Goal: Information Seeking & Learning: Learn about a topic

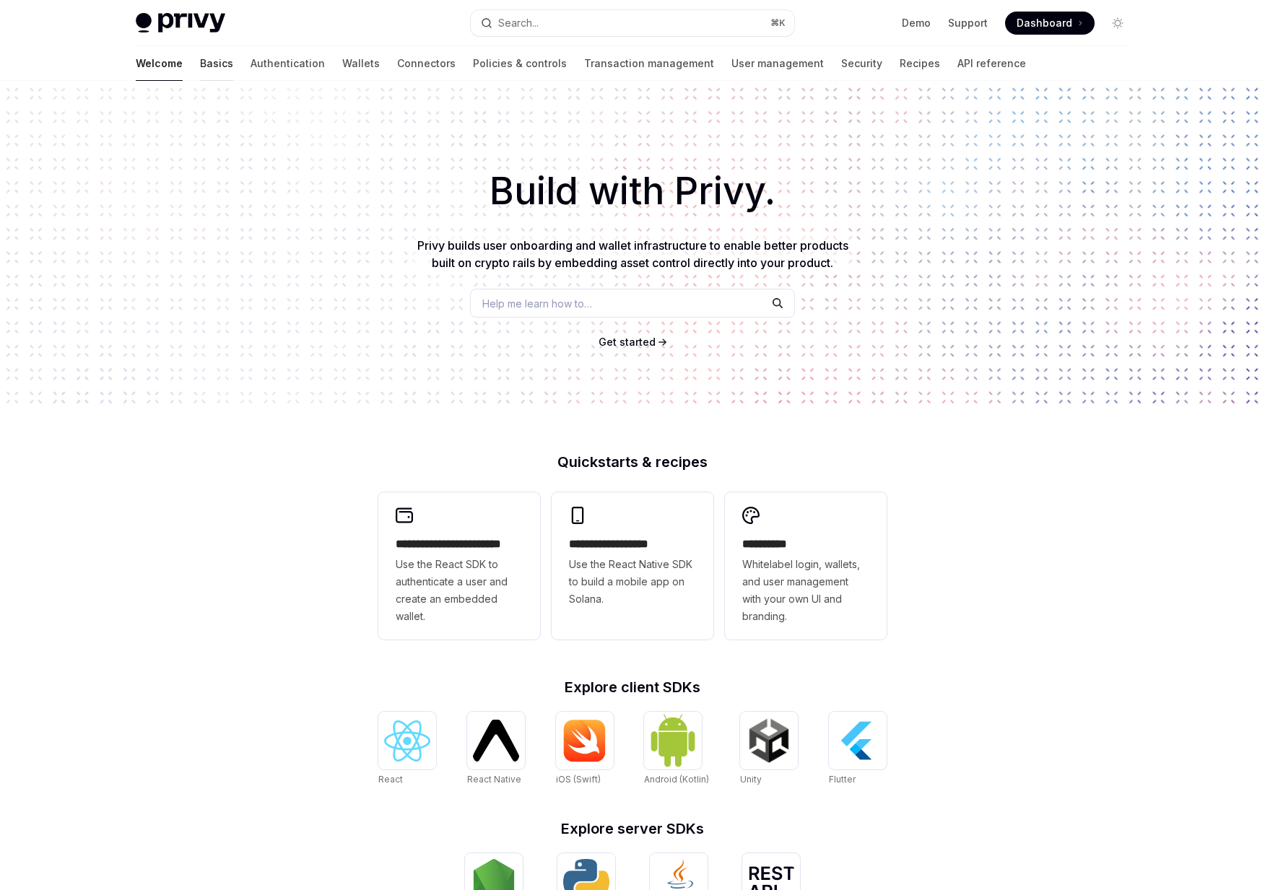
click at [200, 71] on link "Basics" at bounding box center [216, 63] width 33 height 35
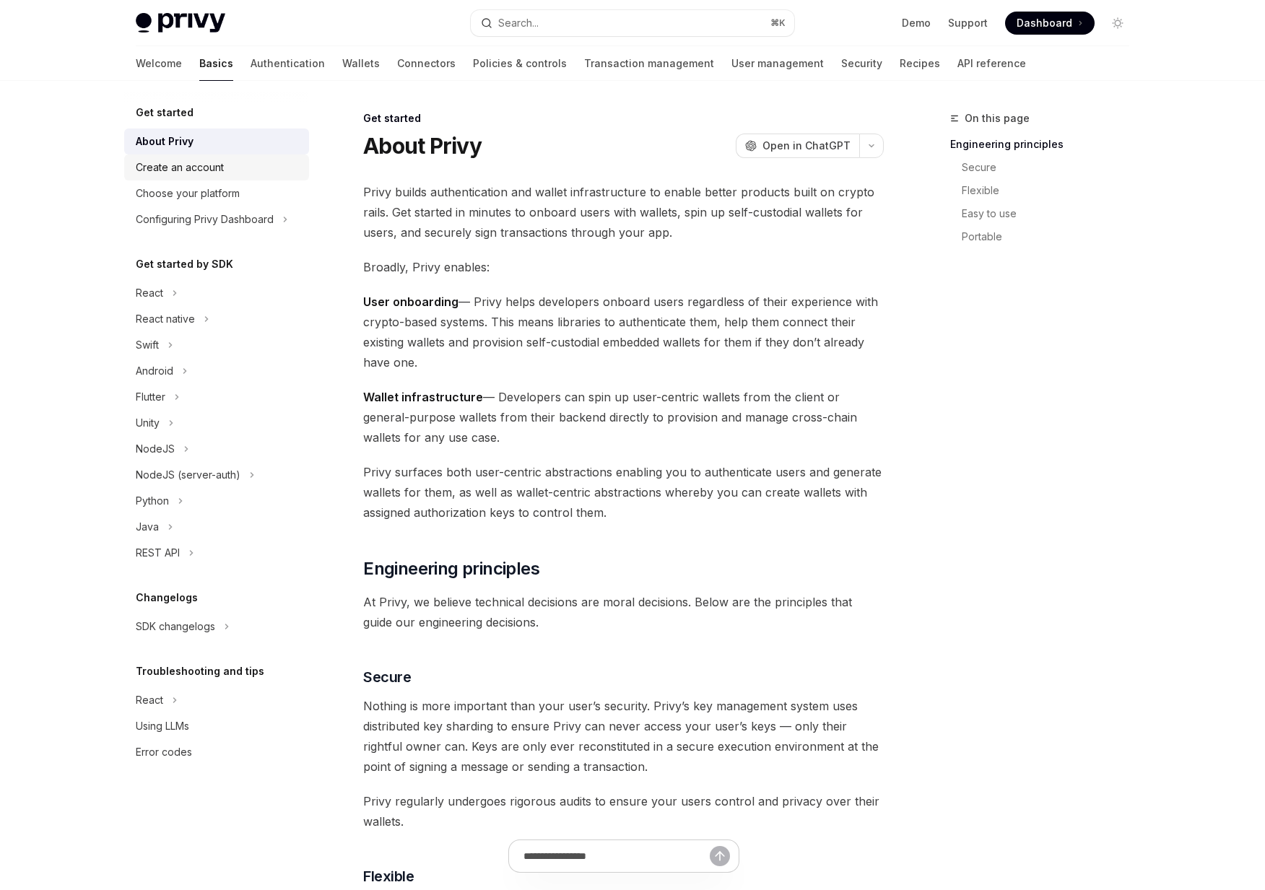
click at [194, 165] on div "Create an account" at bounding box center [180, 167] width 88 height 17
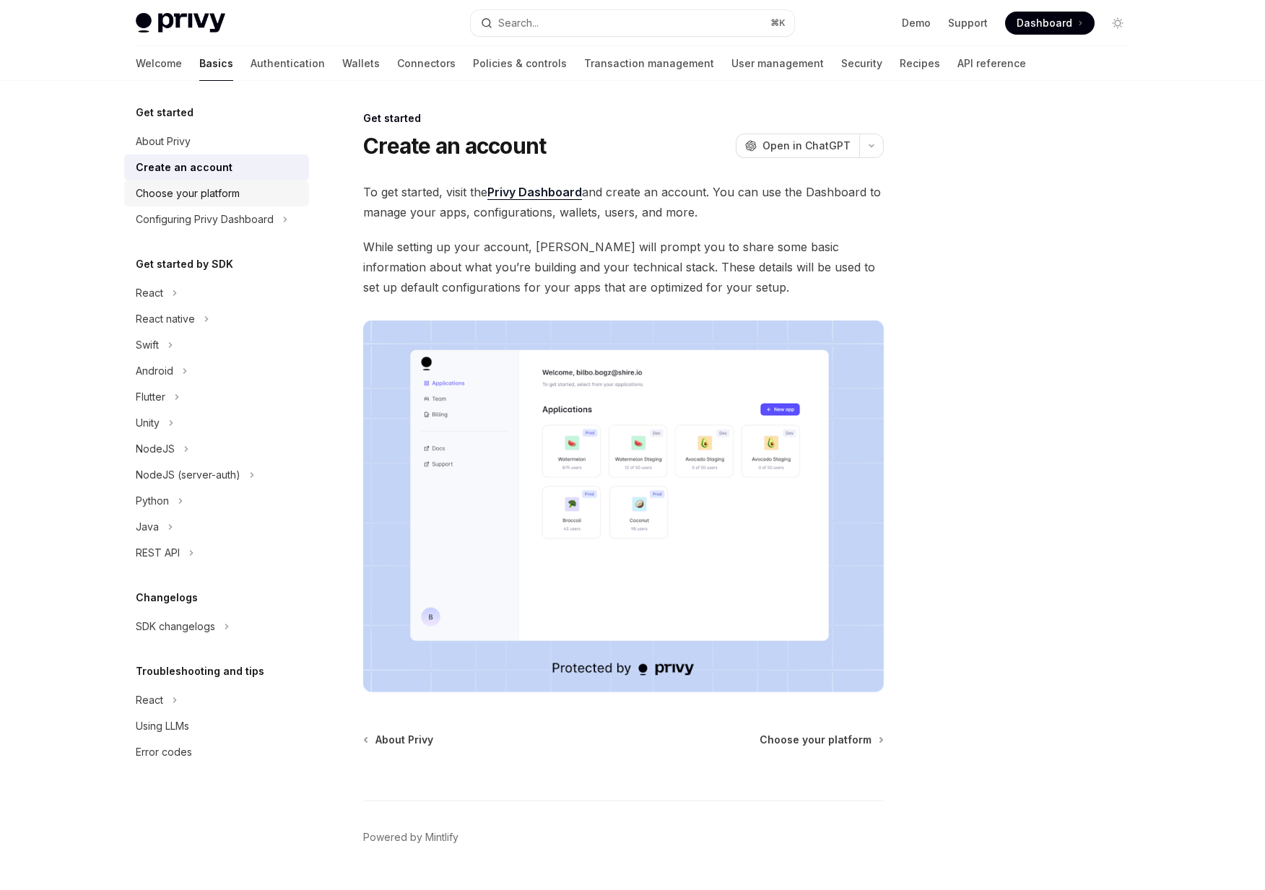
click at [179, 186] on div "Choose your platform" at bounding box center [188, 193] width 104 height 17
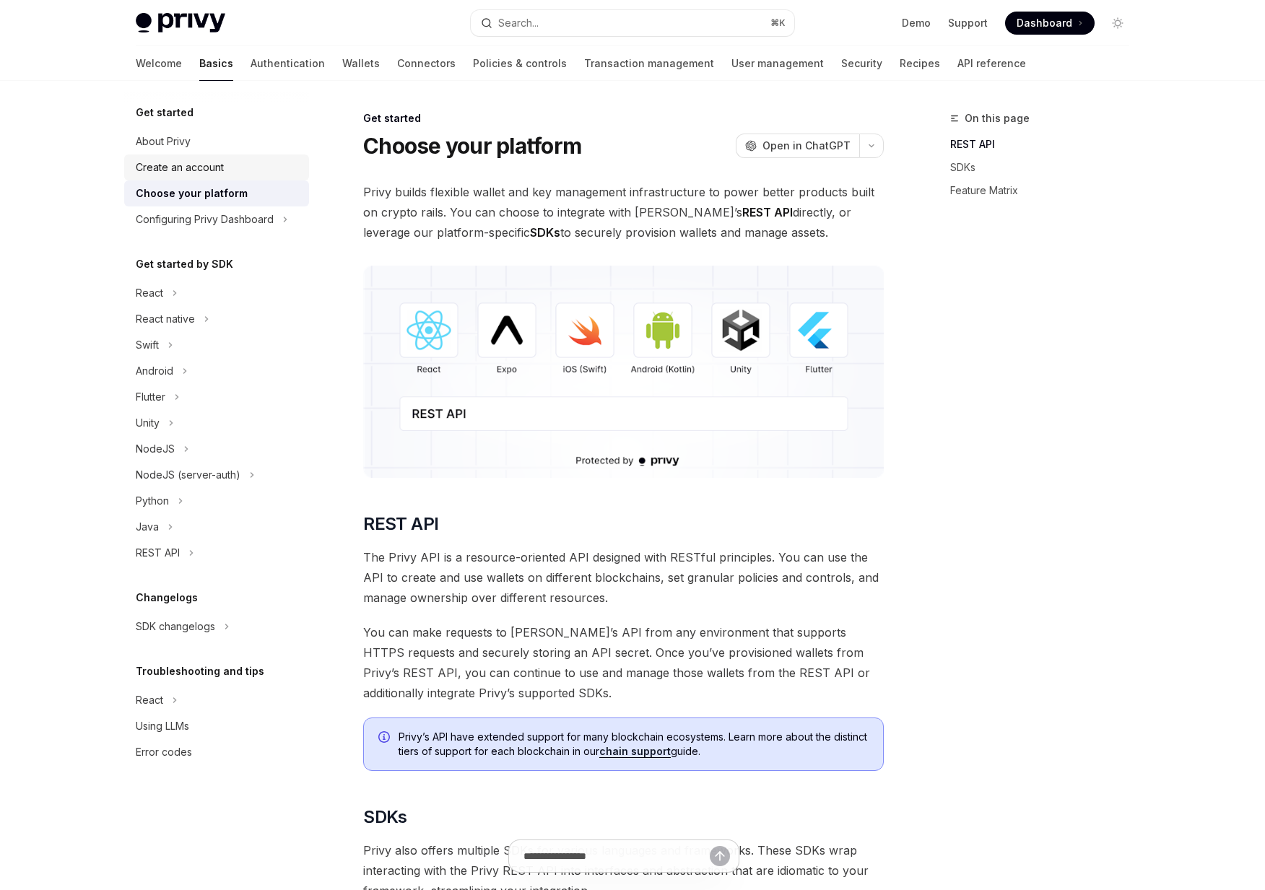
click at [177, 176] on link "Create an account" at bounding box center [216, 167] width 185 height 26
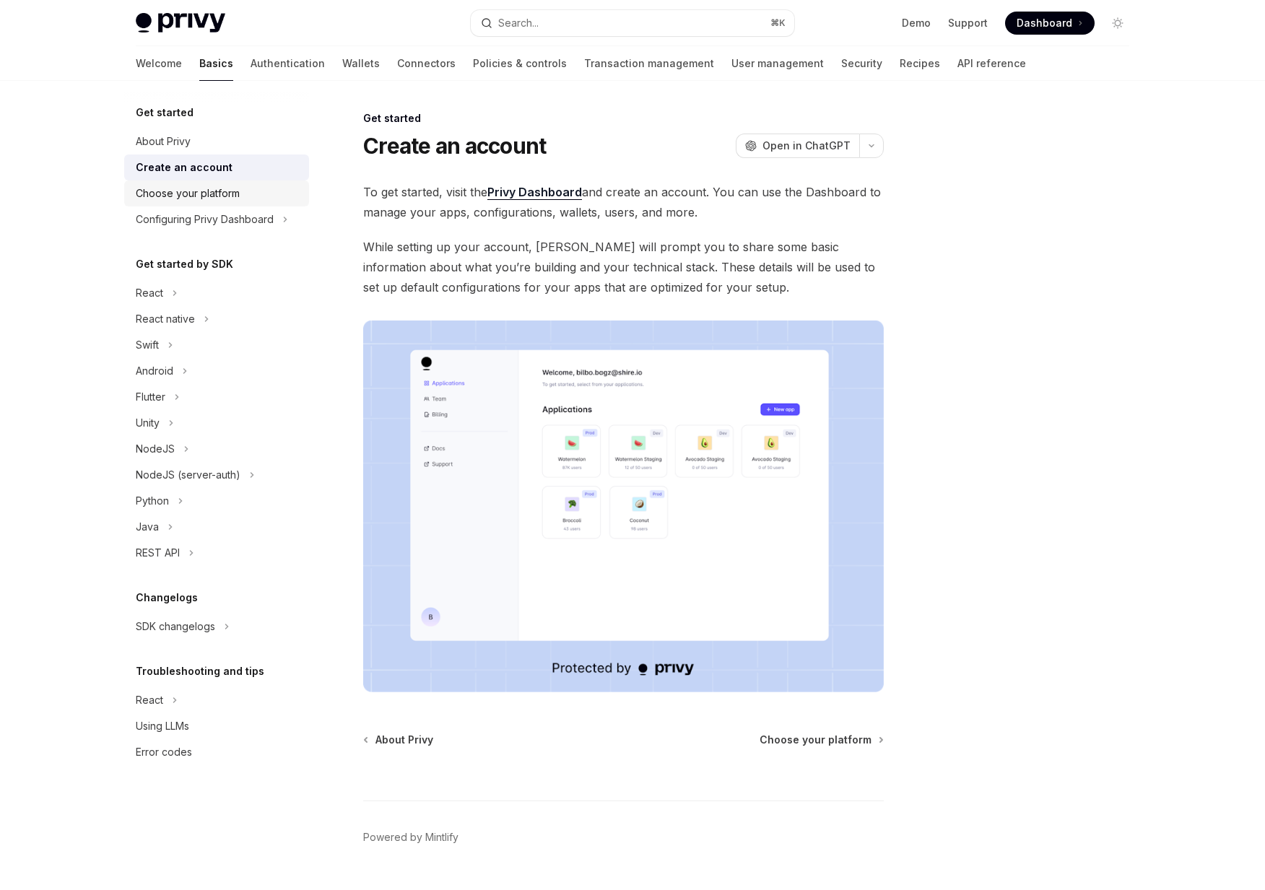
click at [174, 193] on div "Choose your platform" at bounding box center [188, 193] width 104 height 17
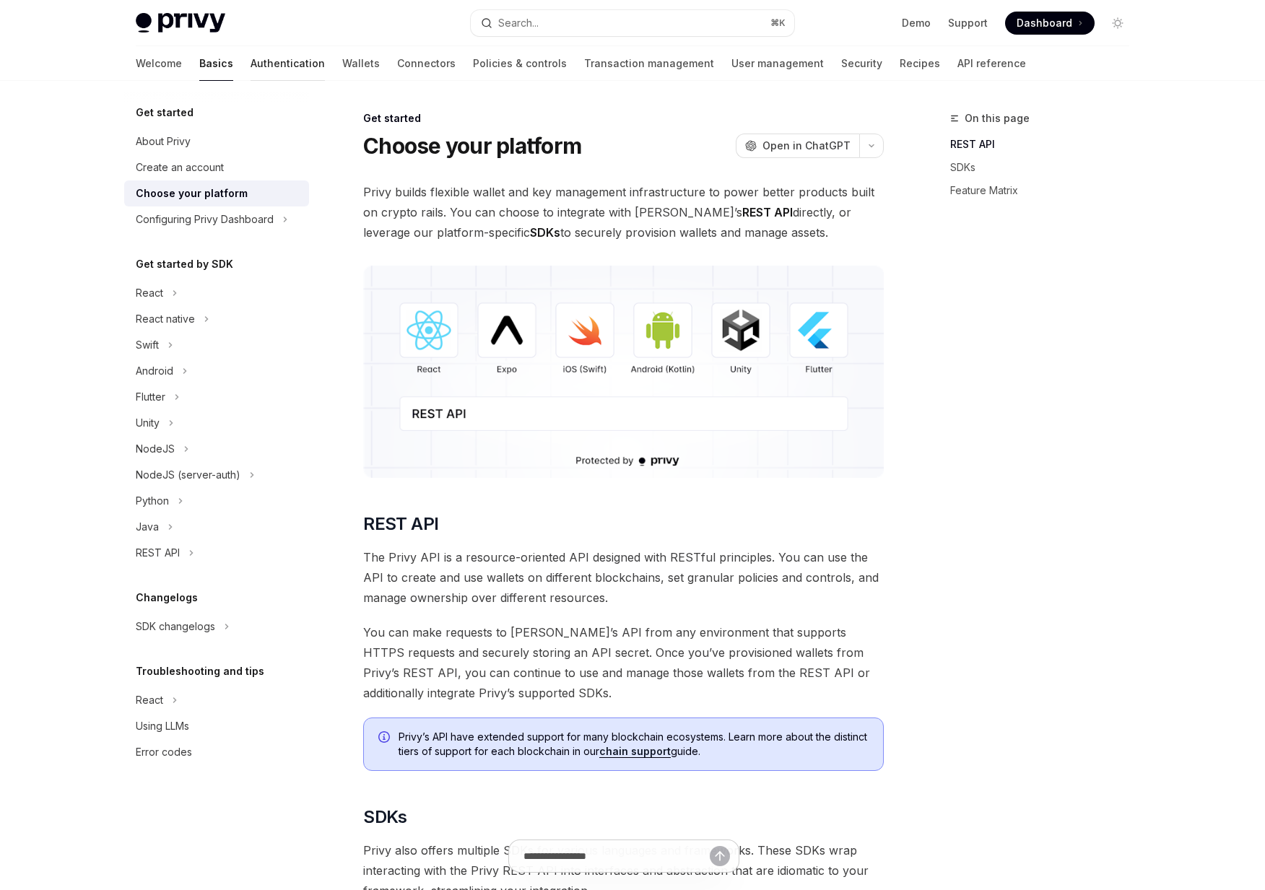
click at [250, 69] on link "Authentication" at bounding box center [287, 63] width 74 height 35
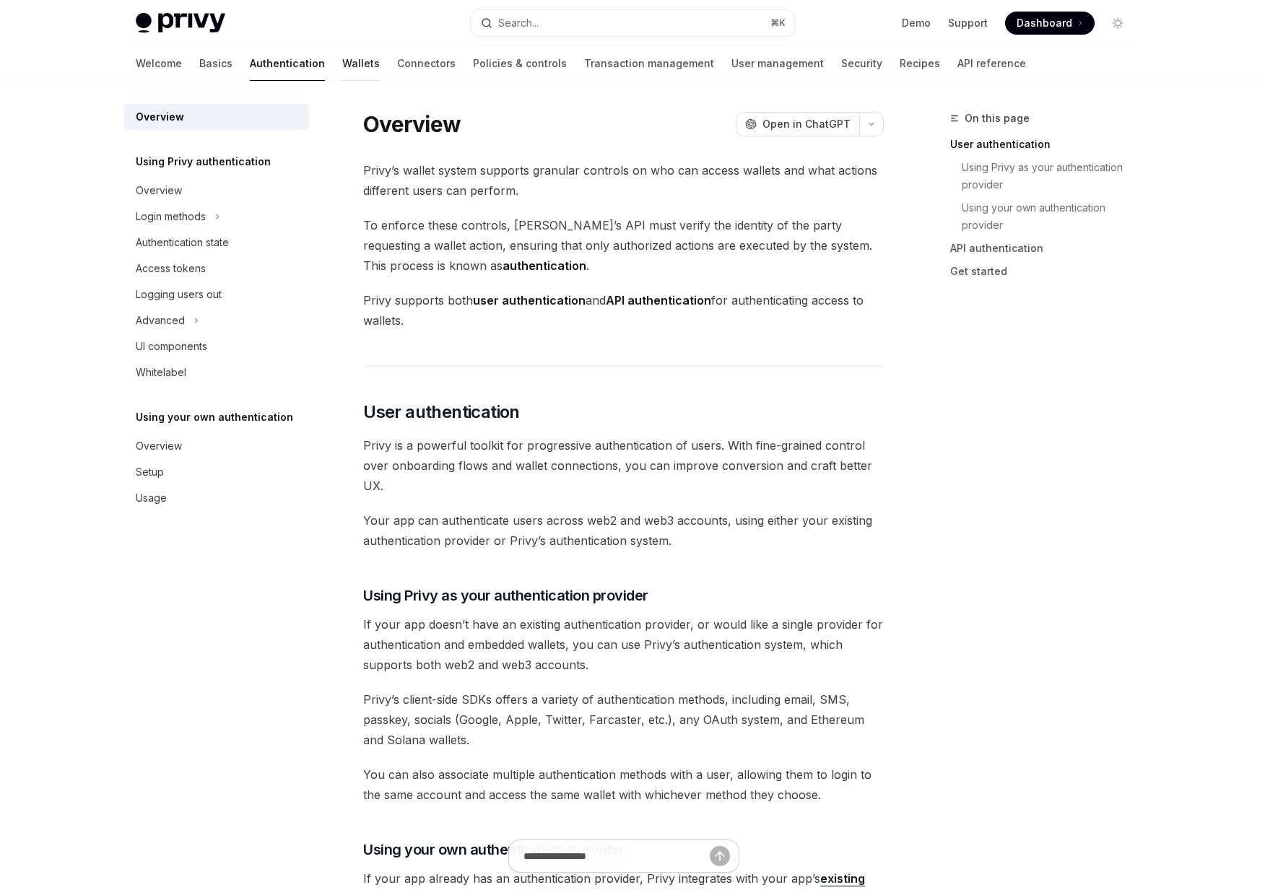
click at [342, 66] on link "Wallets" at bounding box center [361, 63] width 38 height 35
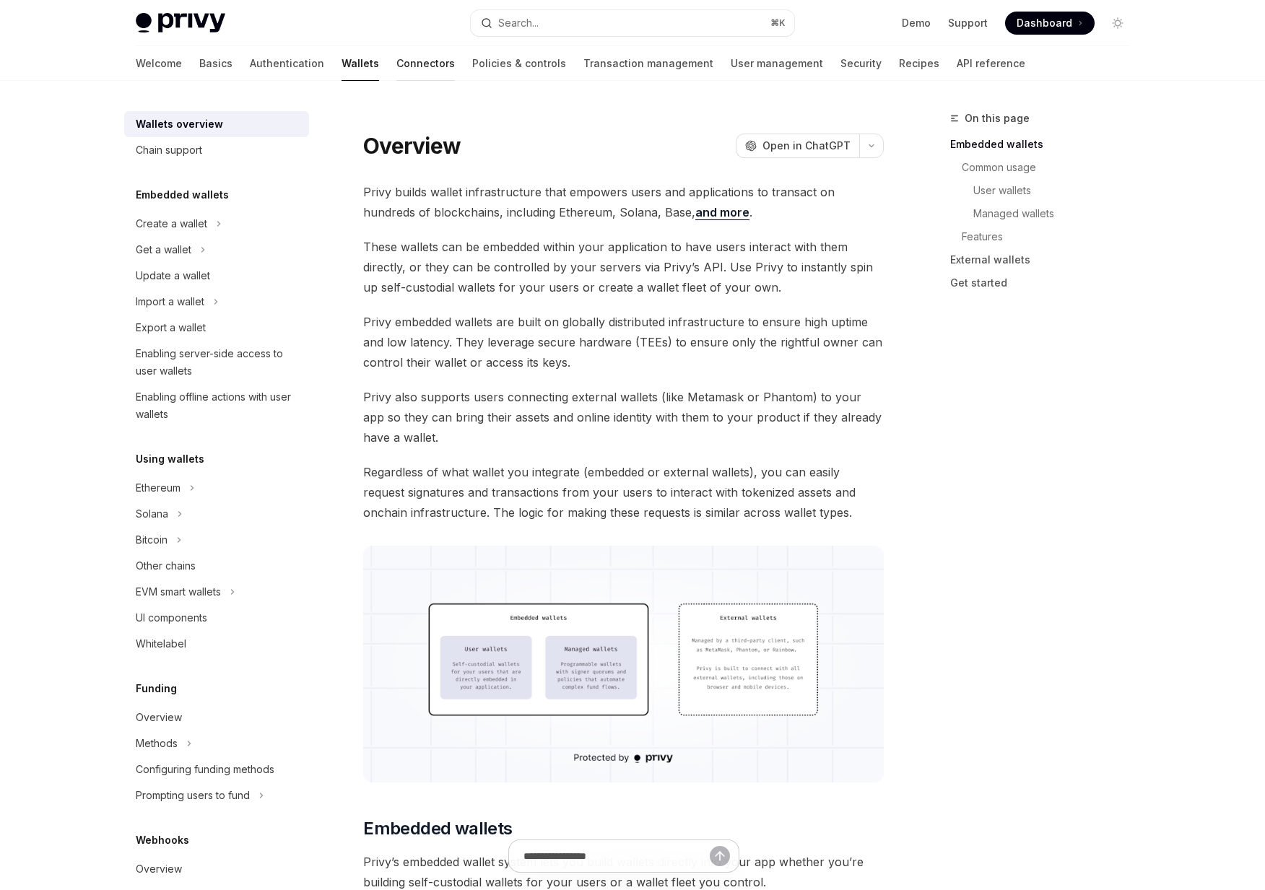
click at [396, 64] on link "Connectors" at bounding box center [425, 63] width 58 height 35
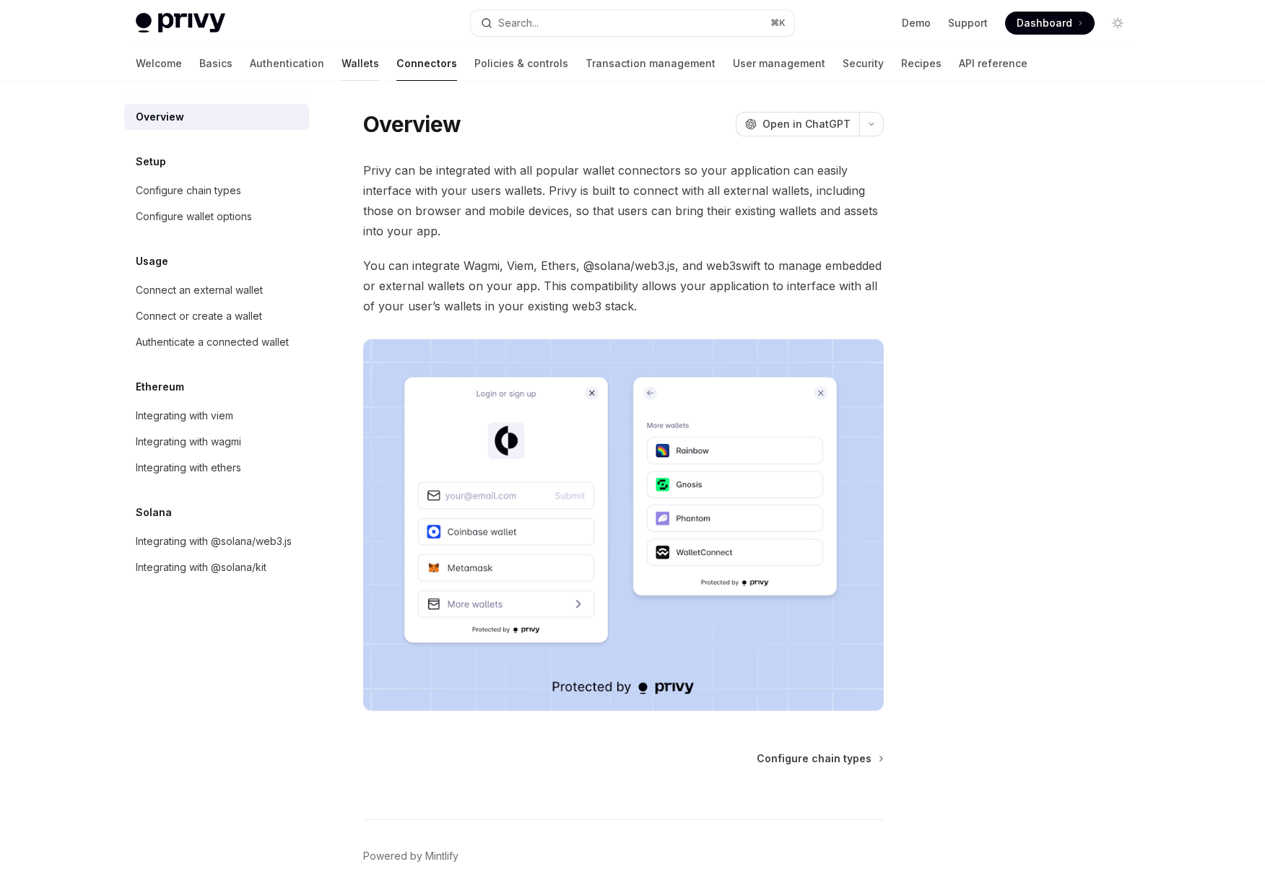
click at [341, 64] on link "Wallets" at bounding box center [360, 63] width 38 height 35
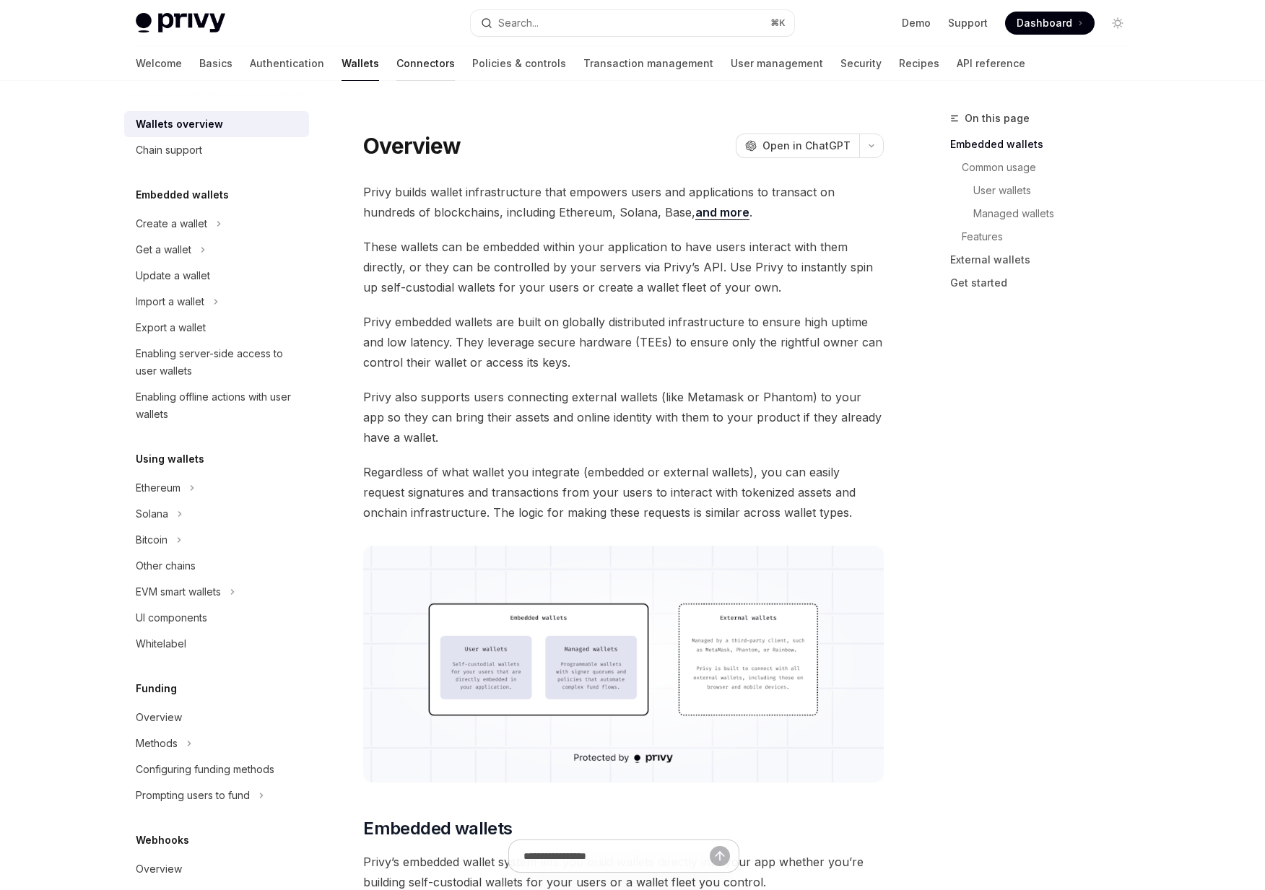
click at [396, 61] on link "Connectors" at bounding box center [425, 63] width 58 height 35
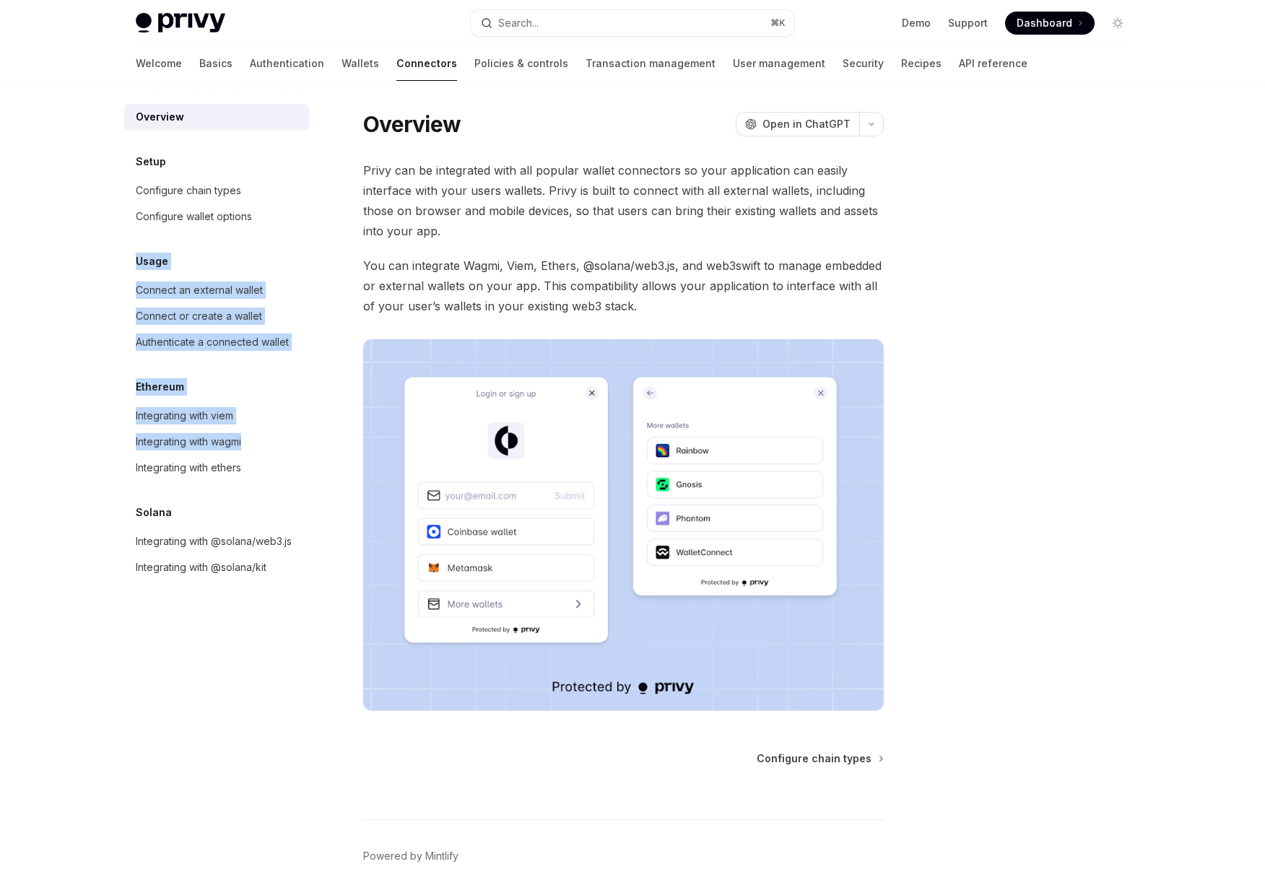
drag, startPoint x: 126, startPoint y: 268, endPoint x: 314, endPoint y: 443, distance: 256.9
click at [314, 443] on div "Overview Setup Configure chain types Configure wallet options Usage Connect an …" at bounding box center [228, 485] width 208 height 809
drag, startPoint x: 314, startPoint y: 443, endPoint x: 126, endPoint y: 363, distance: 204.1
click at [126, 363] on div "Overview Setup Configure chain types Configure wallet options Usage Connect an …" at bounding box center [228, 485] width 208 height 809
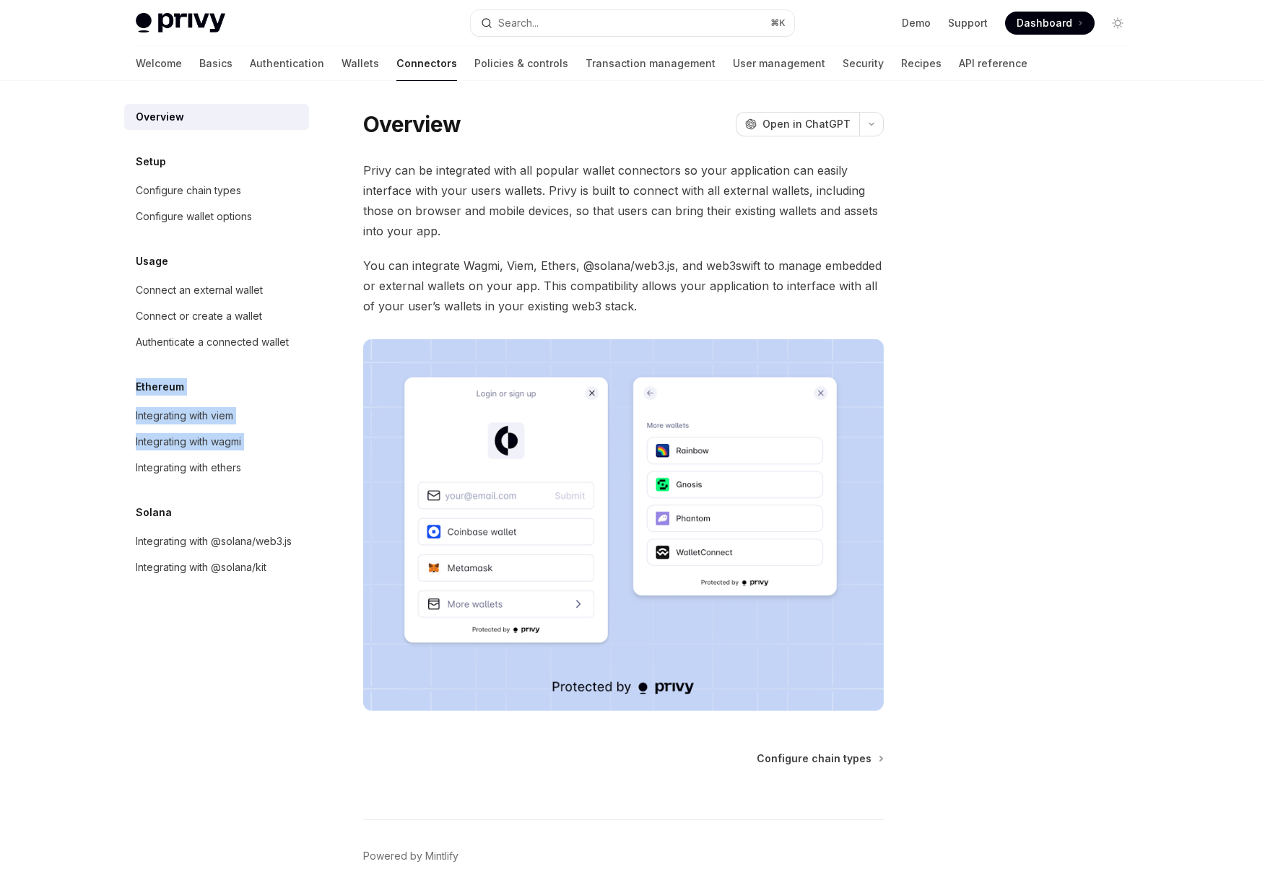
click at [126, 363] on div "Overview Setup Configure chain types Configure wallet options Usage Connect an …" at bounding box center [216, 342] width 185 height 476
drag, startPoint x: 126, startPoint y: 363, endPoint x: 276, endPoint y: 477, distance: 188.0
click at [276, 474] on div "Overview Setup Configure chain types Configure wallet options Usage Connect an …" at bounding box center [216, 342] width 185 height 476
click at [276, 477] on link "Integrating with ethers" at bounding box center [216, 468] width 185 height 26
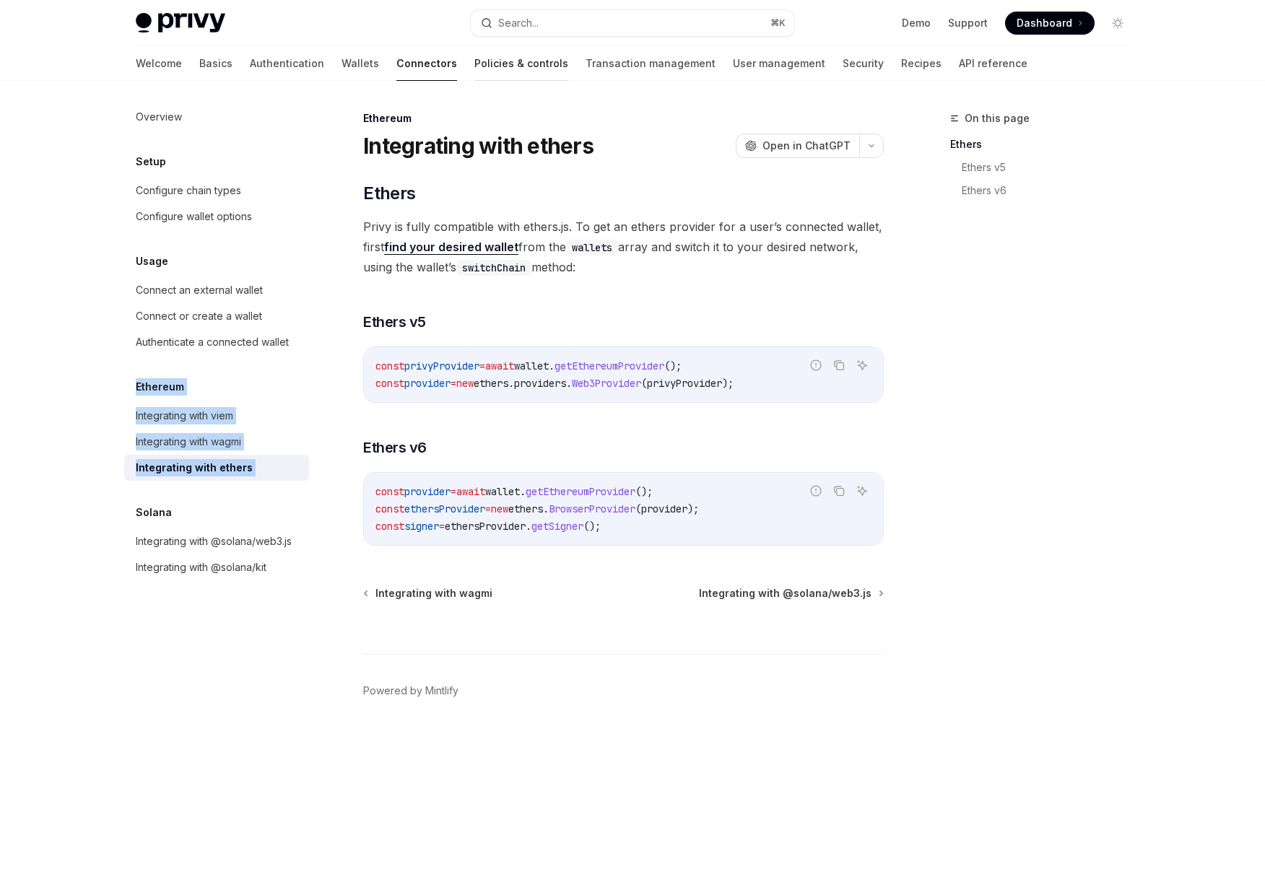
click at [474, 70] on link "Policies & controls" at bounding box center [521, 63] width 94 height 35
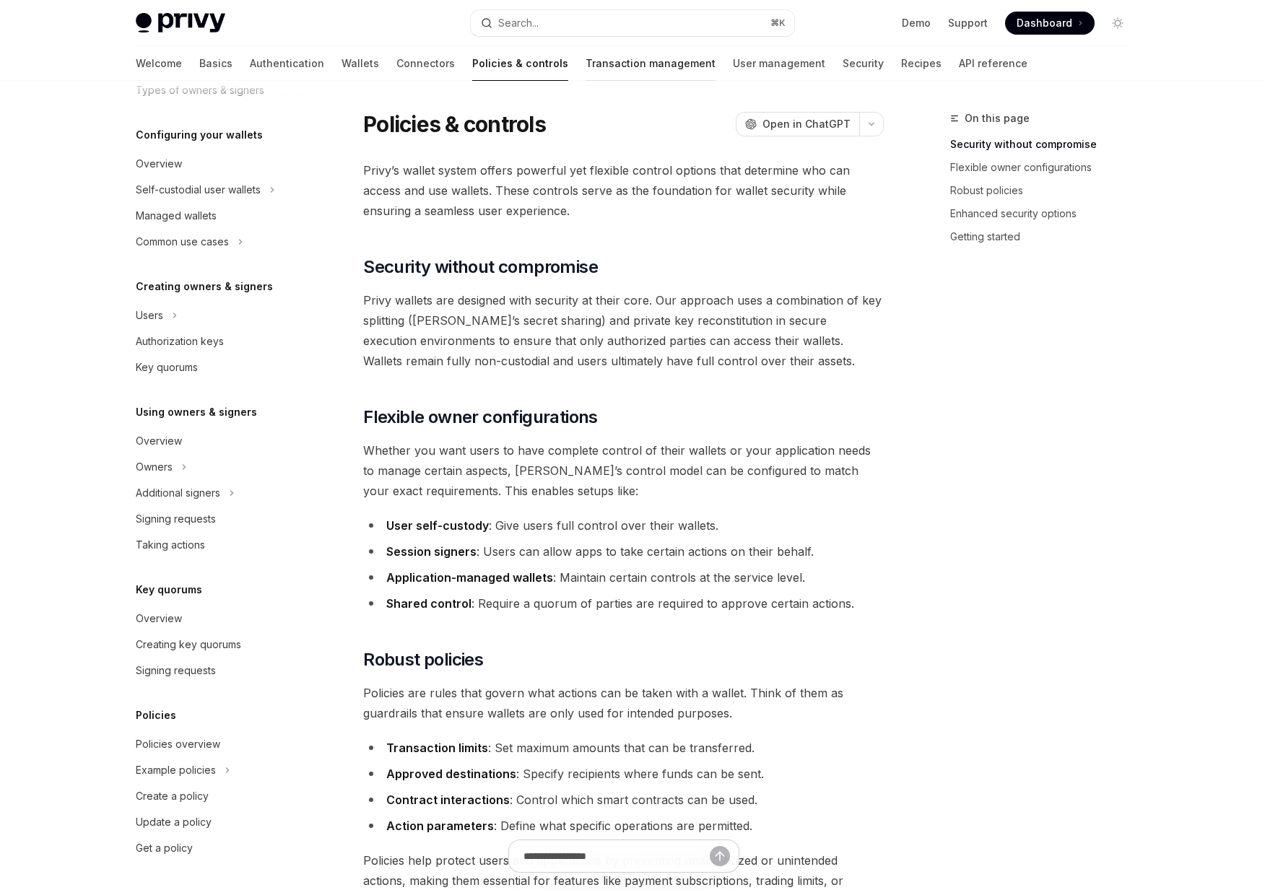
click at [595, 62] on link "Transaction management" at bounding box center [650, 63] width 130 height 35
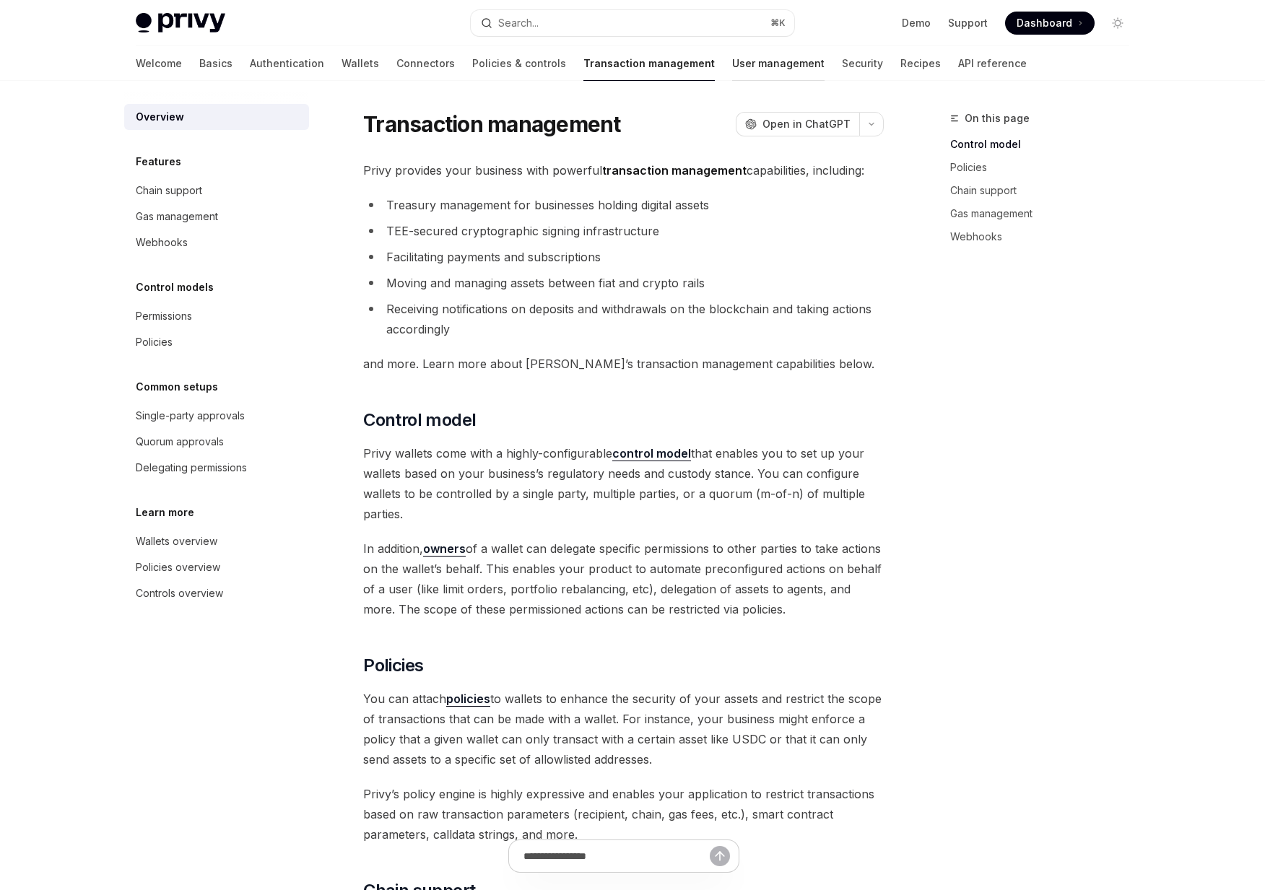
click at [732, 62] on link "User management" at bounding box center [778, 63] width 92 height 35
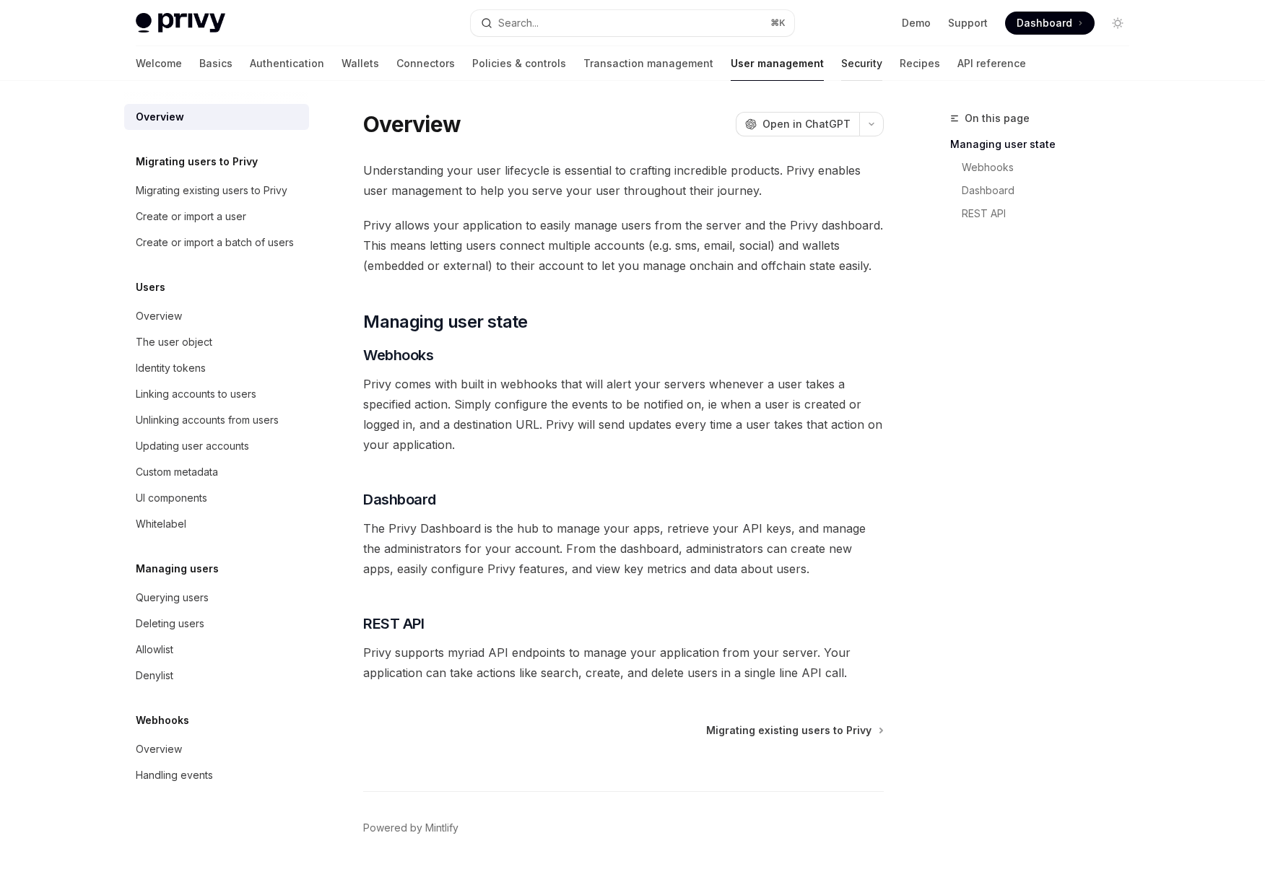
click at [841, 53] on link "Security" at bounding box center [861, 63] width 41 height 35
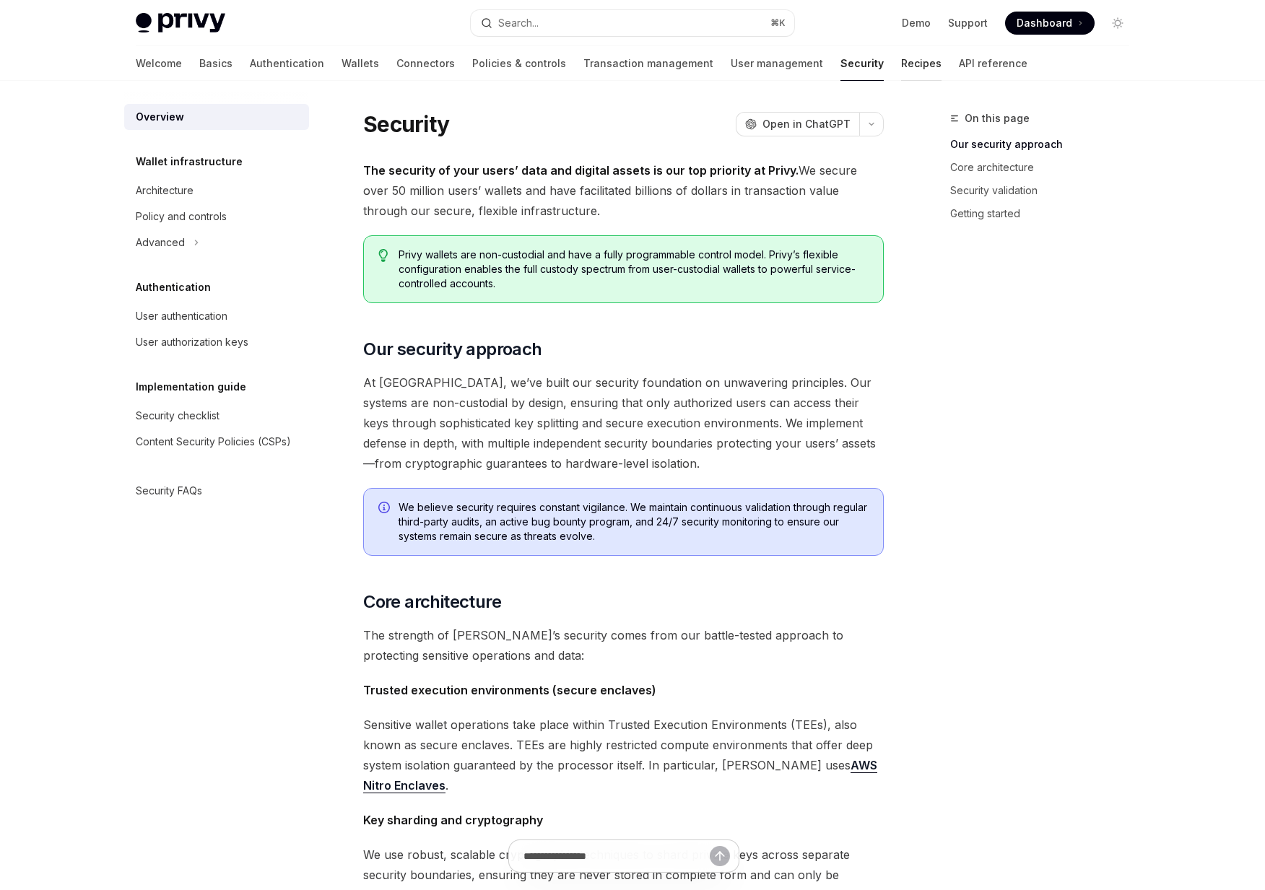
click at [901, 66] on link "Recipes" at bounding box center [921, 63] width 40 height 35
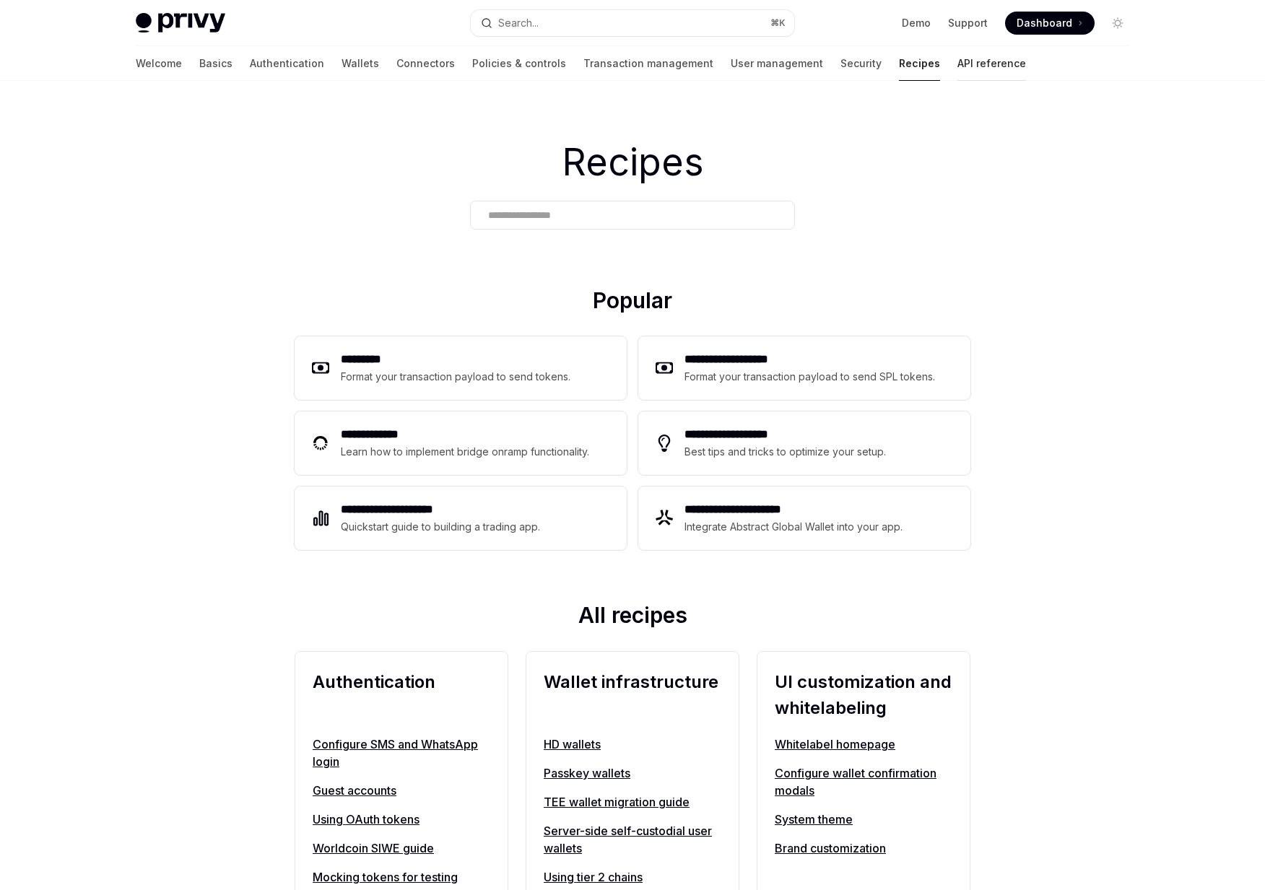
click at [957, 64] on link "API reference" at bounding box center [991, 63] width 69 height 35
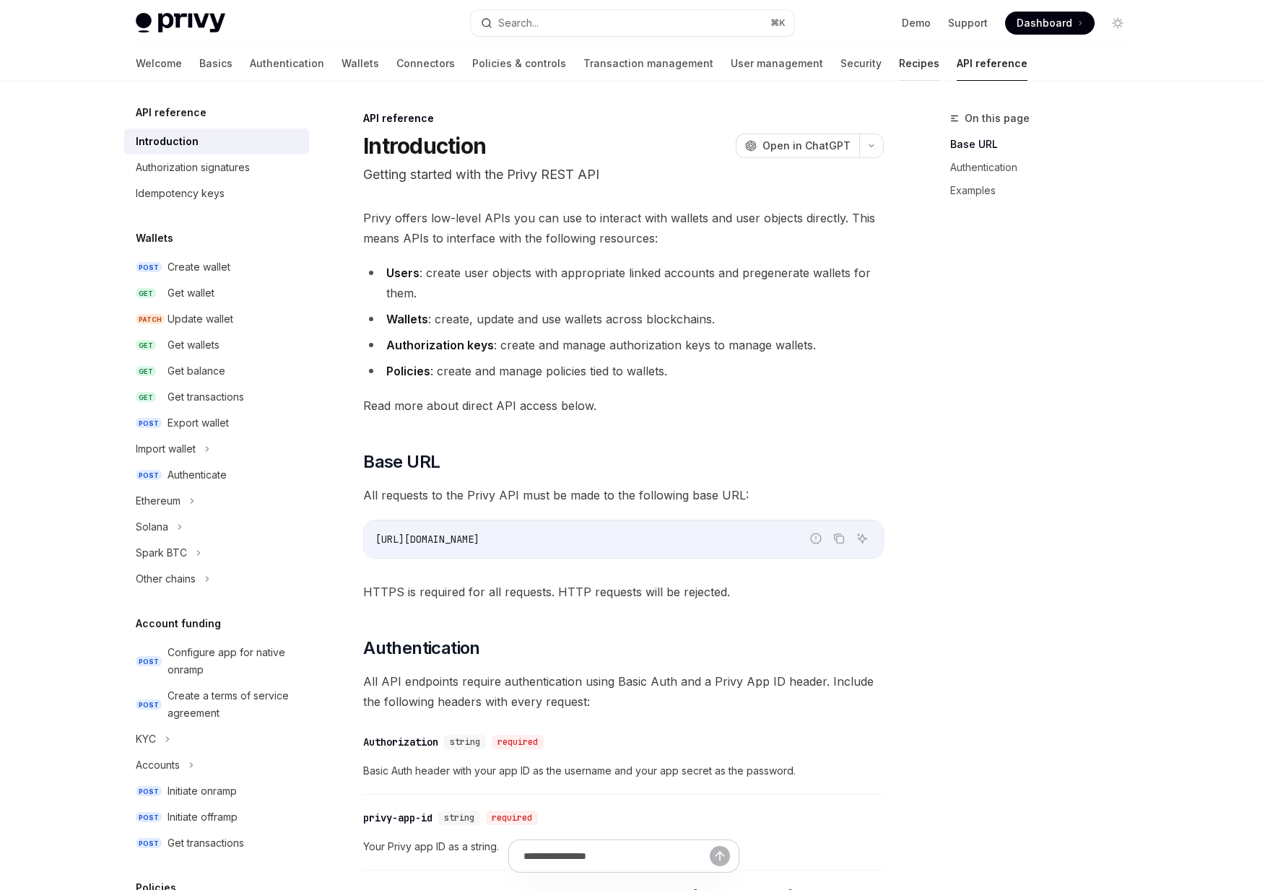
click at [899, 64] on link "Recipes" at bounding box center [919, 63] width 40 height 35
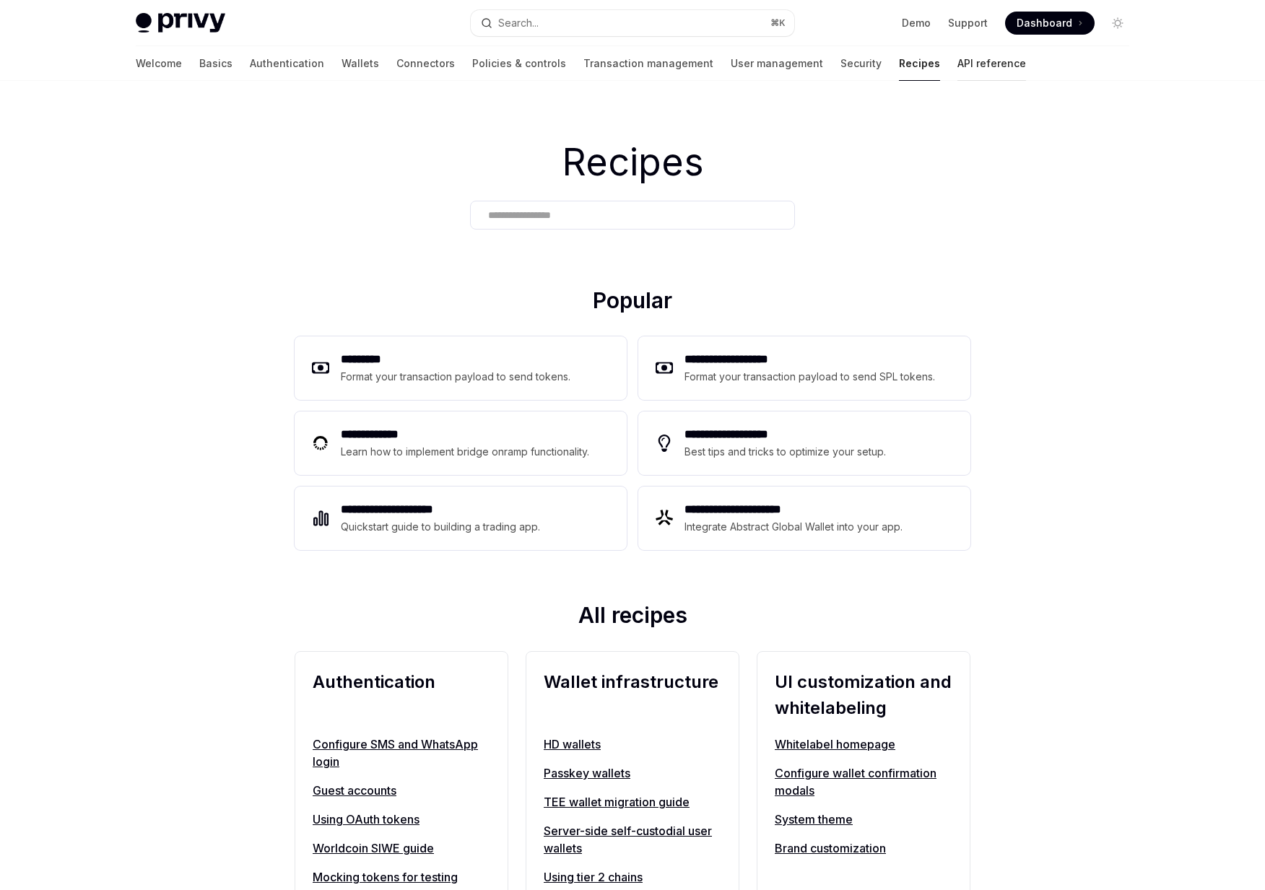
click at [957, 64] on link "API reference" at bounding box center [991, 63] width 69 height 35
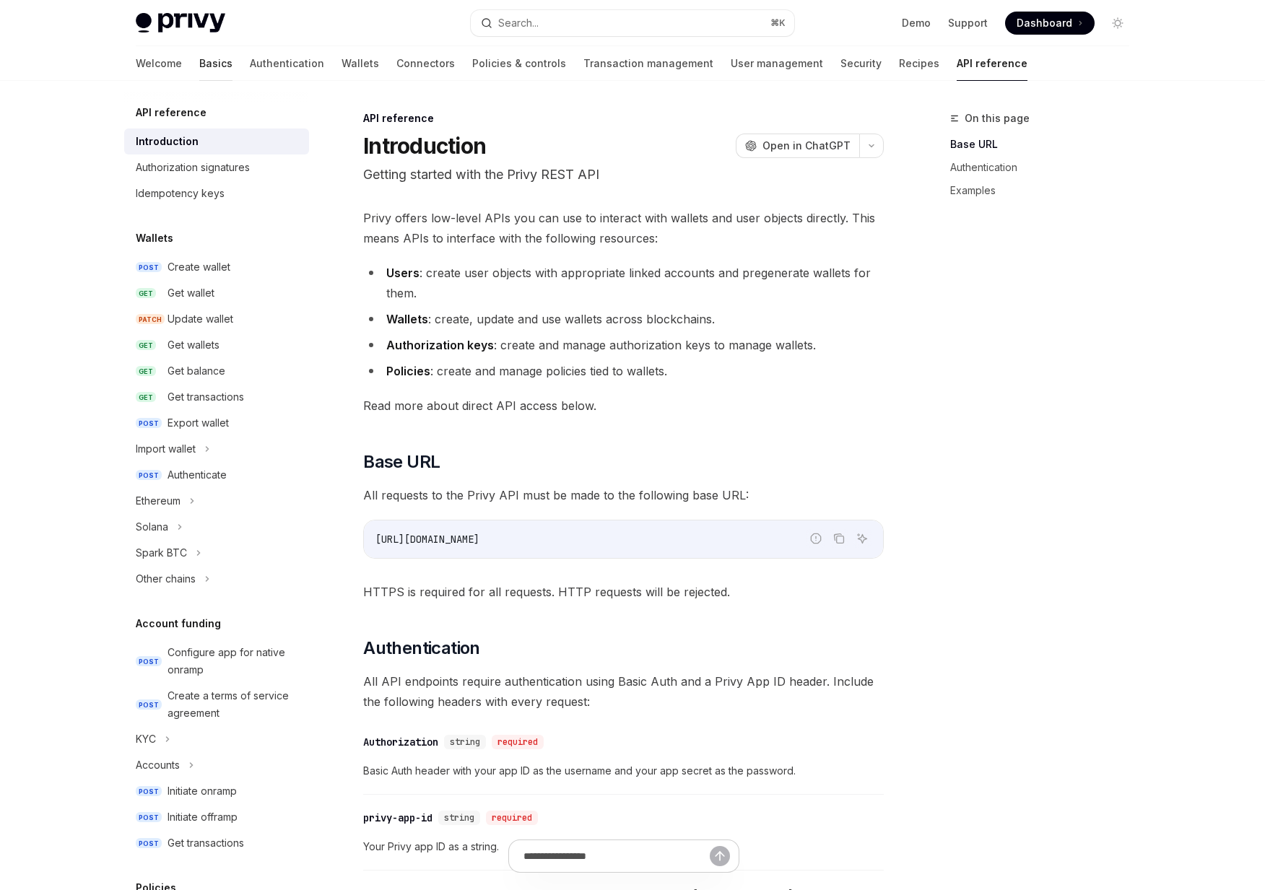
click at [199, 71] on link "Basics" at bounding box center [215, 63] width 33 height 35
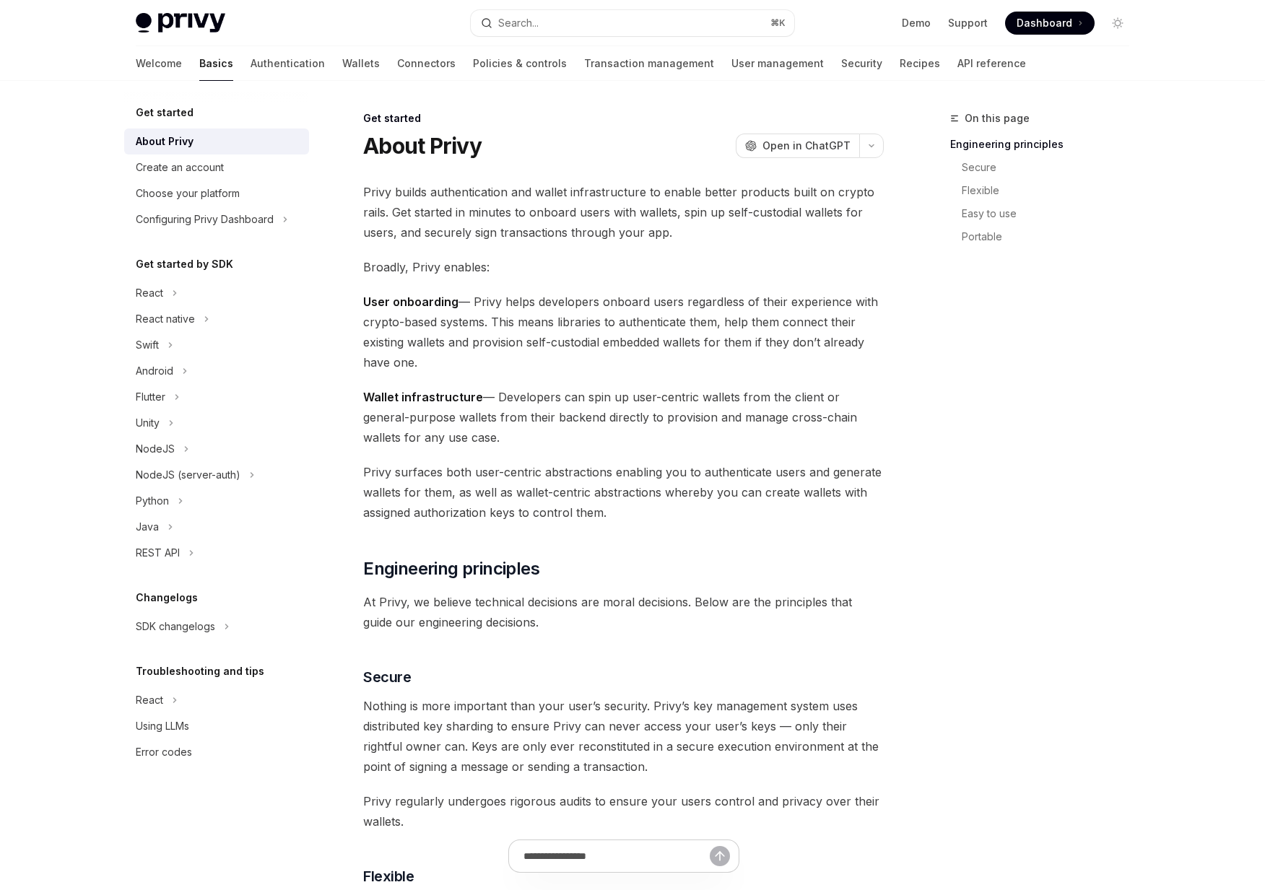
click at [187, 21] on img at bounding box center [181, 23] width 90 height 20
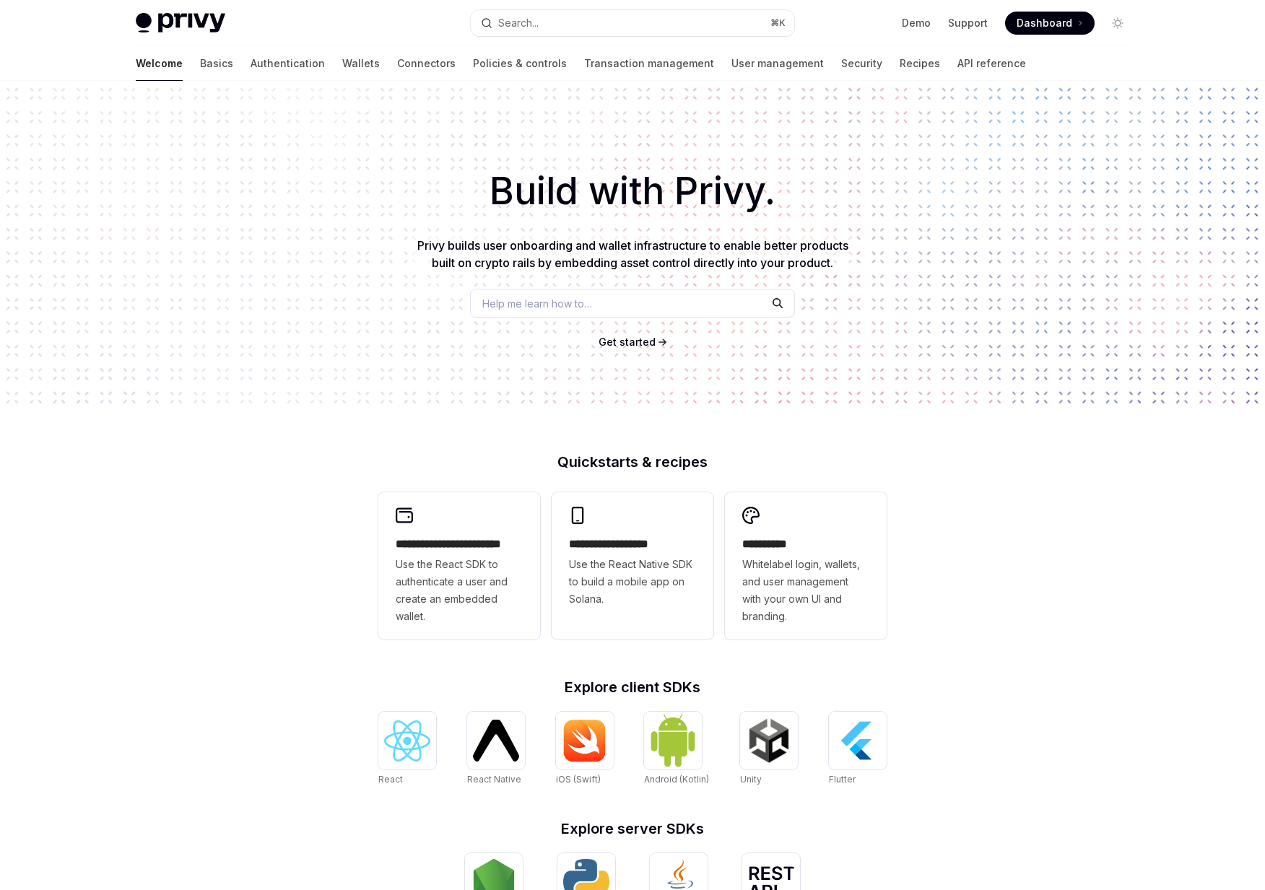
click at [776, 427] on div "**********" at bounding box center [632, 614] width 1265 height 1067
drag, startPoint x: 739, startPoint y: 459, endPoint x: 551, endPoint y: 453, distance: 188.5
click at [551, 453] on div "**********" at bounding box center [632, 614] width 1265 height 1067
click at [250, 61] on link "Authentication" at bounding box center [287, 63] width 74 height 35
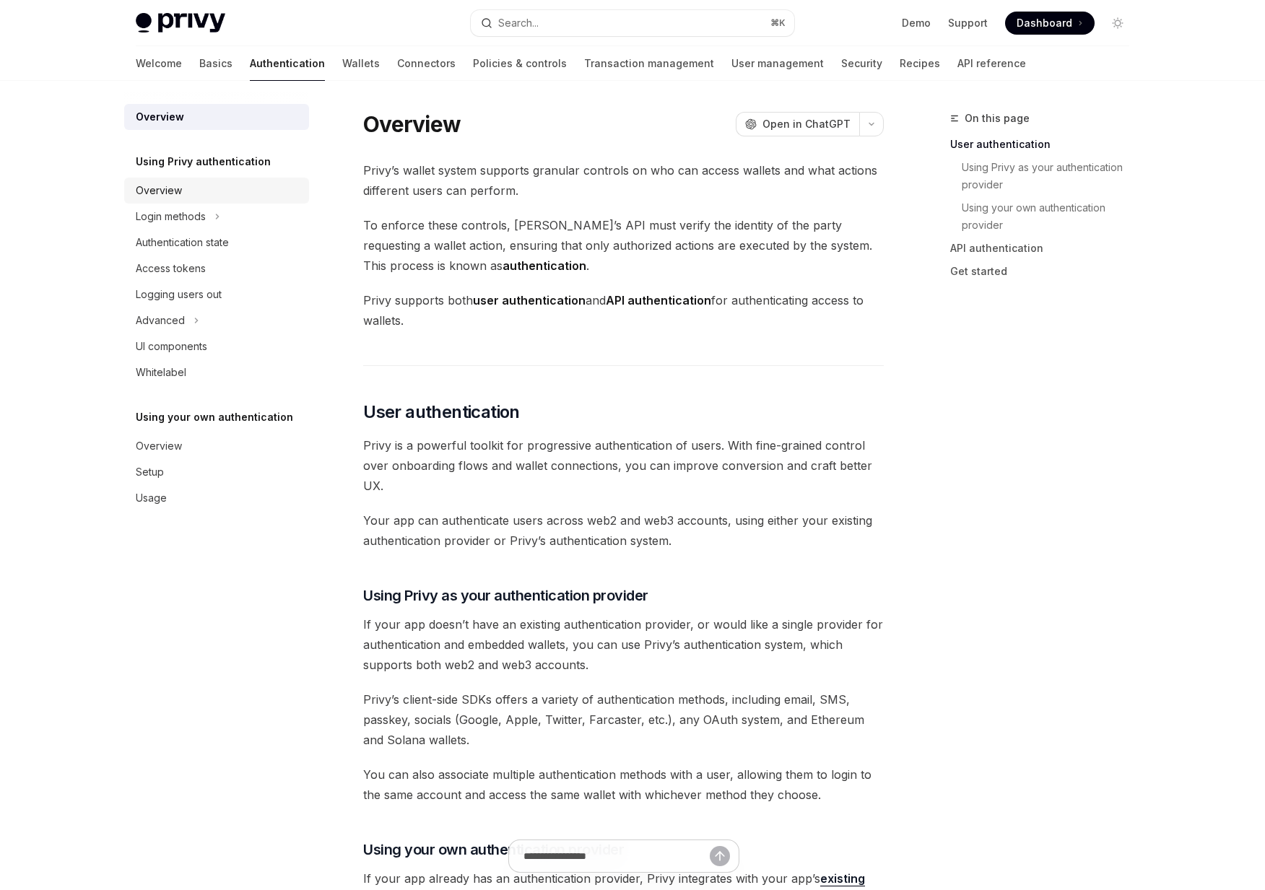
click at [157, 201] on link "Overview" at bounding box center [216, 191] width 185 height 26
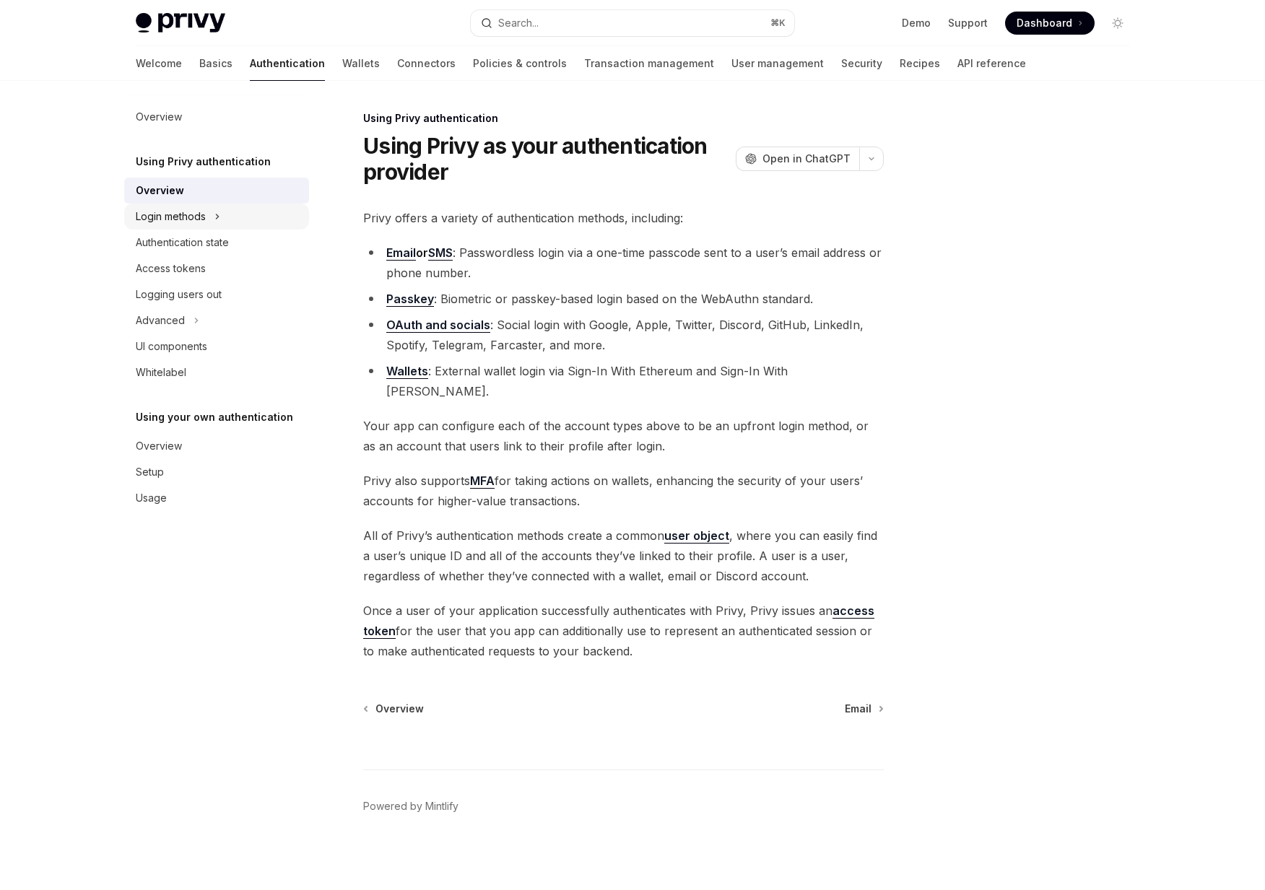
click at [155, 218] on div "Login methods" at bounding box center [171, 216] width 70 height 17
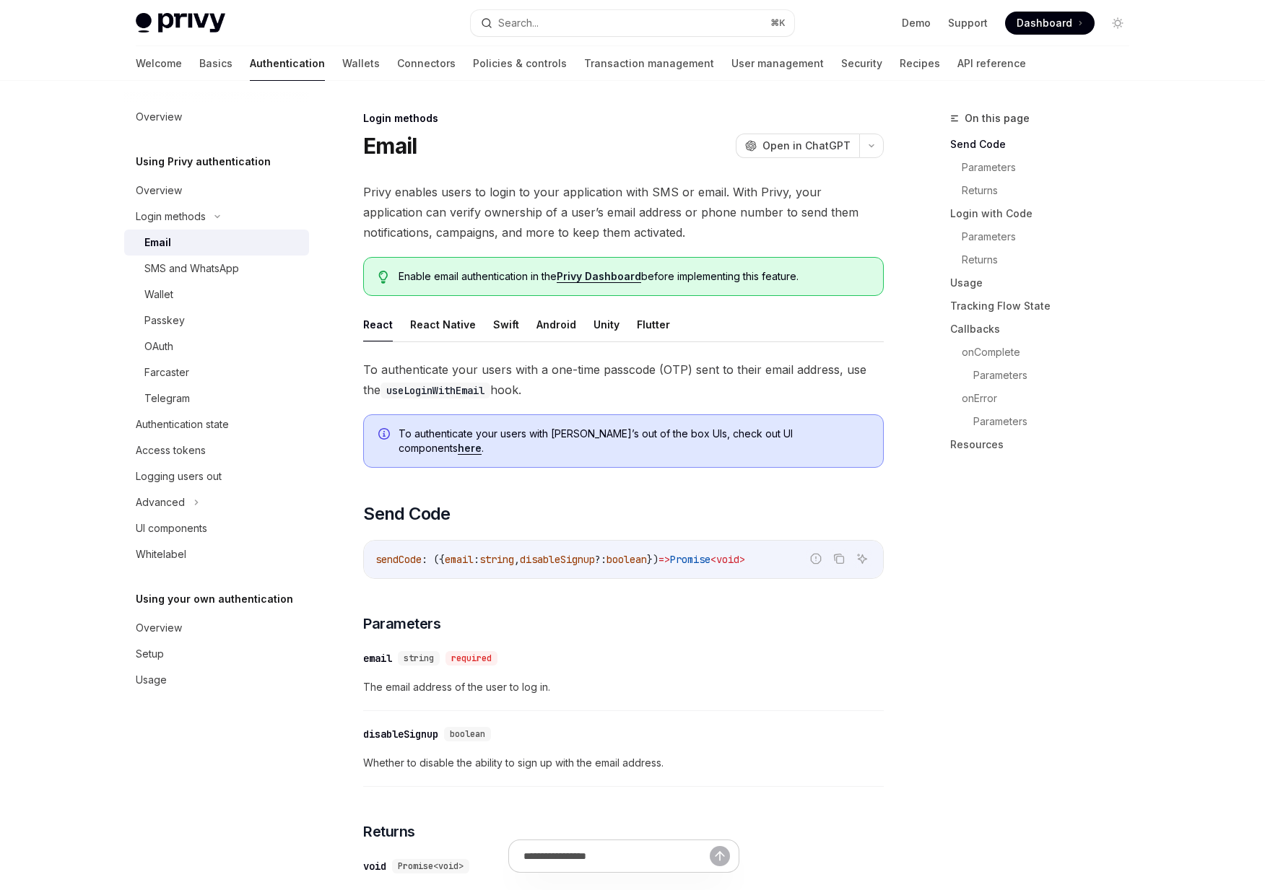
click at [155, 245] on div "Email" at bounding box center [157, 242] width 27 height 17
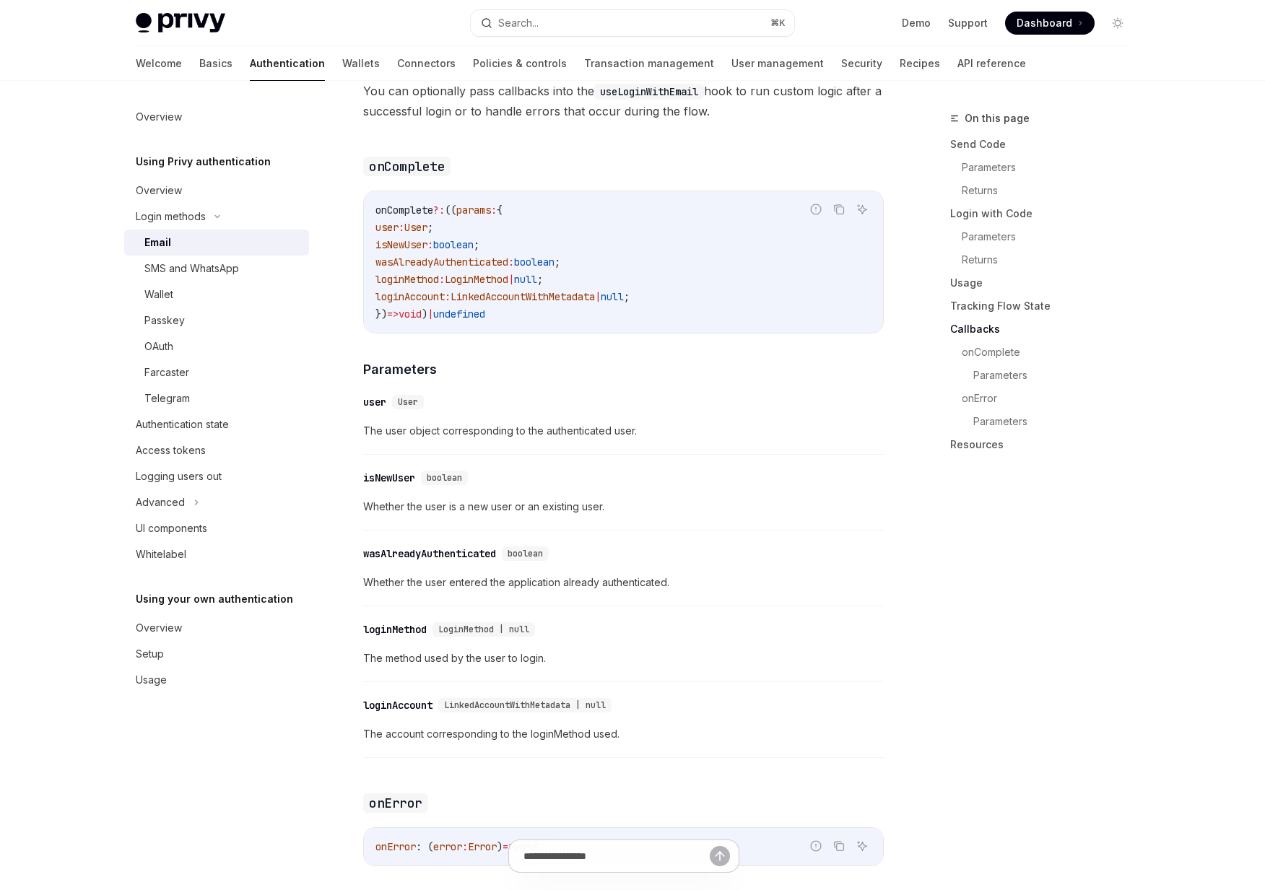
scroll to position [2663, 0]
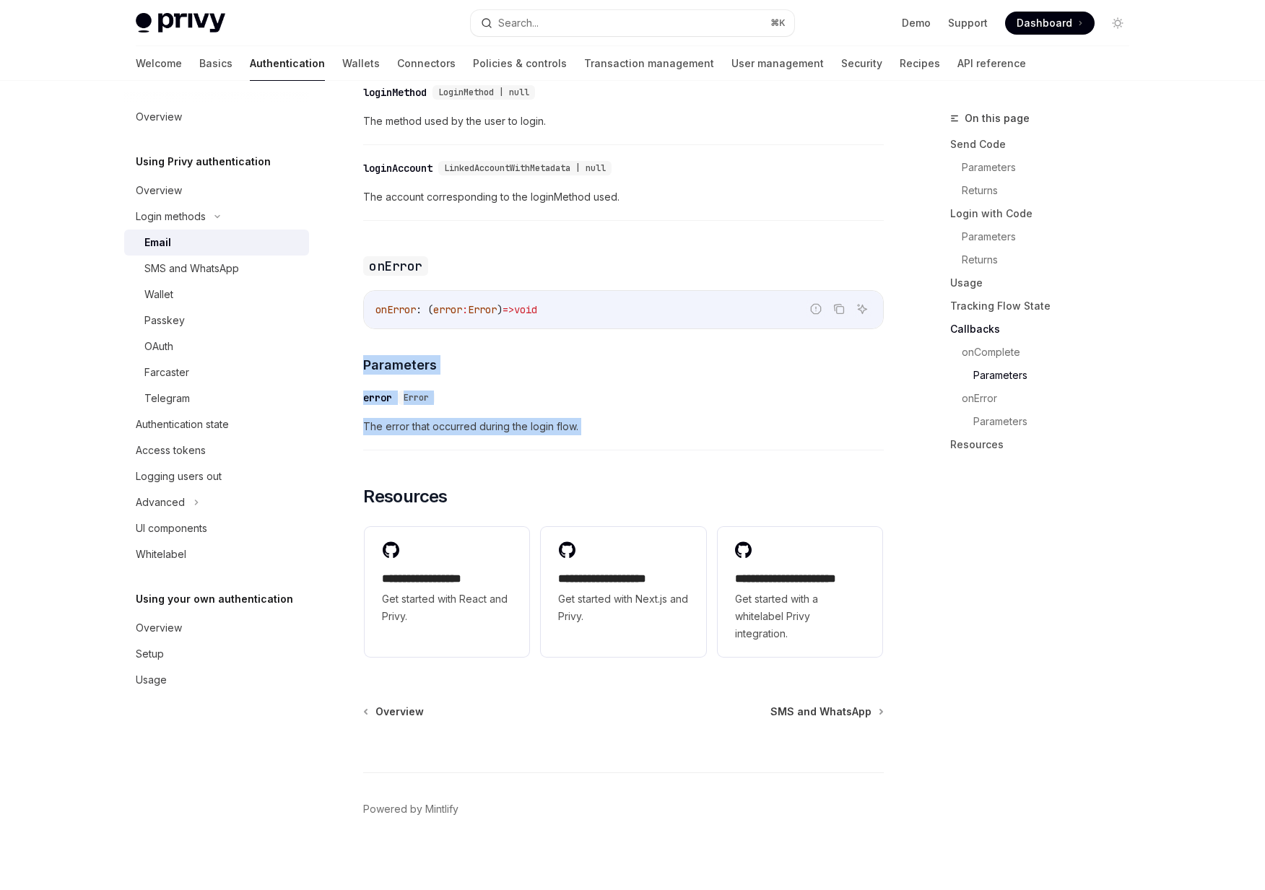
drag, startPoint x: 589, startPoint y: 471, endPoint x: 382, endPoint y: 332, distance: 249.2
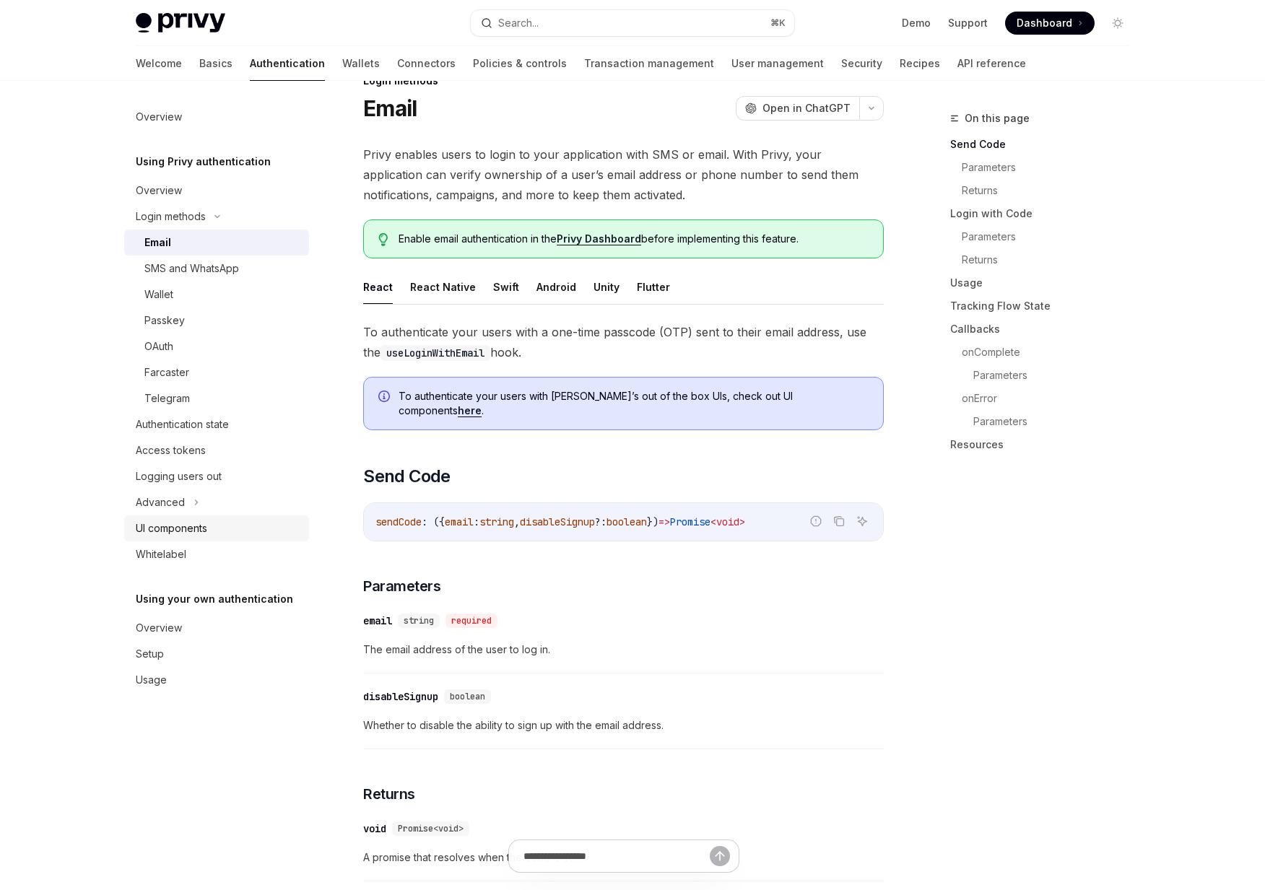
scroll to position [0, 0]
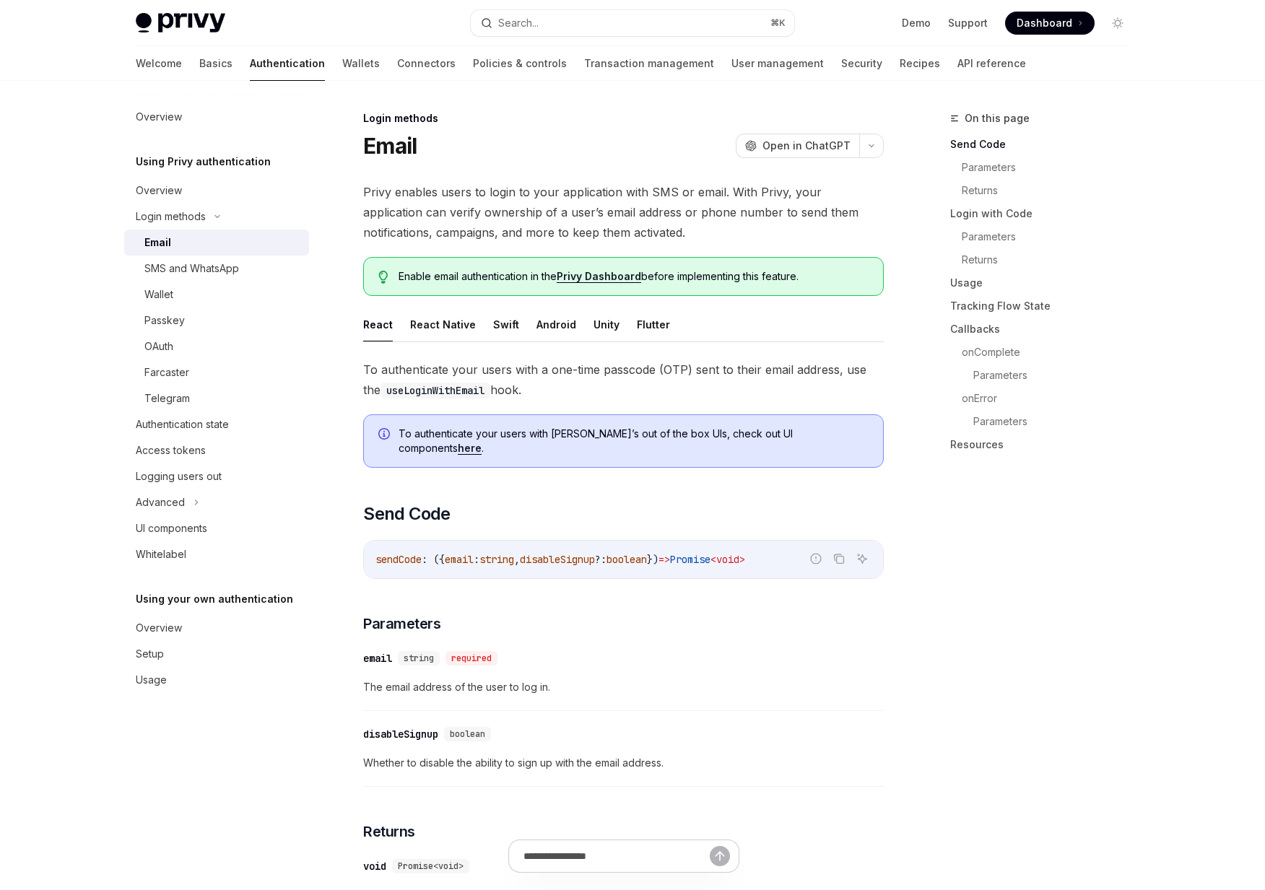
click at [199, 25] on img at bounding box center [181, 23] width 90 height 20
click at [188, 19] on img at bounding box center [181, 23] width 90 height 20
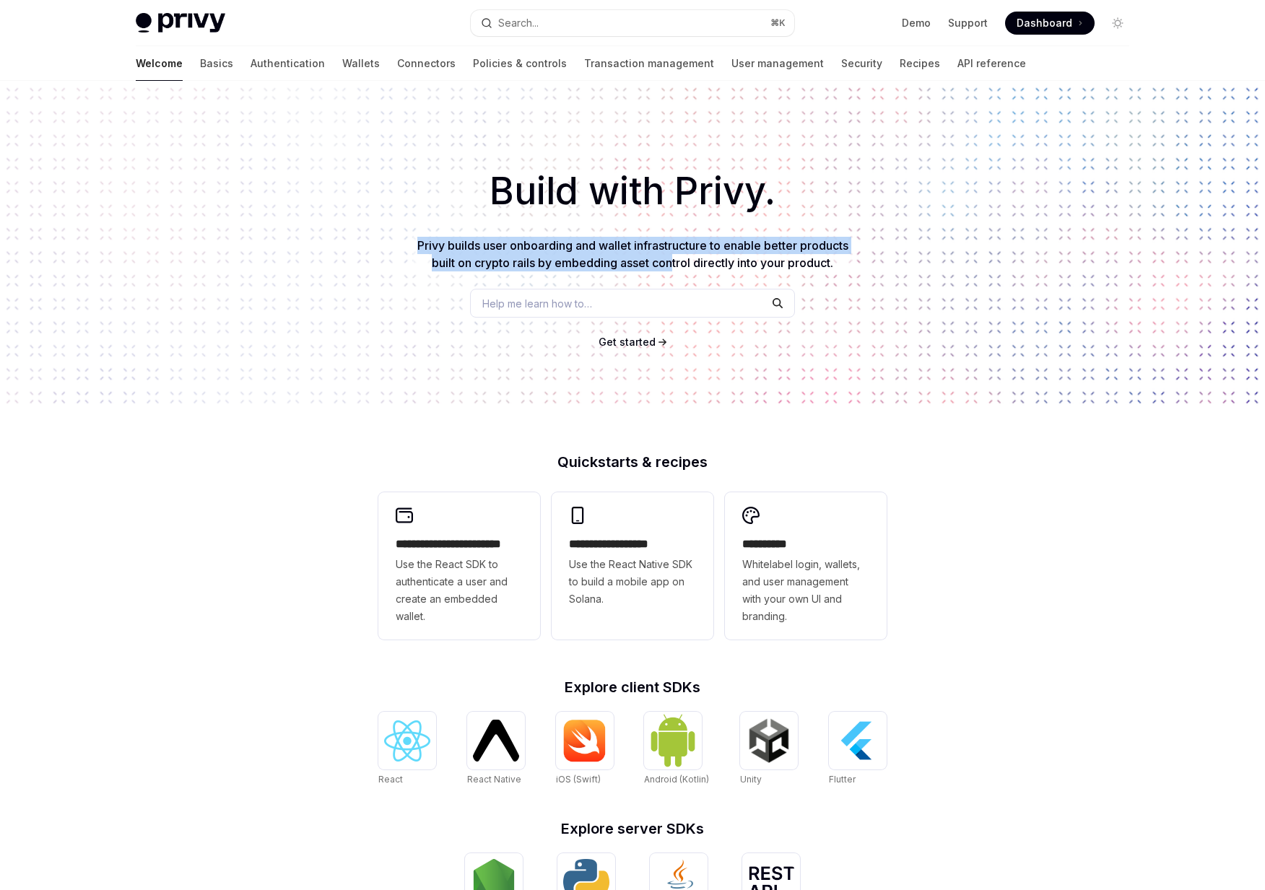
drag, startPoint x: 481, startPoint y: 227, endPoint x: 671, endPoint y: 258, distance: 192.4
click at [671, 258] on div "Build with Privy. Privy builds user onboarding and wallet infrastructure to ena…" at bounding box center [632, 245] width 1265 height 329
click at [671, 258] on span "Privy builds user onboarding and wallet infrastructure to enable better product…" at bounding box center [632, 254] width 431 height 32
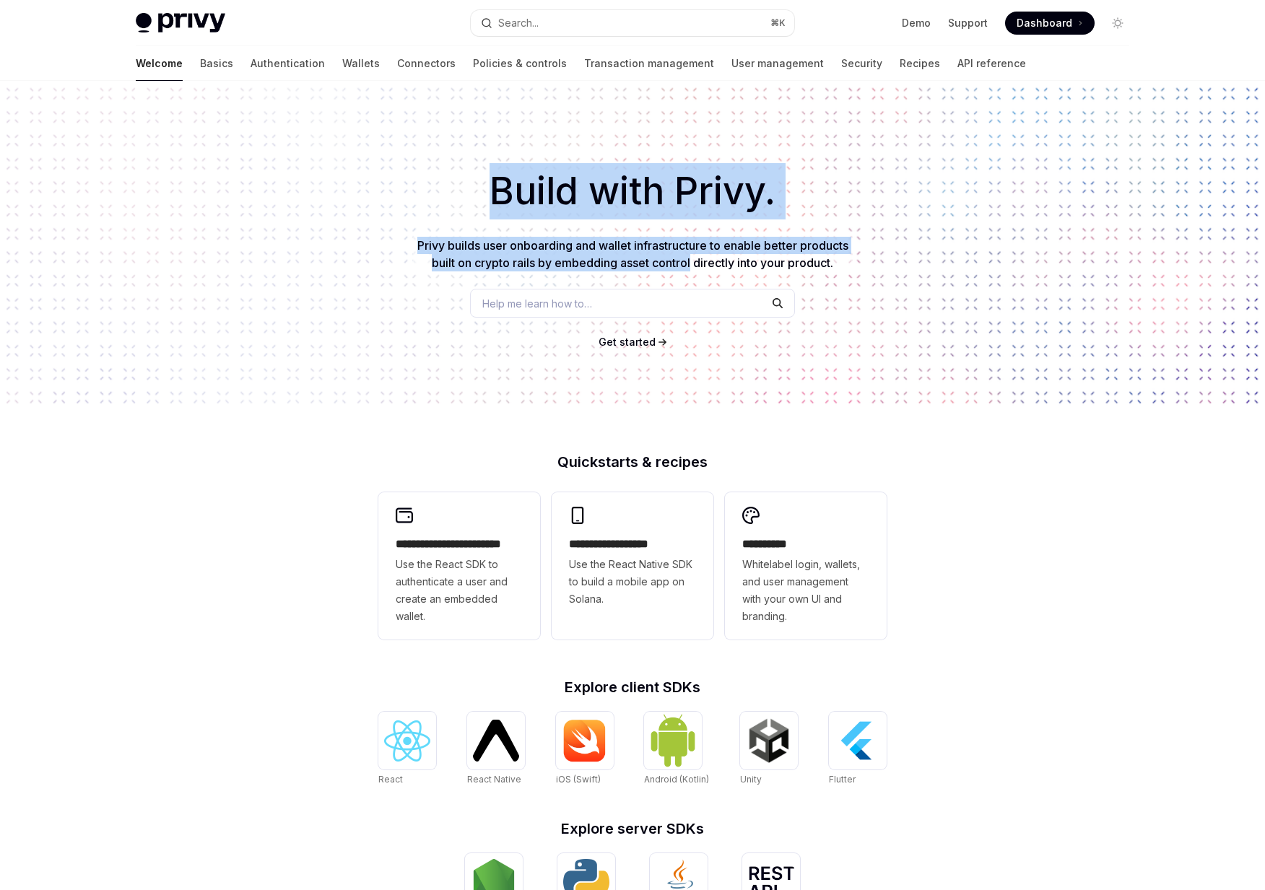
drag, startPoint x: 671, startPoint y: 258, endPoint x: 505, endPoint y: 196, distance: 178.2
click at [505, 196] on div "Build with Privy. Privy builds user onboarding and wallet infrastructure to ena…" at bounding box center [632, 245] width 1265 height 329
click at [505, 196] on h1 "Build with Privy." at bounding box center [632, 191] width 1218 height 56
drag, startPoint x: 505, startPoint y: 196, endPoint x: 889, endPoint y: 281, distance: 393.3
click at [889, 281] on div "Build with Privy. Privy builds user onboarding and wallet infrastructure to ena…" at bounding box center [632, 245] width 1265 height 329
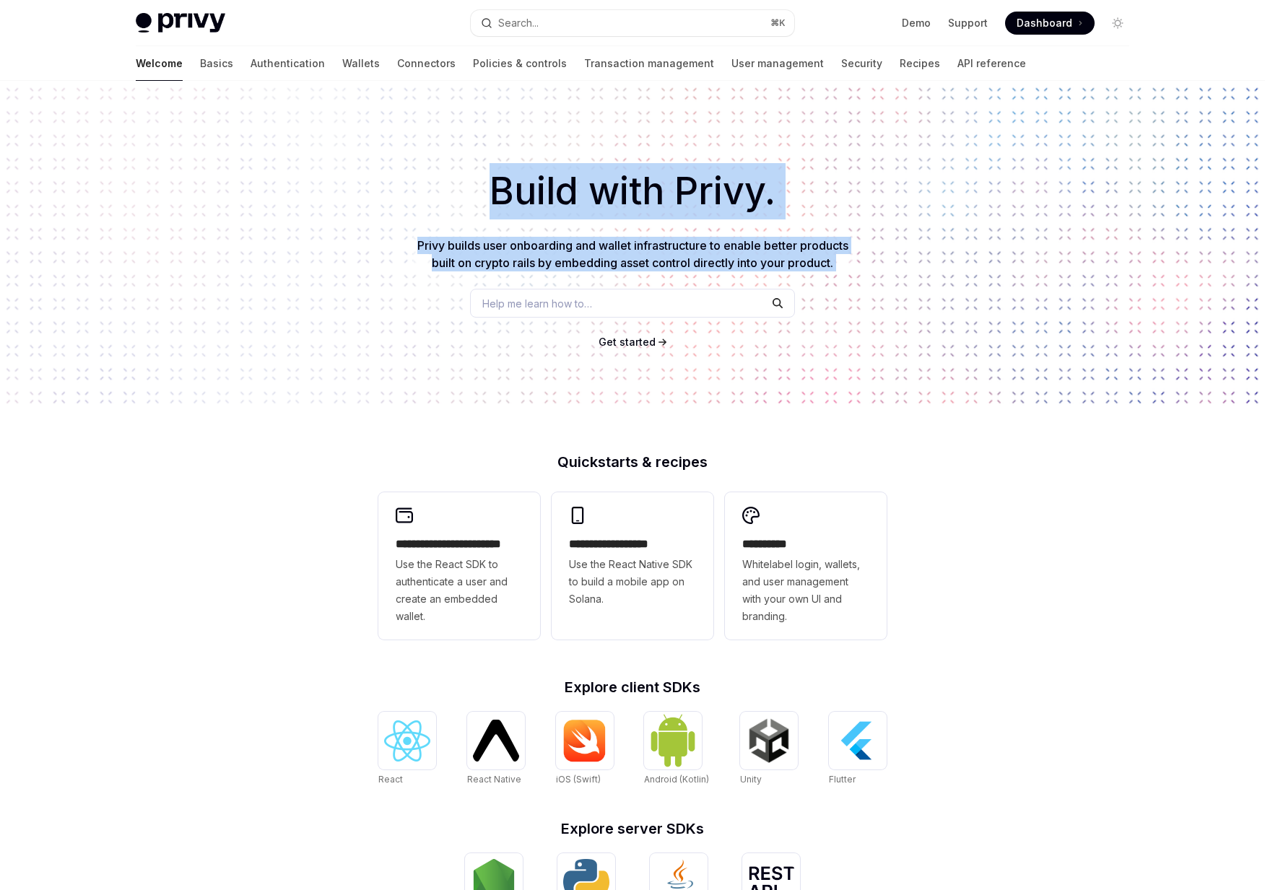
click at [889, 281] on div "Build with Privy. Privy builds user onboarding and wallet infrastructure to ena…" at bounding box center [632, 245] width 1265 height 329
drag, startPoint x: 889, startPoint y: 281, endPoint x: 473, endPoint y: 182, distance: 427.3
click at [473, 182] on div "Build with Privy. Privy builds user onboarding and wallet infrastructure to ena…" at bounding box center [632, 245] width 1265 height 329
click at [473, 182] on h1 "Build with Privy." at bounding box center [632, 191] width 1218 height 56
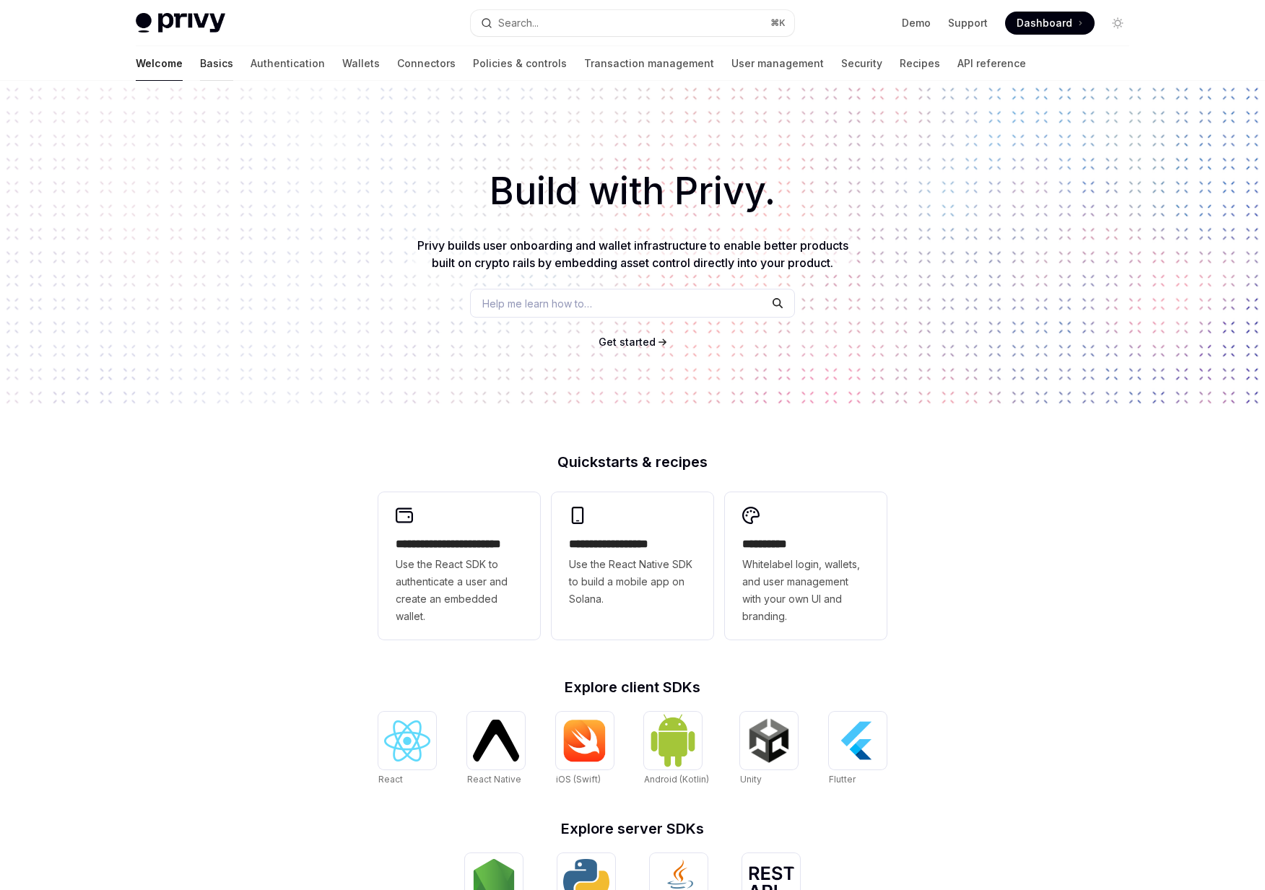
click at [200, 75] on link "Basics" at bounding box center [216, 63] width 33 height 35
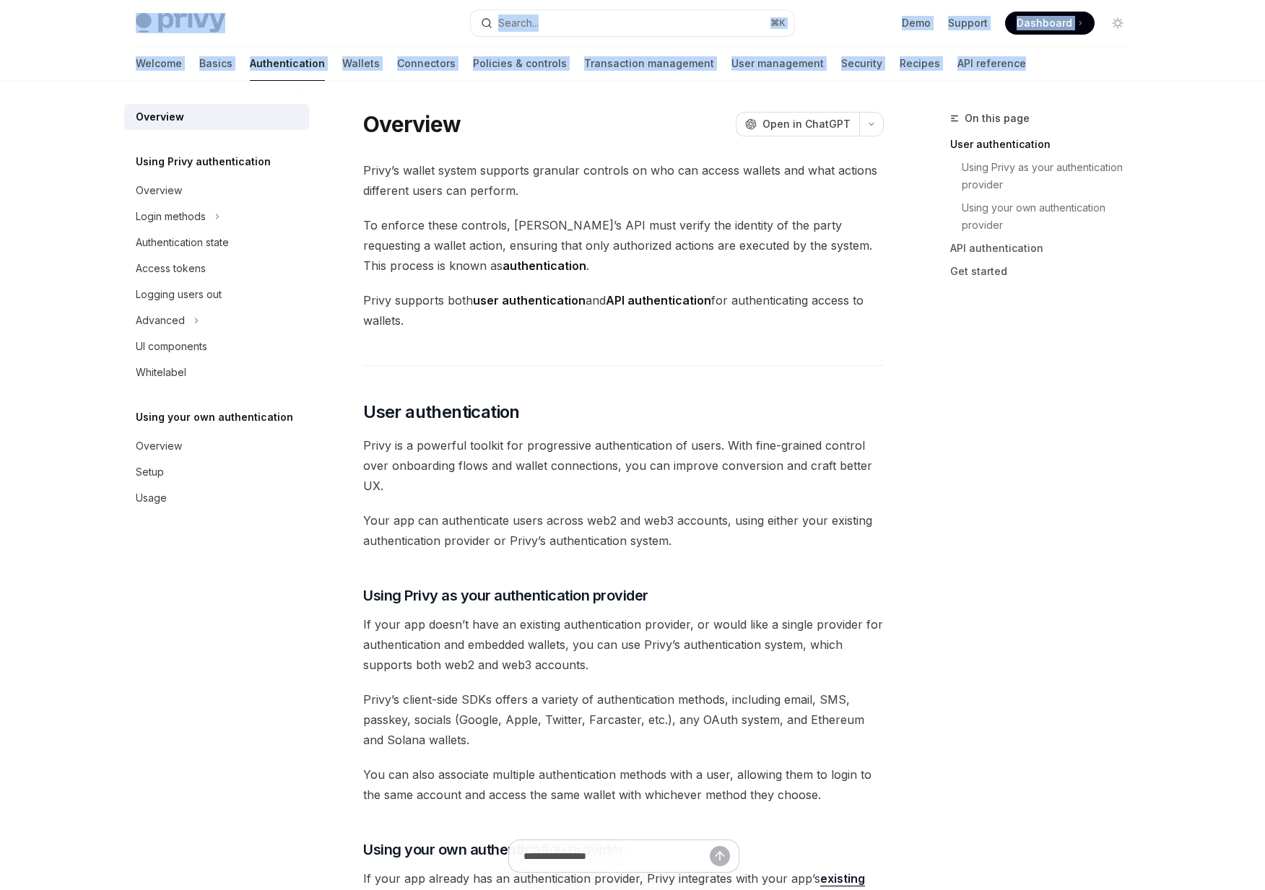
drag, startPoint x: 974, startPoint y: 71, endPoint x: 108, endPoint y: 20, distance: 866.9
click at [108, 20] on div "Privy Docs home page Search... ⌘ K Demo Support Dashboard Dashboard Search... N…" at bounding box center [632, 40] width 1062 height 81
click at [108, 20] on div "Privy Docs home page Search... ⌘ K Demo Support Dashboard Dashboard Search..." at bounding box center [632, 23] width 1062 height 46
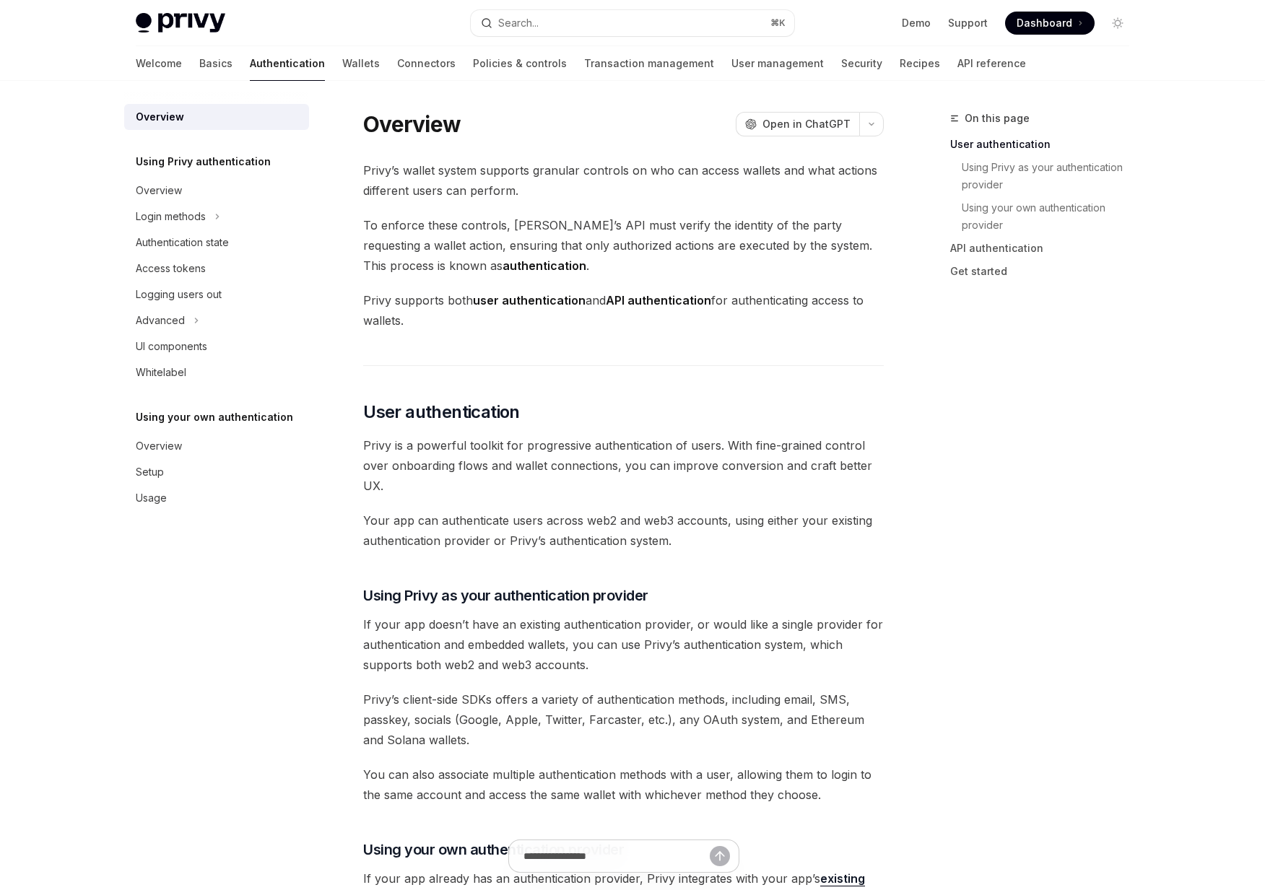
drag, startPoint x: 108, startPoint y: 20, endPoint x: 1042, endPoint y: 62, distance: 934.9
click at [1042, 62] on div "Privy Docs home page Search... ⌘ K Demo Support Dashboard Dashboard Search... N…" at bounding box center [632, 40] width 1062 height 81
click at [1042, 62] on div "Welcome Basics Authentication Wallets Connectors Policies & controls Transactio…" at bounding box center [632, 63] width 1062 height 35
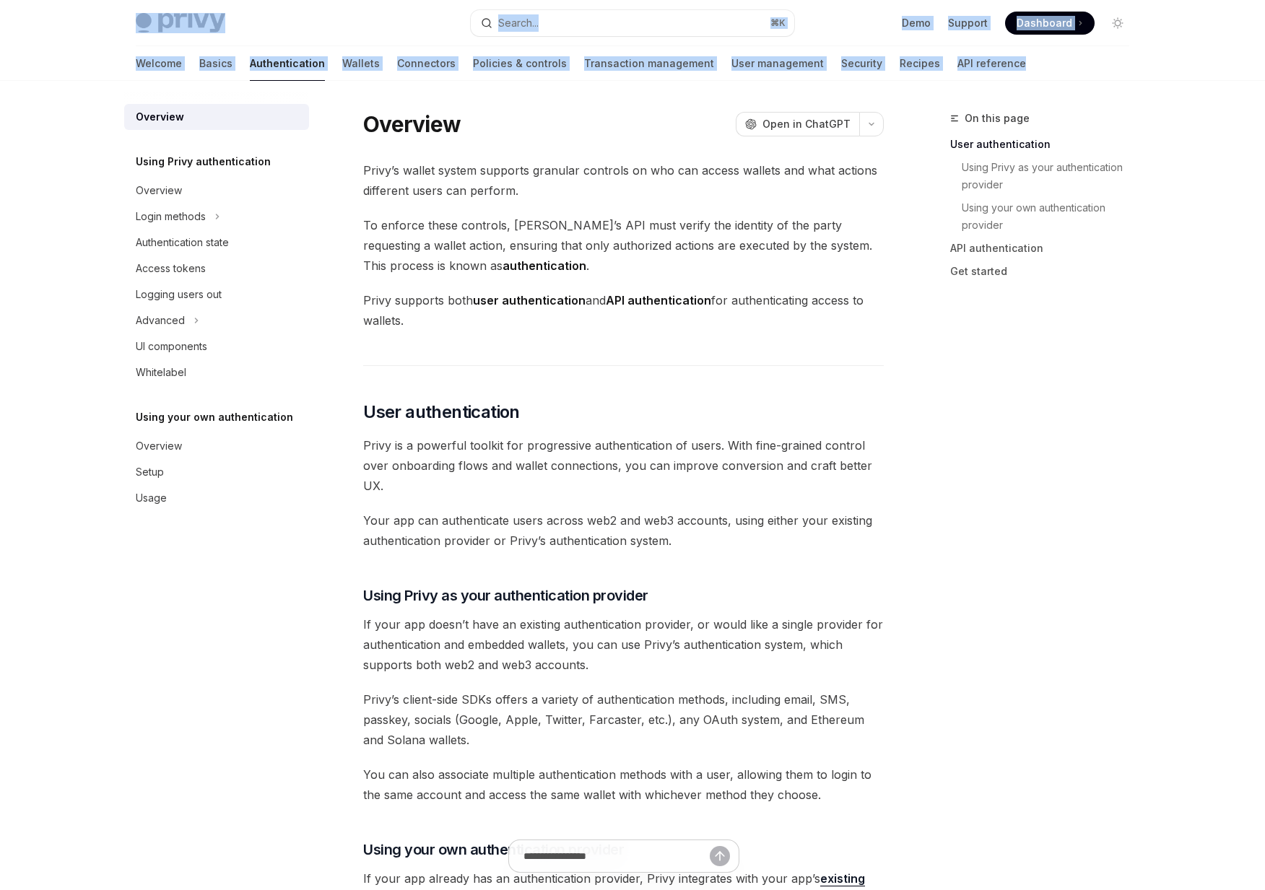
drag, startPoint x: 1042, startPoint y: 62, endPoint x: 53, endPoint y: 37, distance: 989.2
click at [53, 34] on div "Privy Docs home page Search... ⌘ K Demo Support Dashboard Dashboard Search... N…" at bounding box center [632, 40] width 1265 height 81
click at [53, 37] on div at bounding box center [632, 40] width 1265 height 81
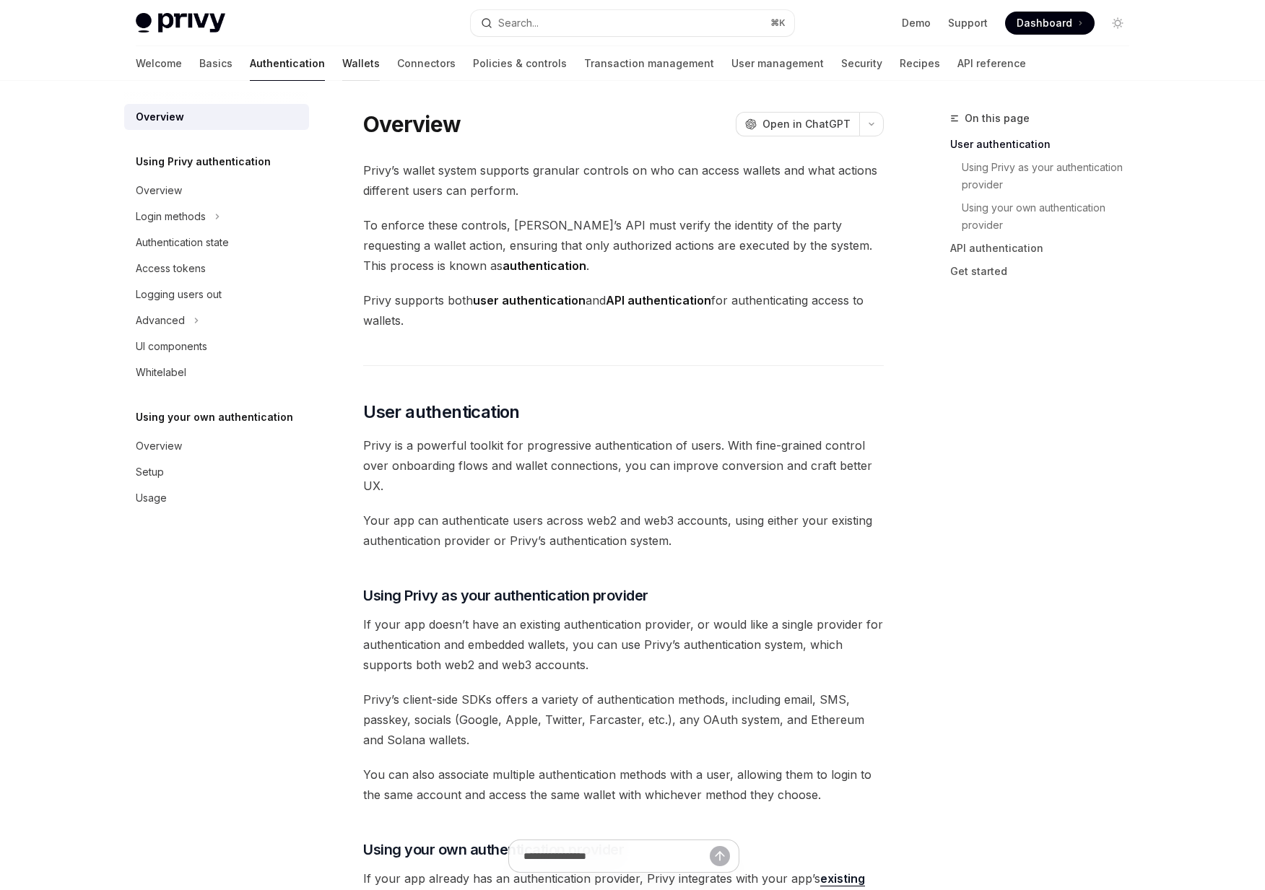
click at [342, 64] on link "Wallets" at bounding box center [361, 63] width 38 height 35
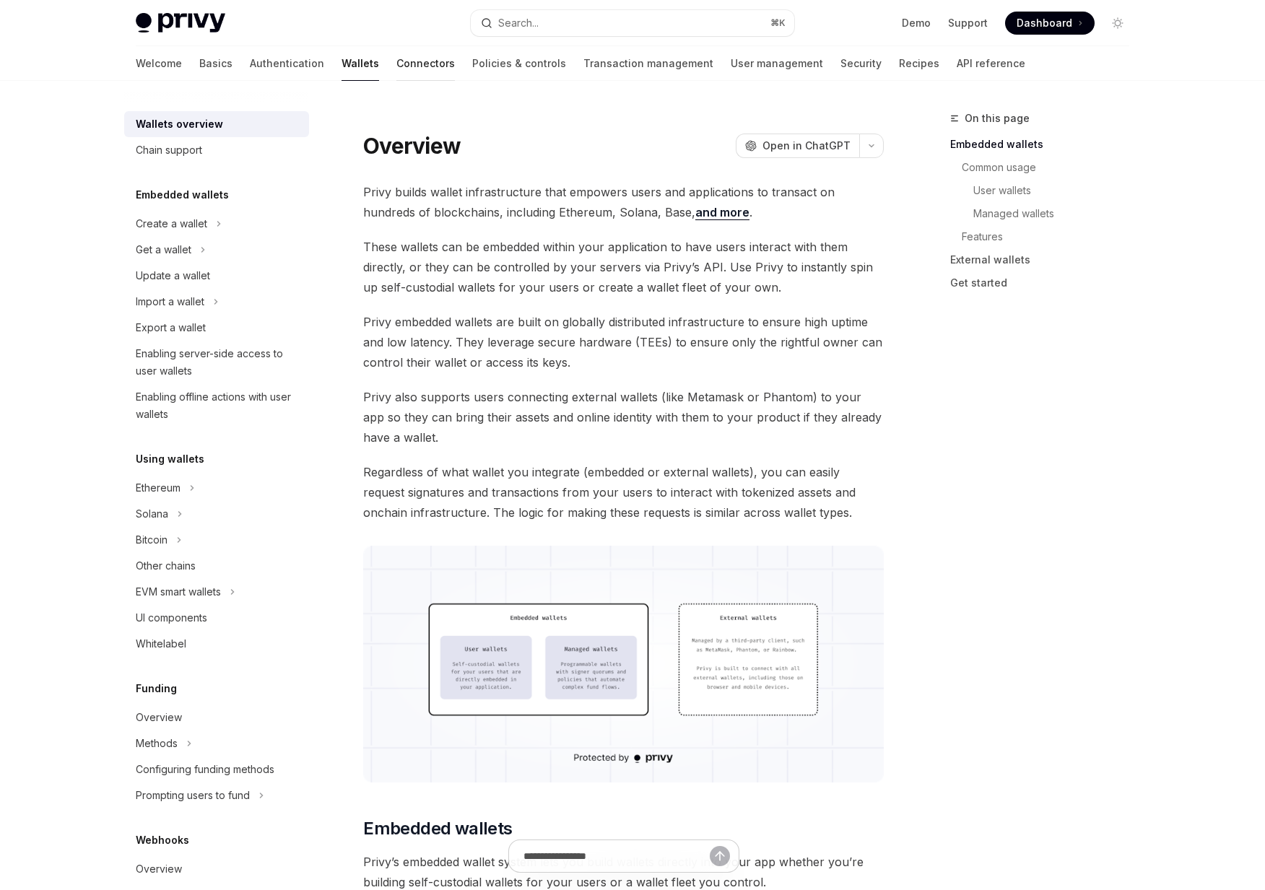
click at [396, 59] on link "Connectors" at bounding box center [425, 63] width 58 height 35
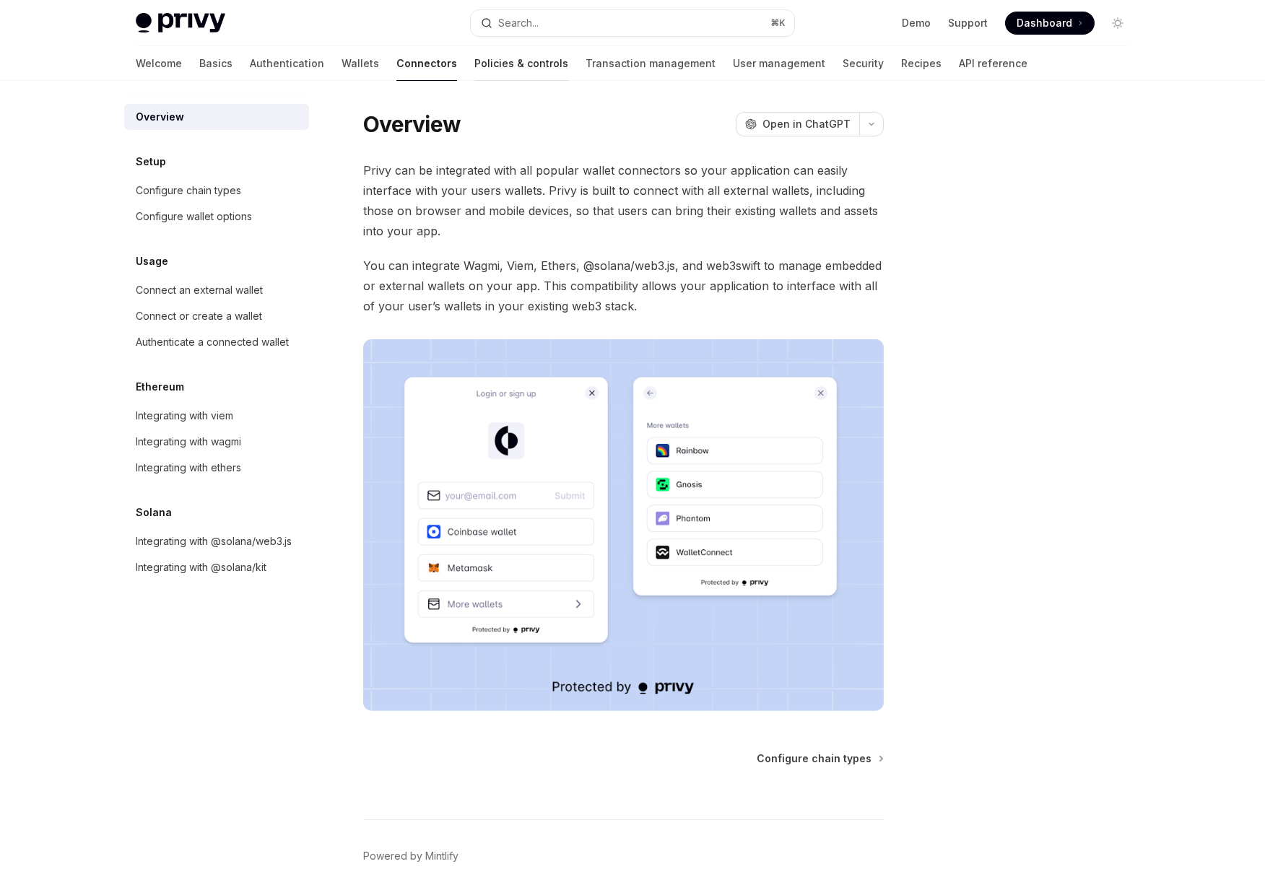
click at [474, 62] on link "Policies & controls" at bounding box center [521, 63] width 94 height 35
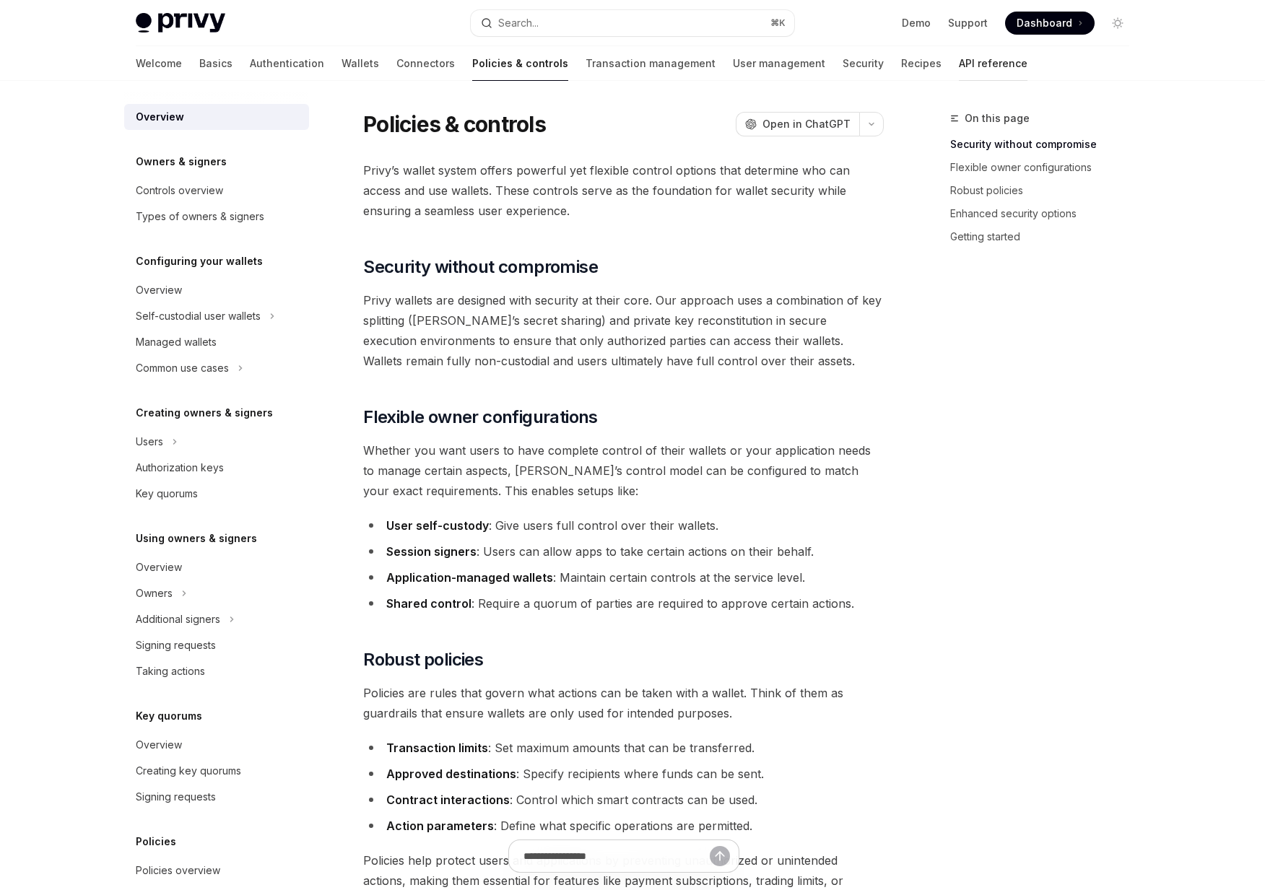
click at [959, 53] on link "API reference" at bounding box center [993, 63] width 69 height 35
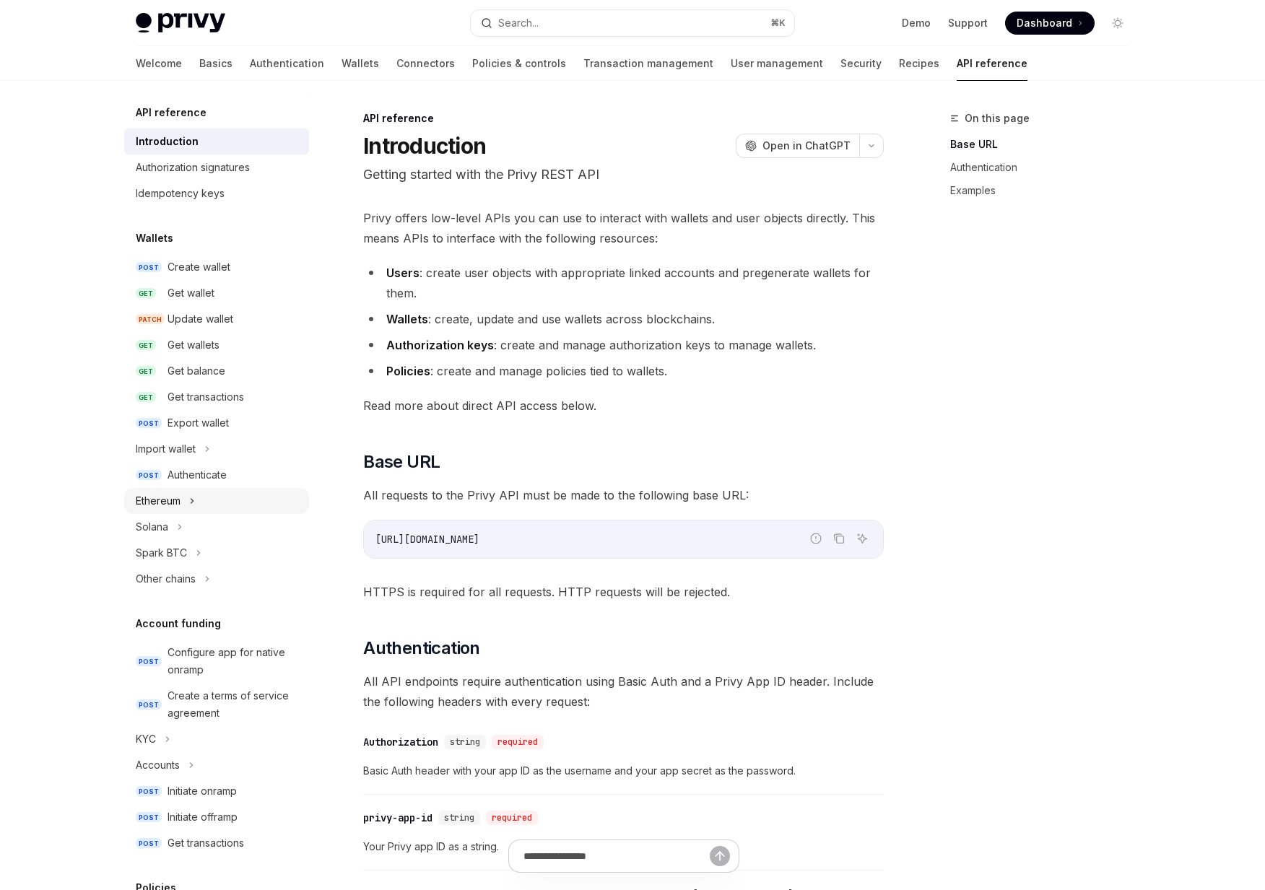
click at [181, 502] on div "Ethereum" at bounding box center [216, 501] width 185 height 26
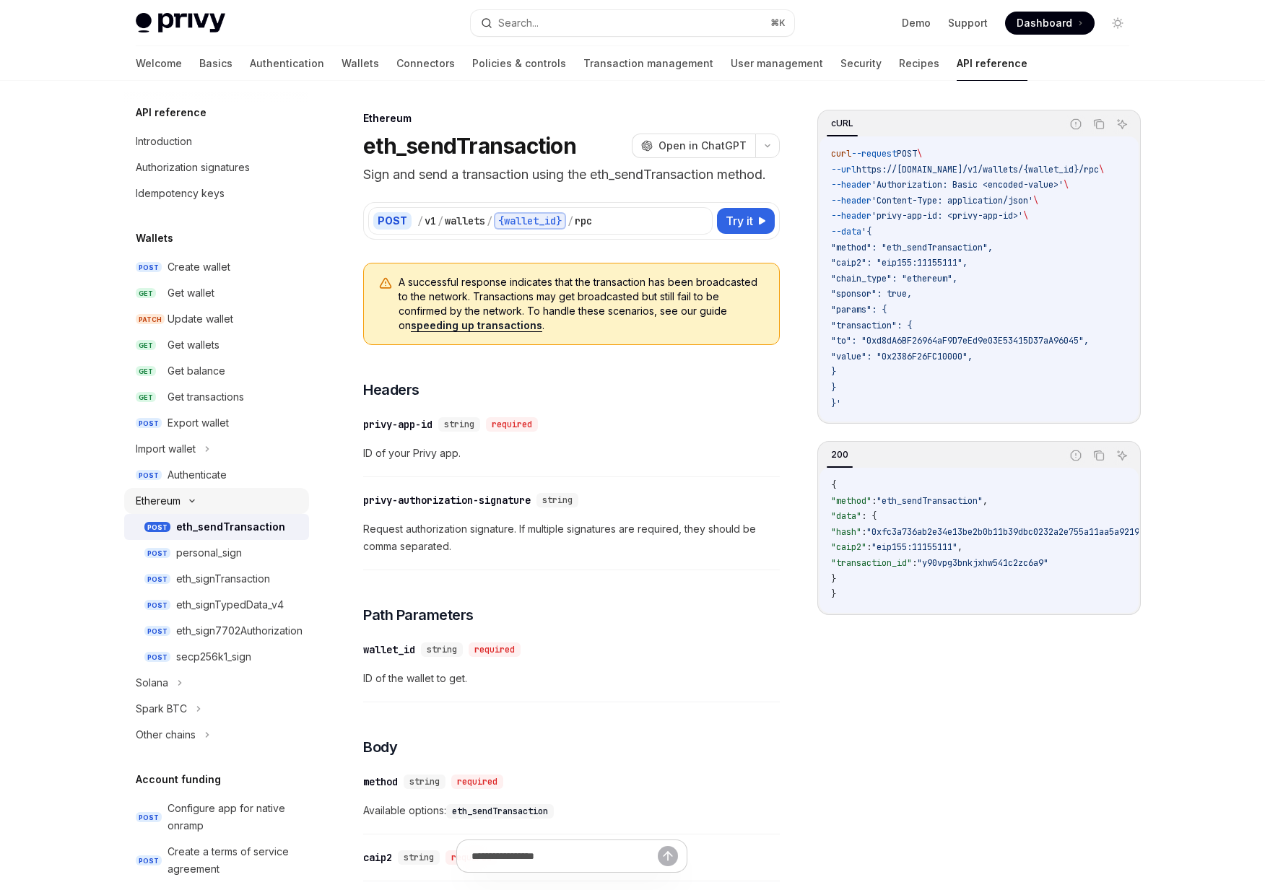
click at [181, 502] on div "Ethereum" at bounding box center [216, 501] width 185 height 26
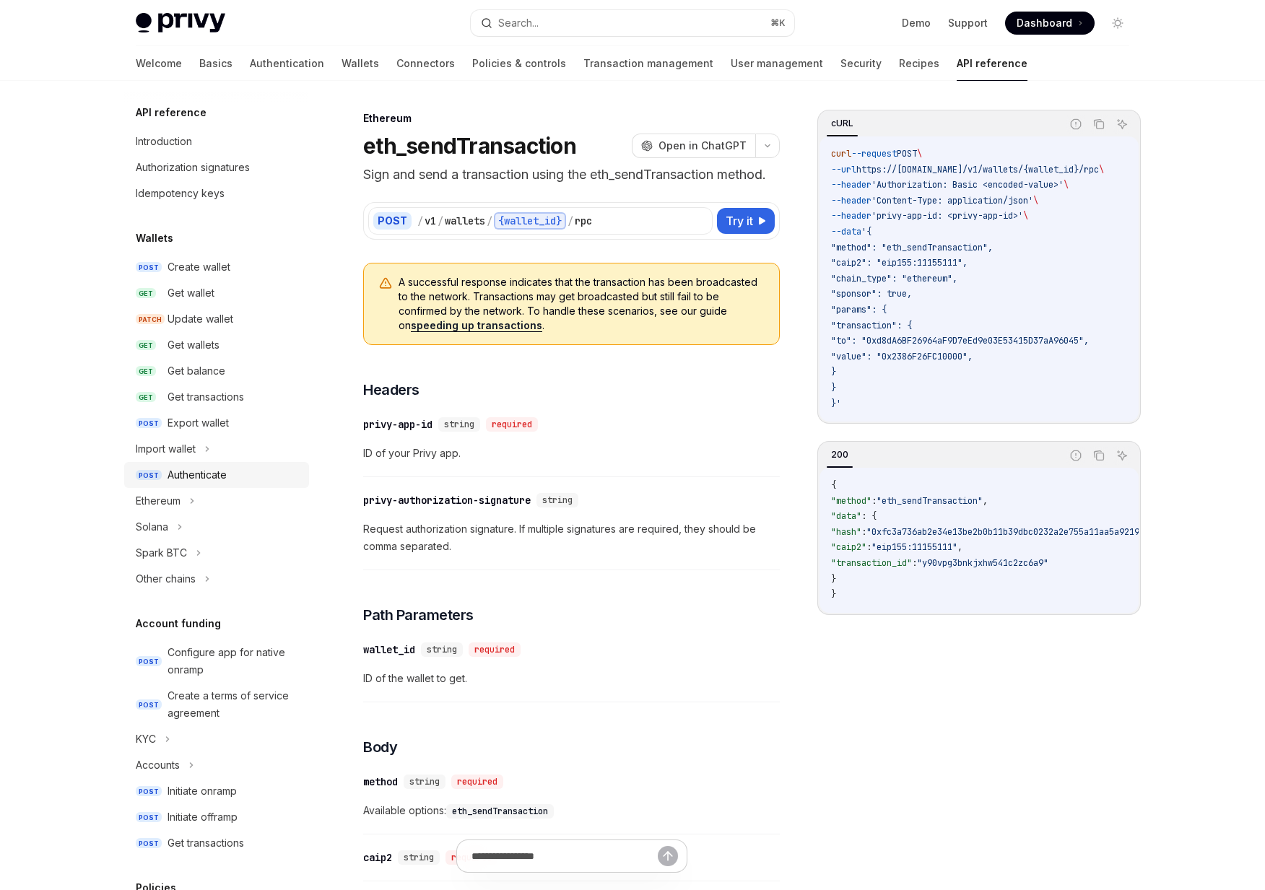
click at [185, 469] on div "Authenticate" at bounding box center [196, 474] width 59 height 17
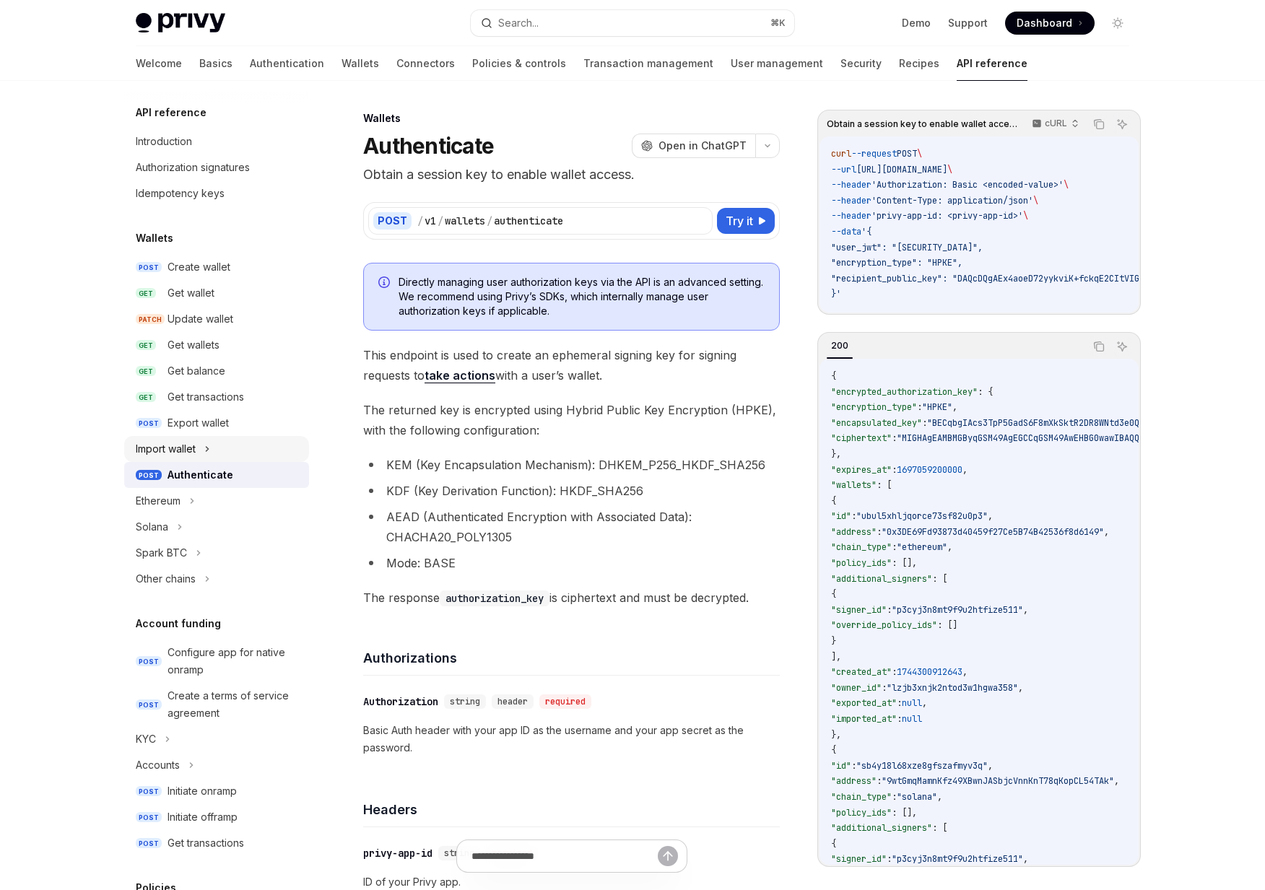
click at [185, 452] on div "Import wallet" at bounding box center [166, 448] width 60 height 17
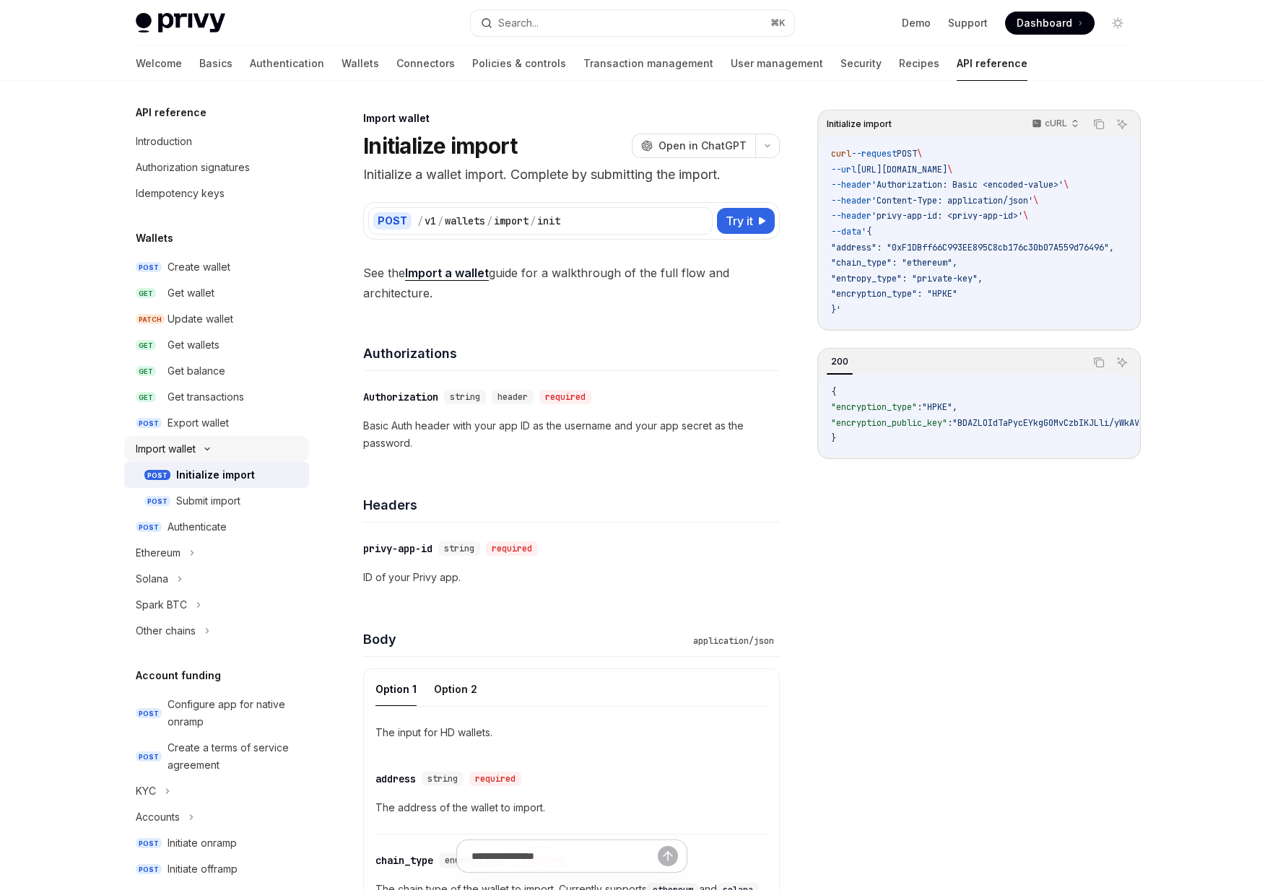
click at [185, 452] on div "Import wallet" at bounding box center [166, 448] width 60 height 17
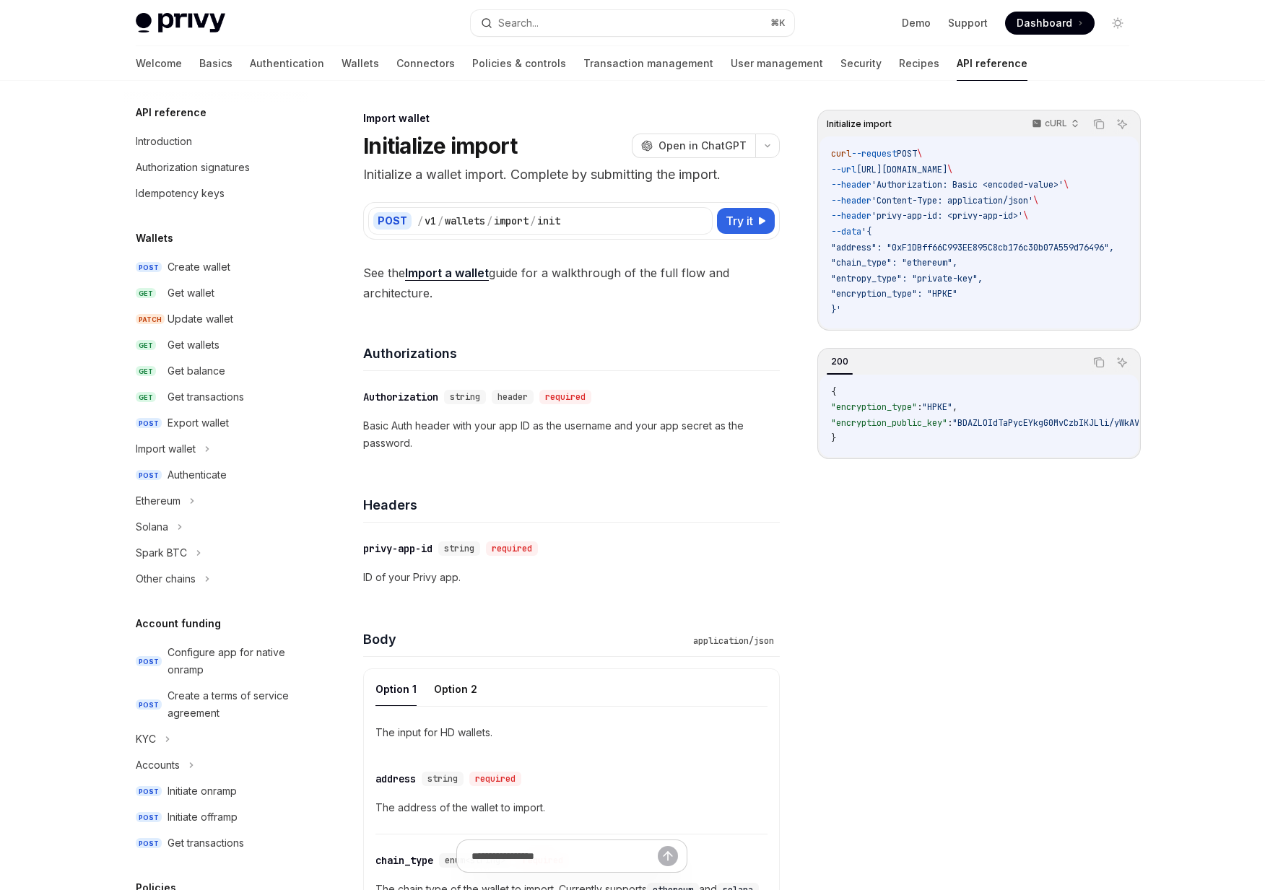
click at [513, 366] on div "Authorizations" at bounding box center [571, 344] width 416 height 53
click at [197, 515] on div "Solana" at bounding box center [216, 527] width 185 height 26
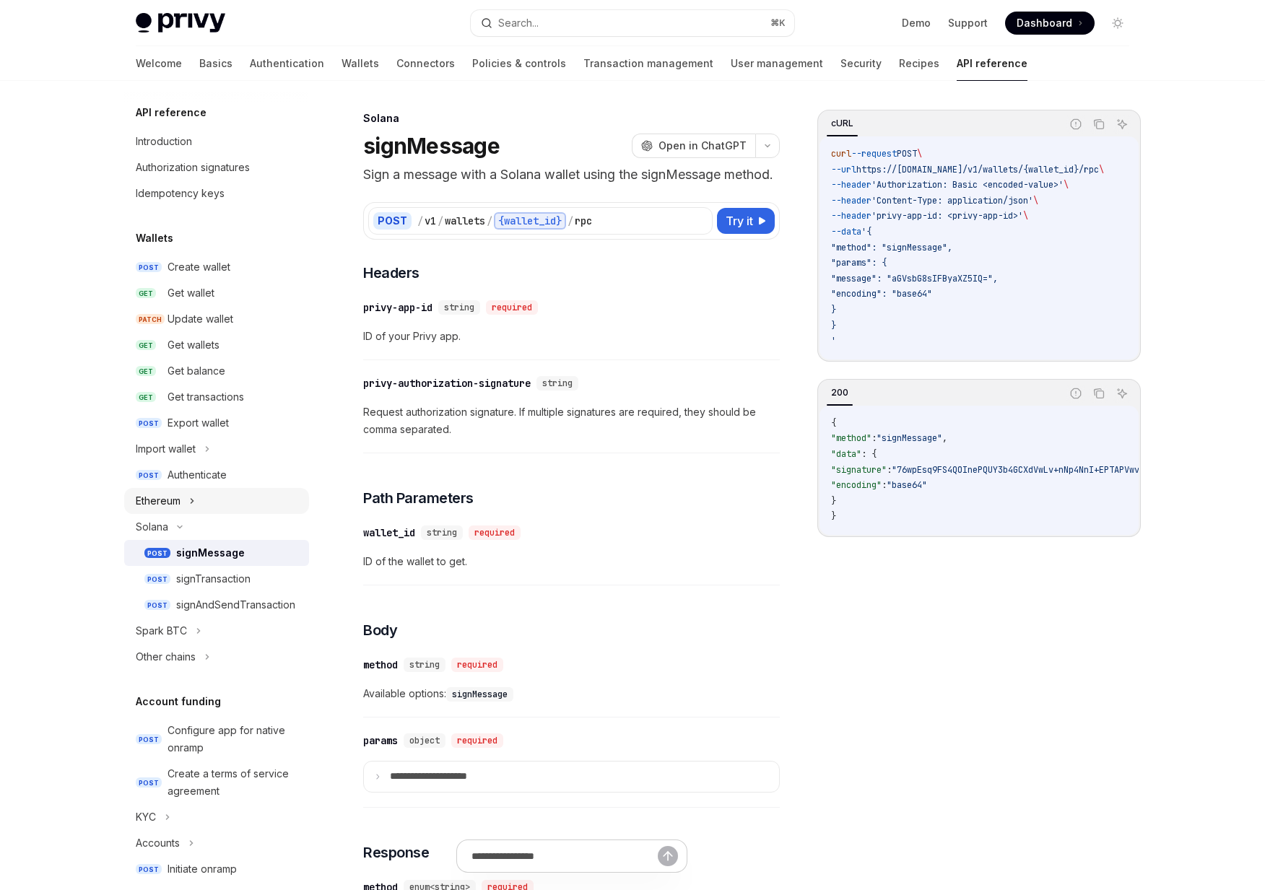
click at [204, 494] on div "Ethereum" at bounding box center [216, 501] width 185 height 26
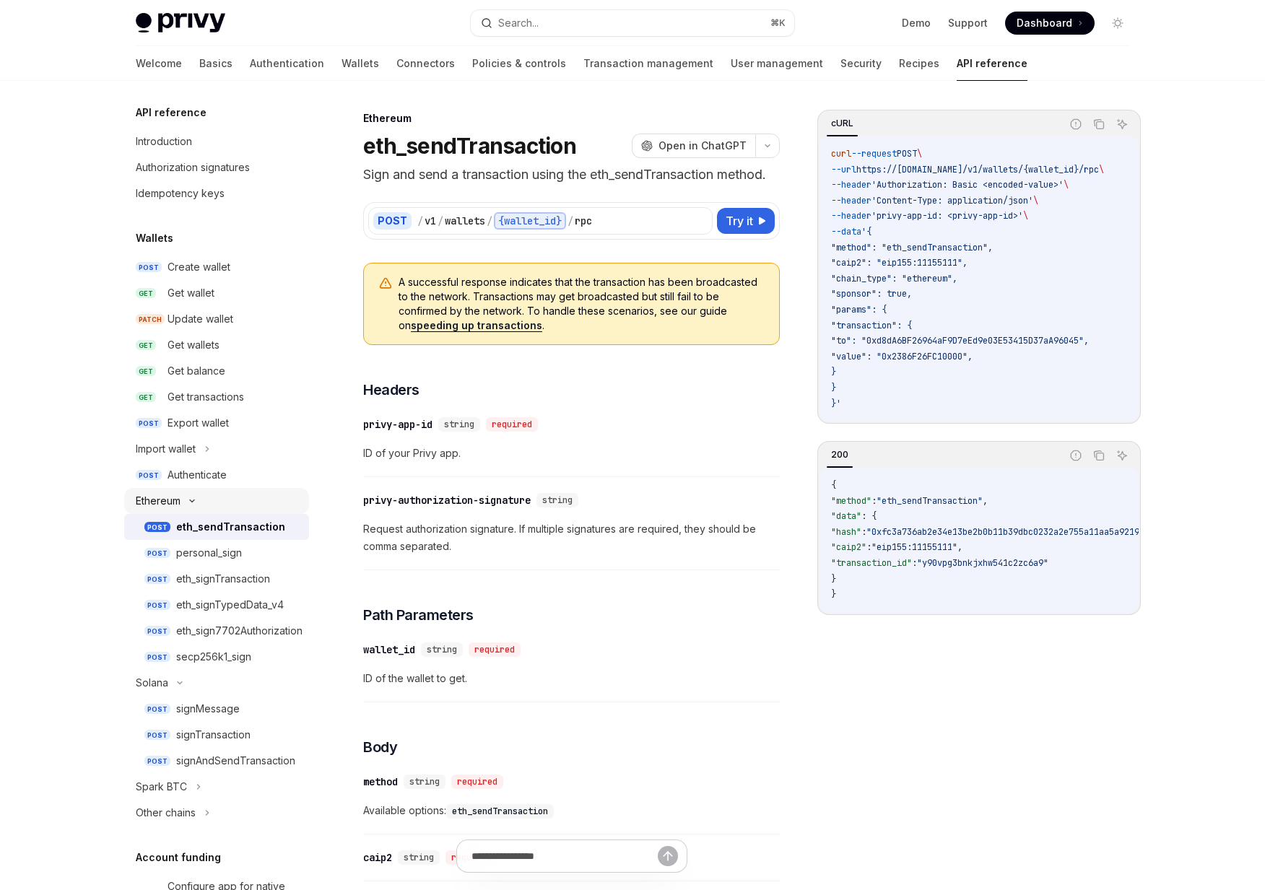
click at [180, 507] on div "Ethereum" at bounding box center [158, 500] width 45 height 17
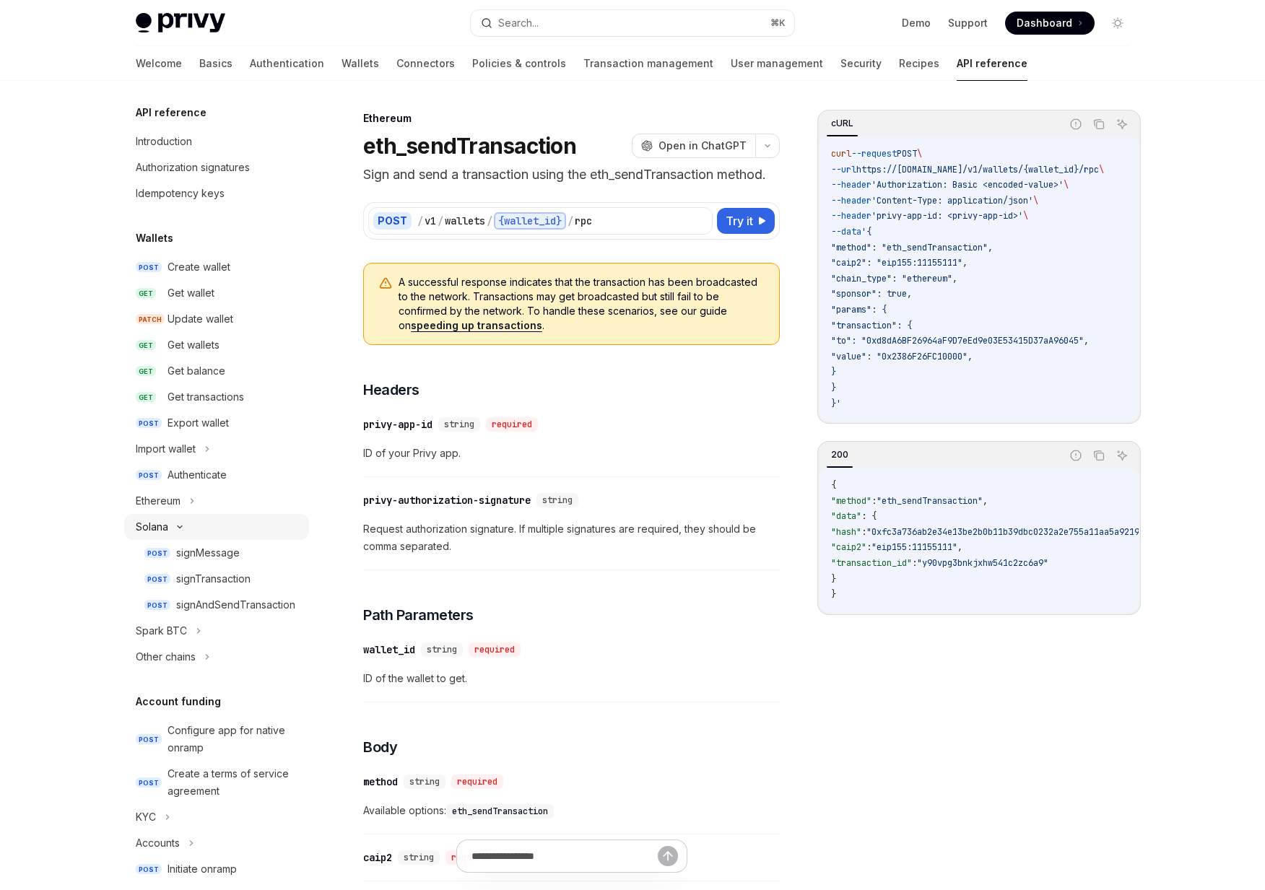
click at [180, 531] on div "Solana" at bounding box center [216, 527] width 185 height 26
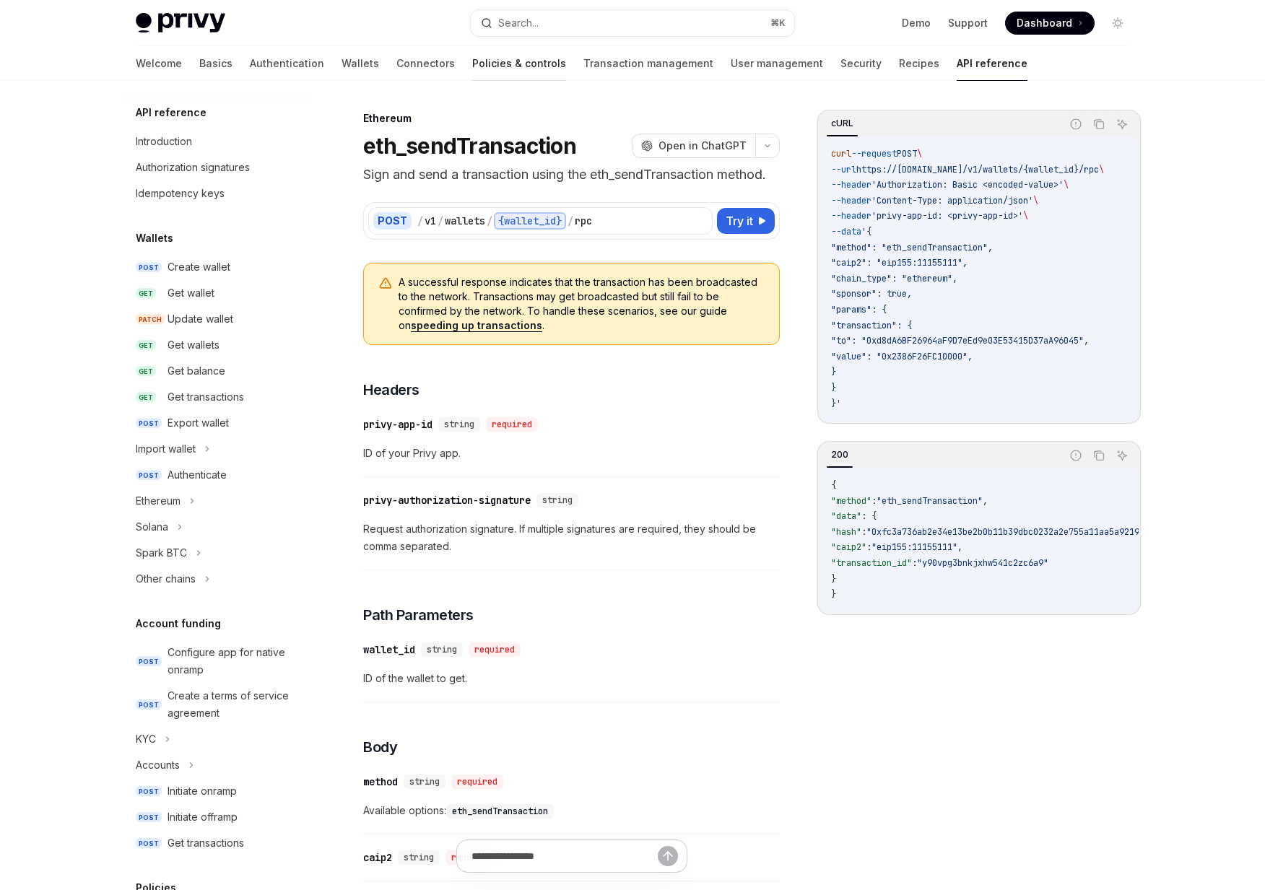
click at [472, 63] on link "Policies & controls" at bounding box center [519, 63] width 94 height 35
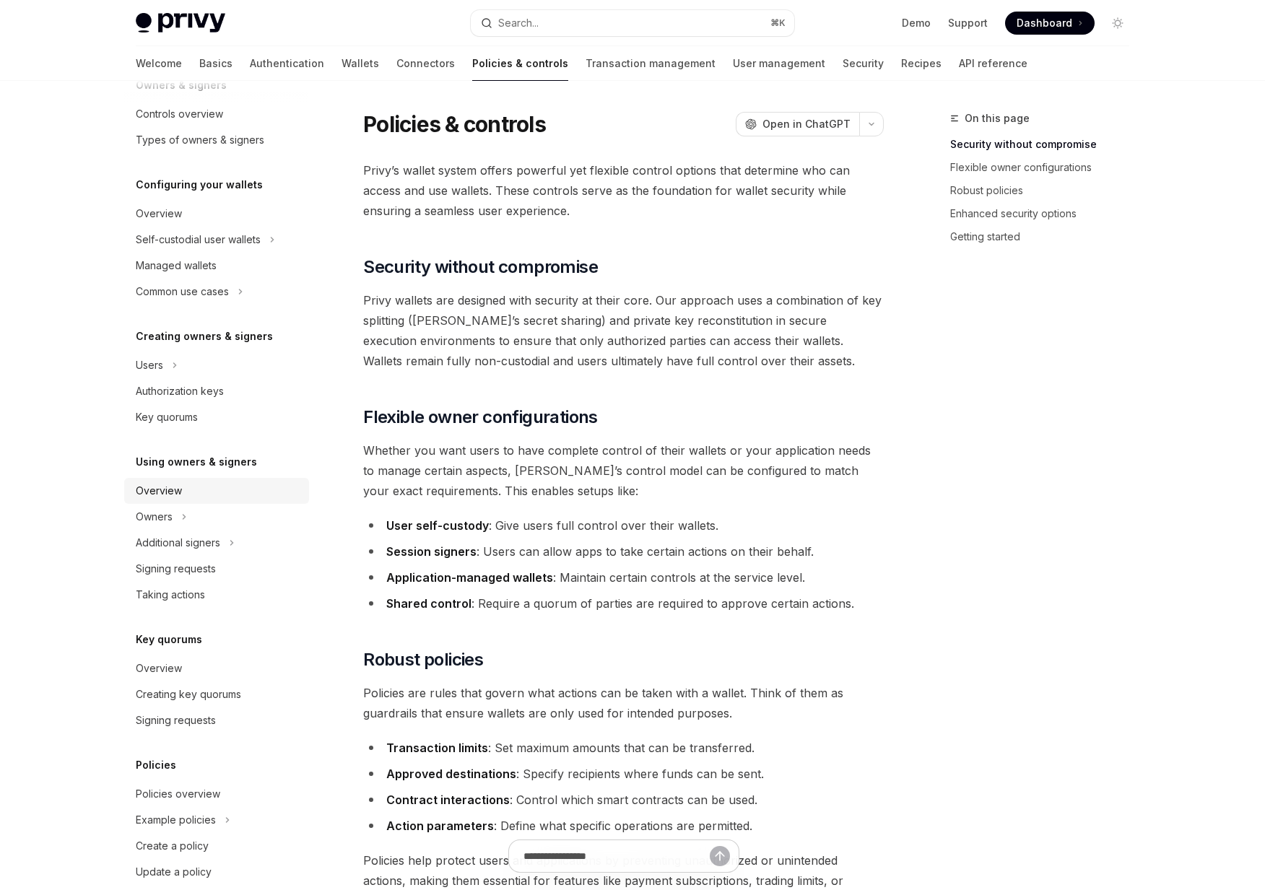
scroll to position [84, 0]
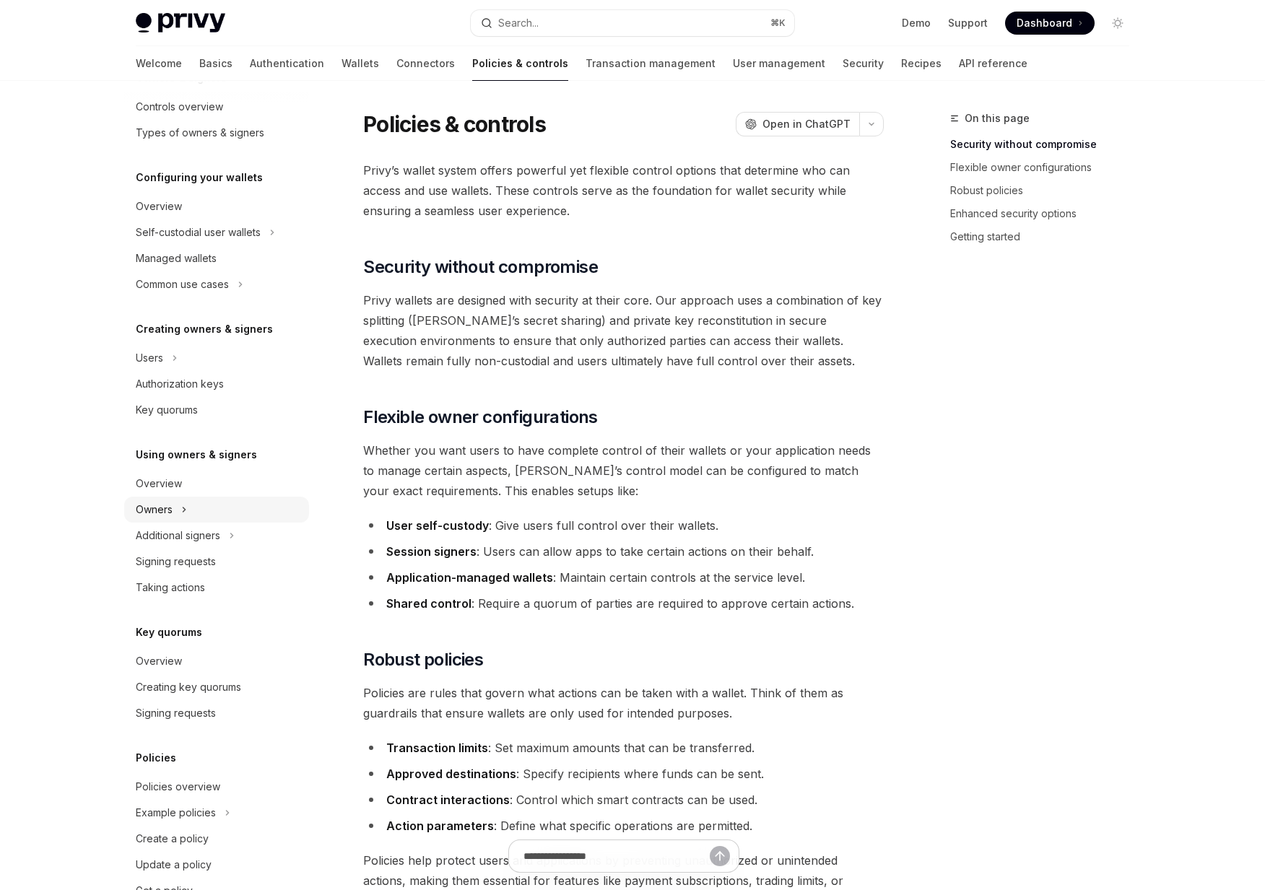
click at [168, 507] on div "Owners" at bounding box center [154, 509] width 37 height 17
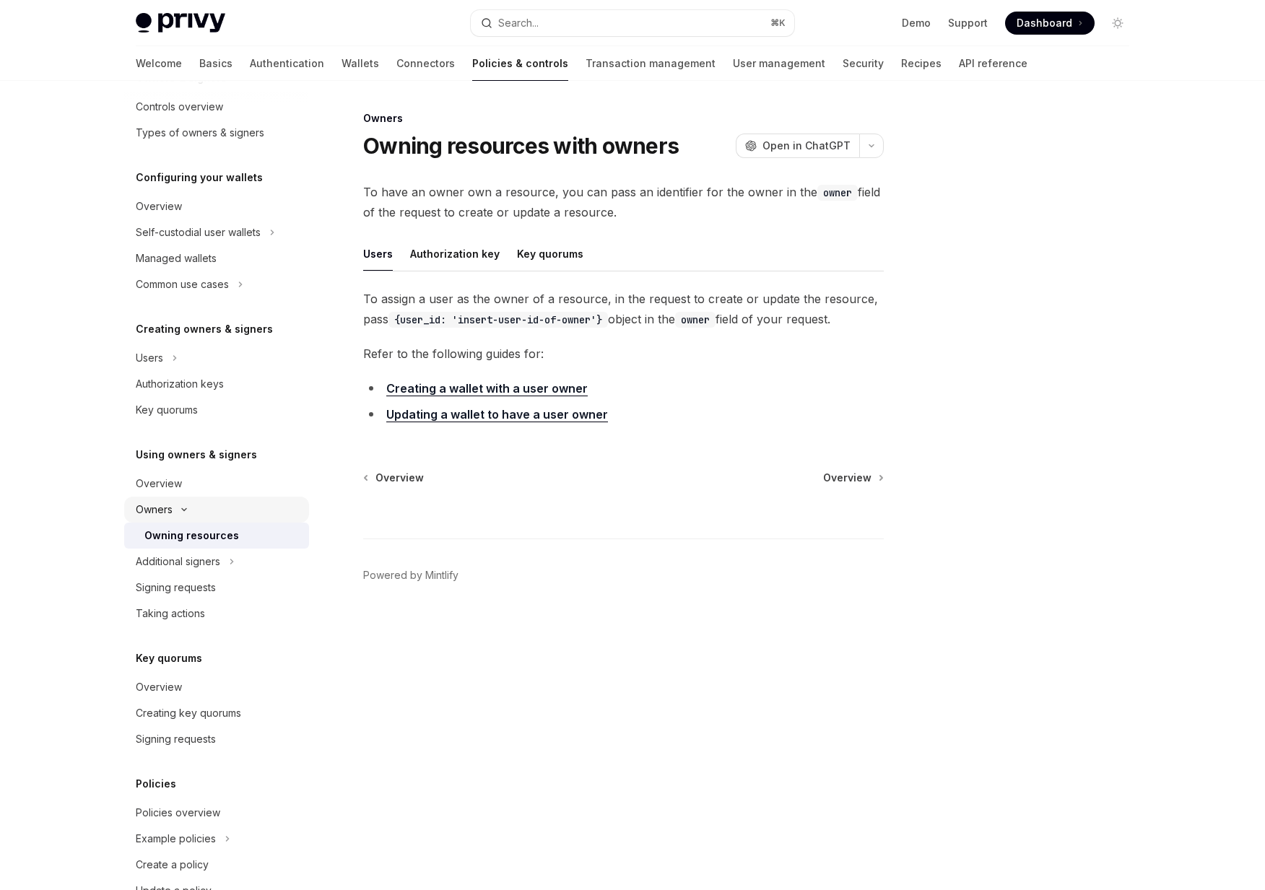
click at [168, 506] on div "Owners" at bounding box center [154, 509] width 37 height 17
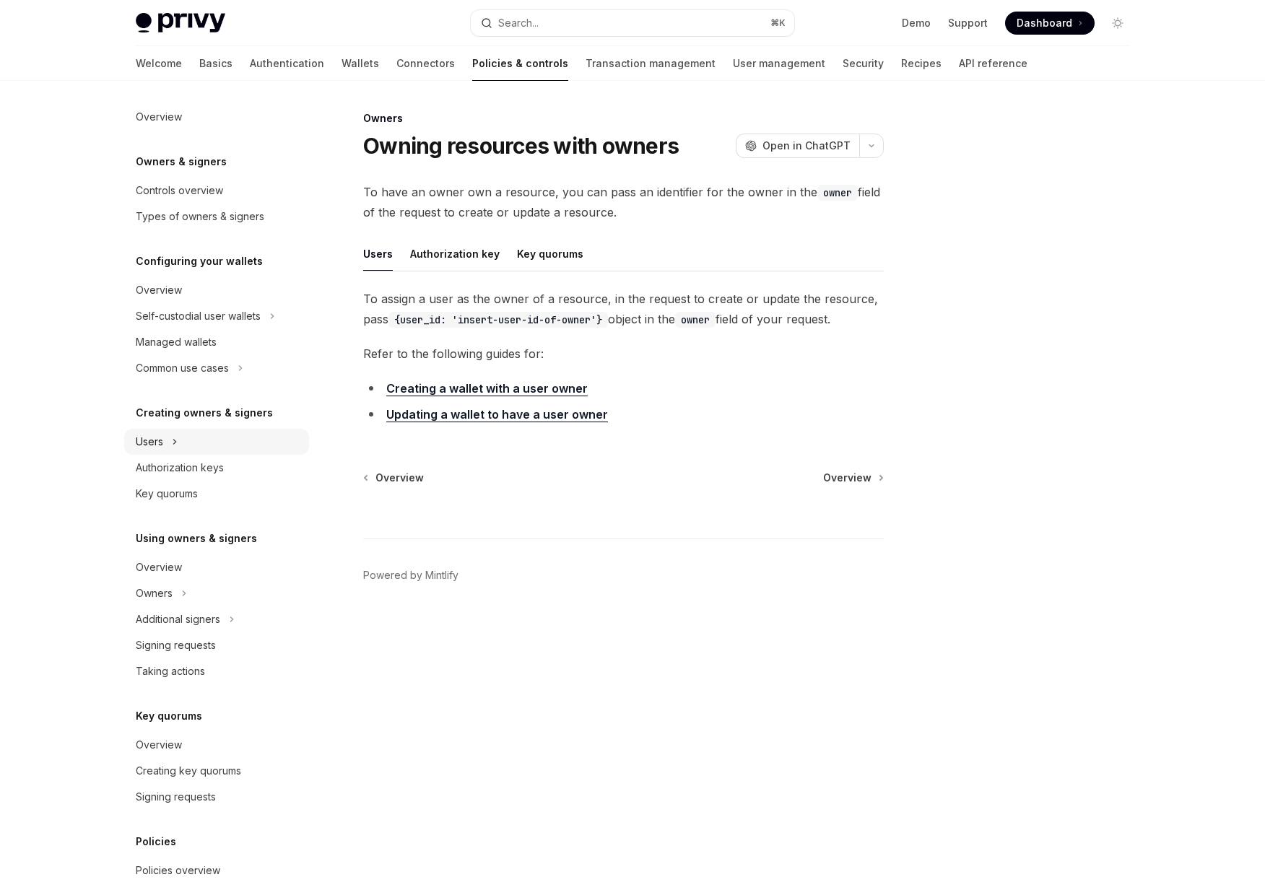
click at [157, 442] on div "Users" at bounding box center [149, 441] width 27 height 17
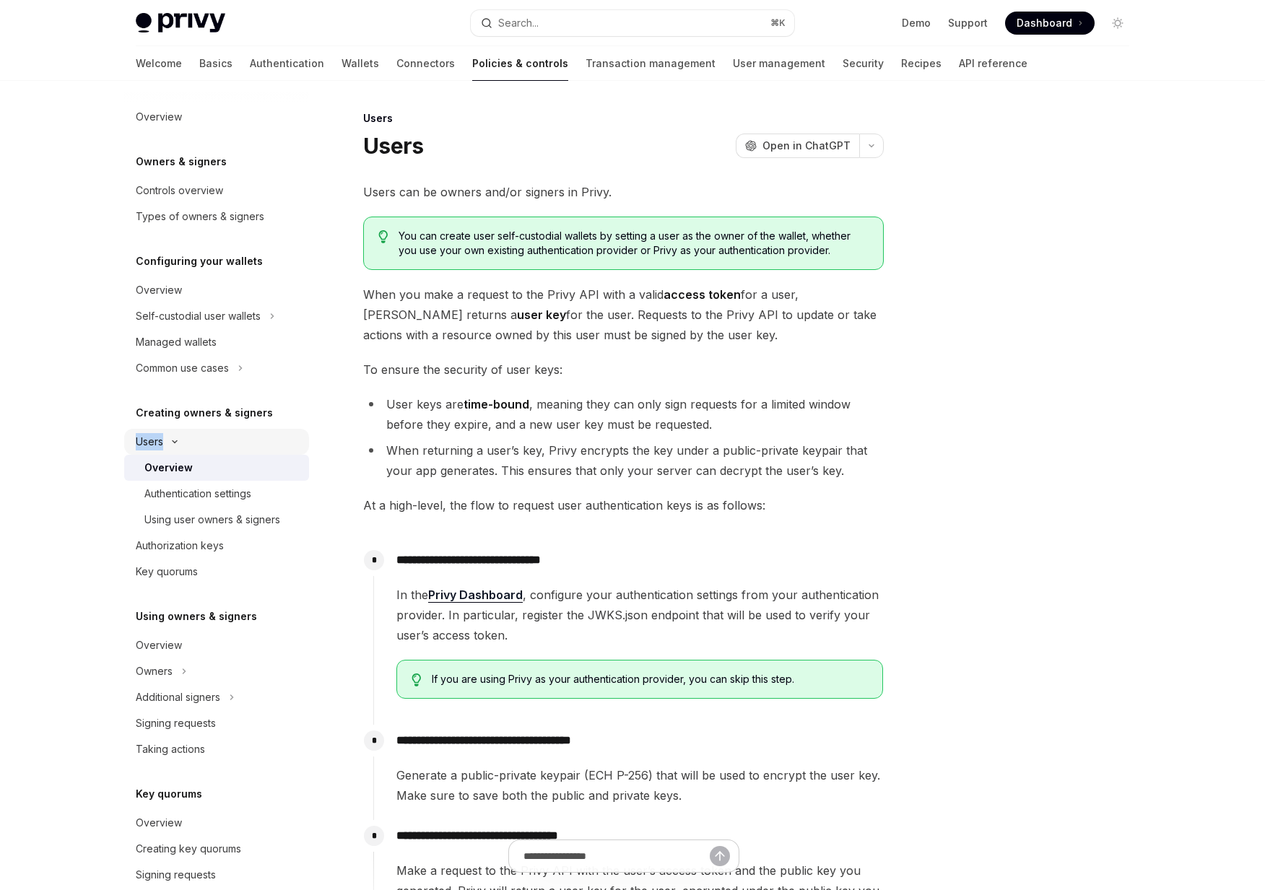
click at [157, 442] on div "Users" at bounding box center [149, 441] width 27 height 17
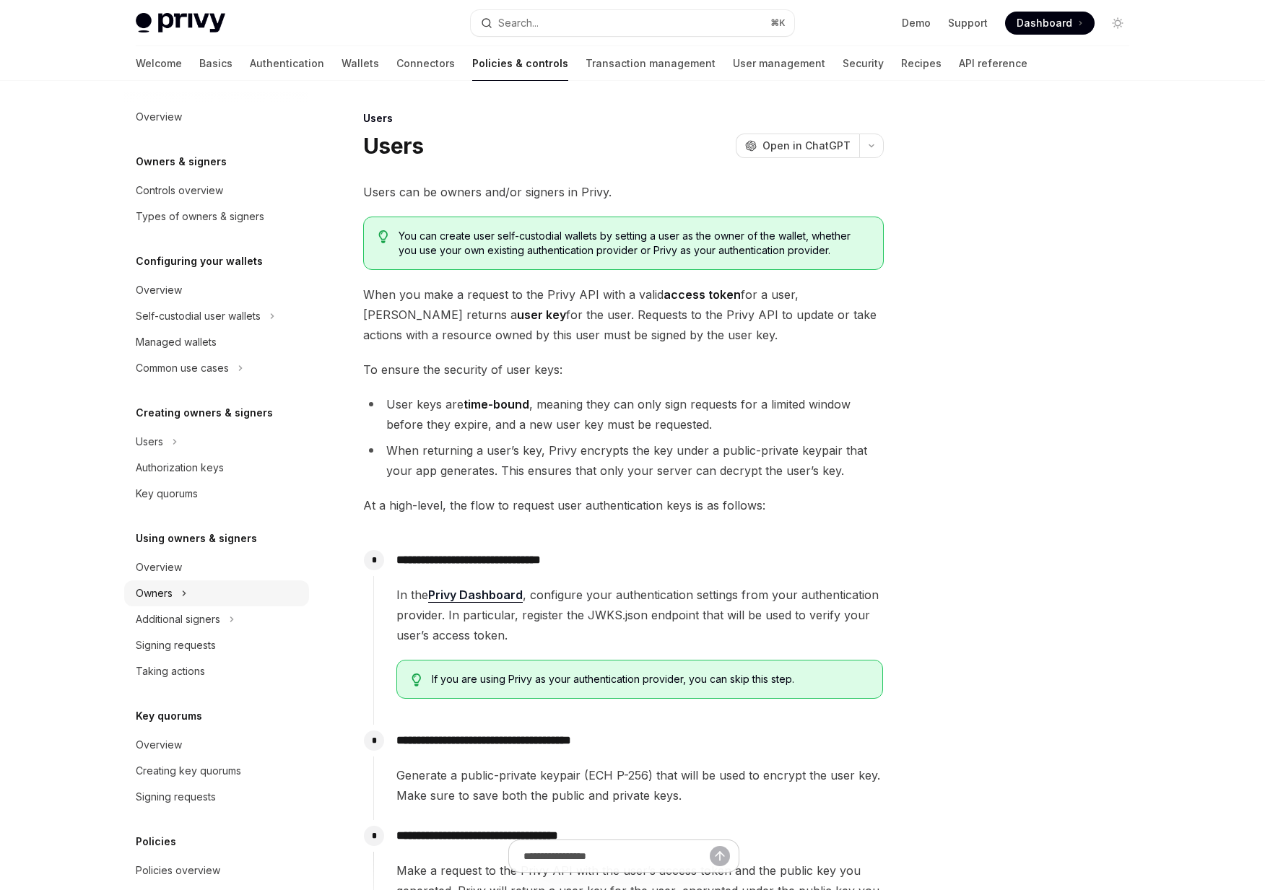
click at [170, 590] on div "Owners" at bounding box center [154, 593] width 37 height 17
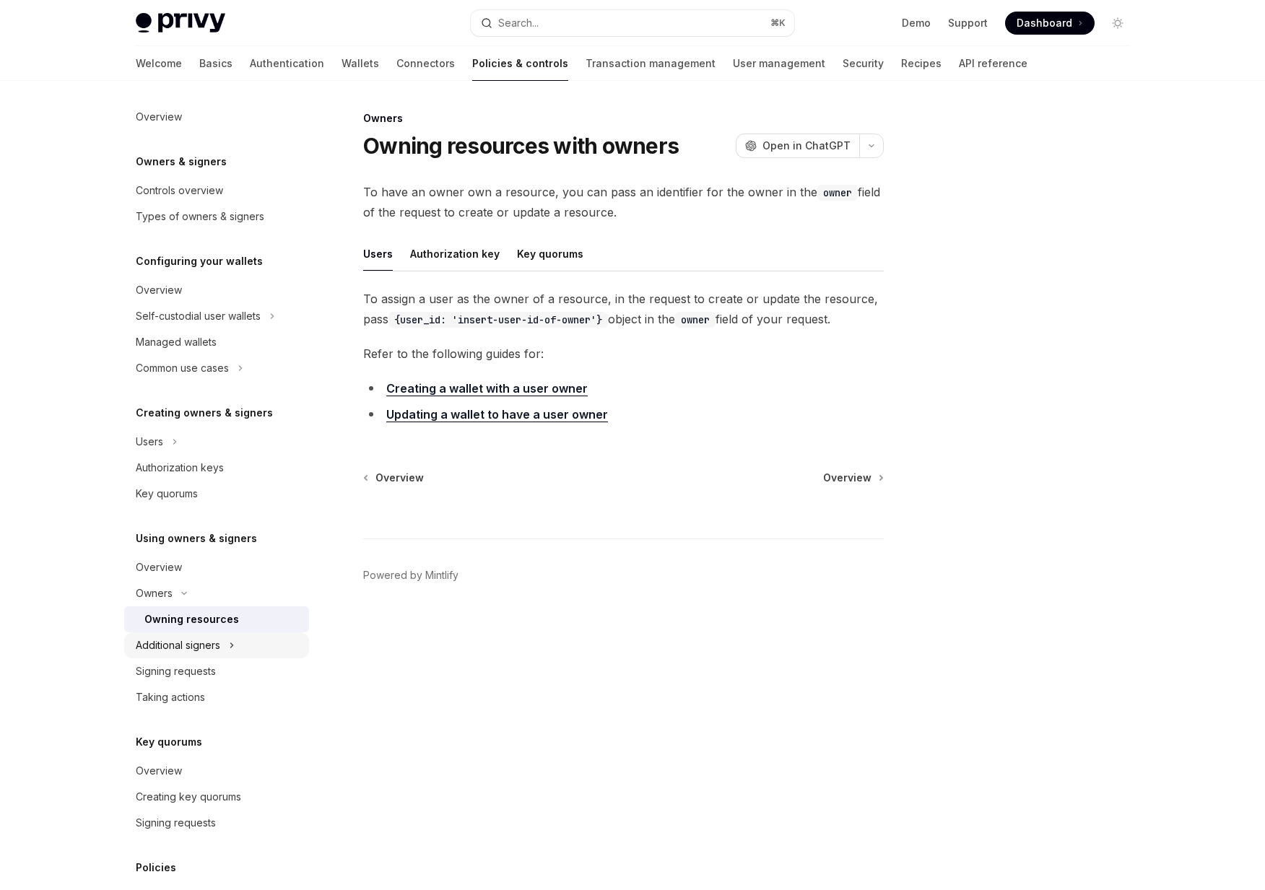
click at [170, 655] on div "Additional signers" at bounding box center [216, 645] width 185 height 26
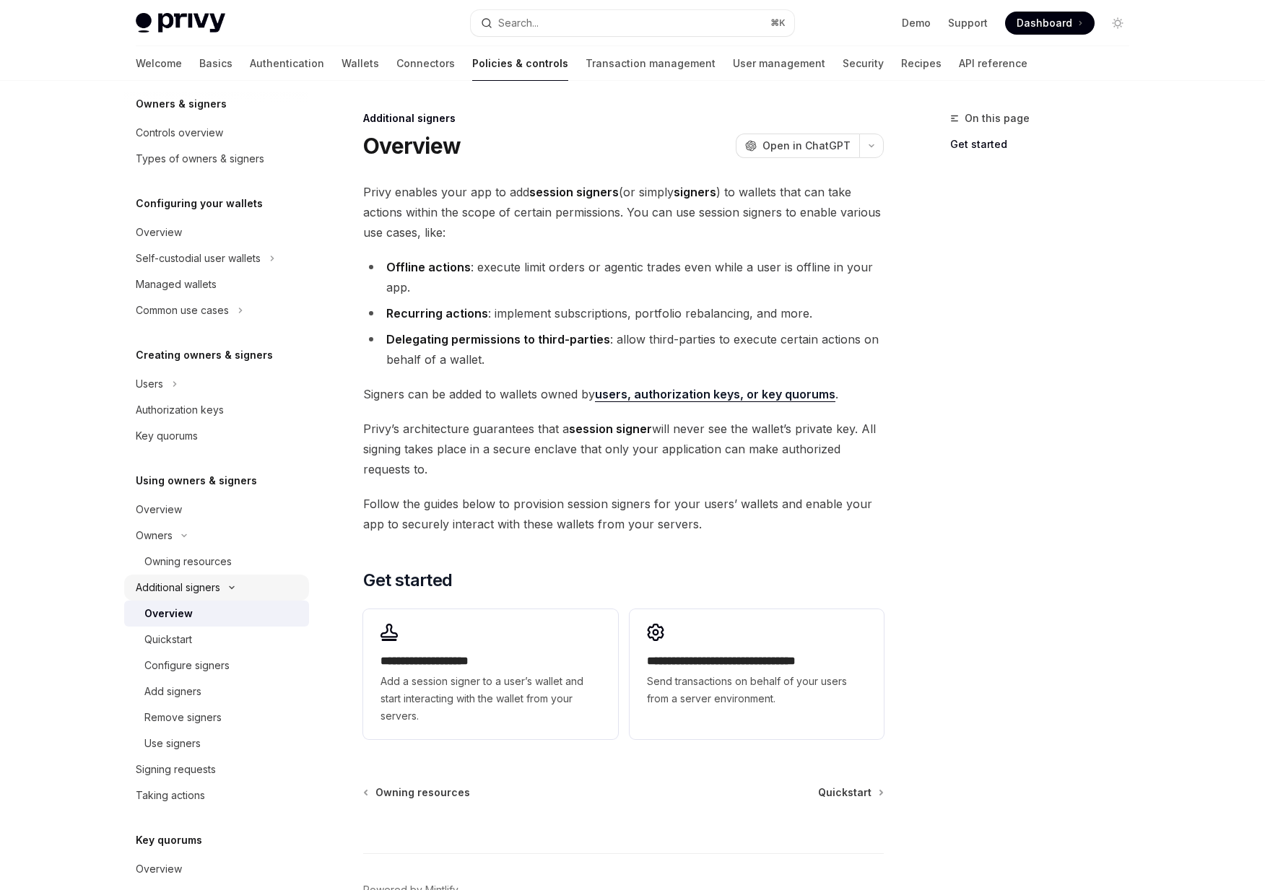
scroll to position [62, 0]
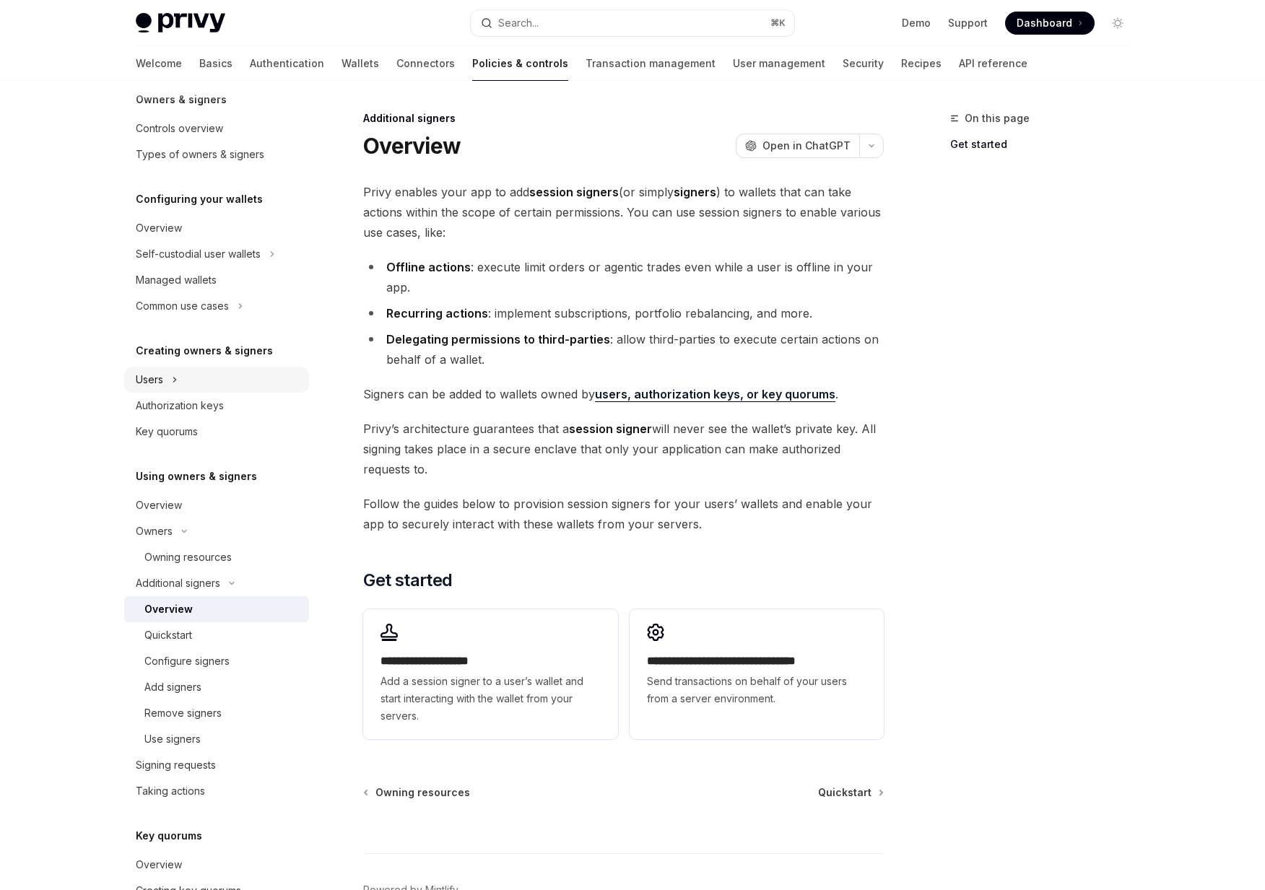
click at [179, 377] on div "Users" at bounding box center [216, 380] width 185 height 26
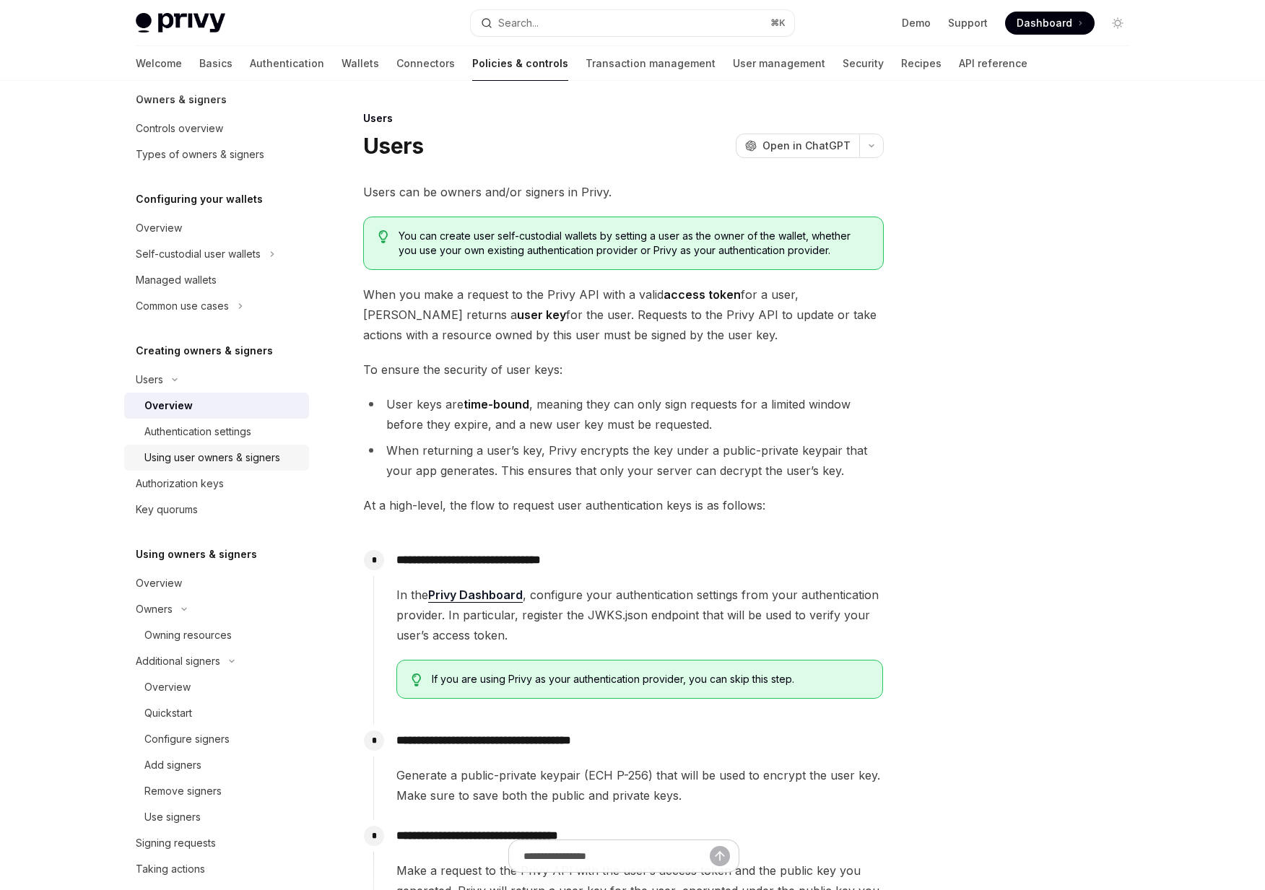
click at [197, 466] on div "Using user owners & signers" at bounding box center [212, 457] width 136 height 17
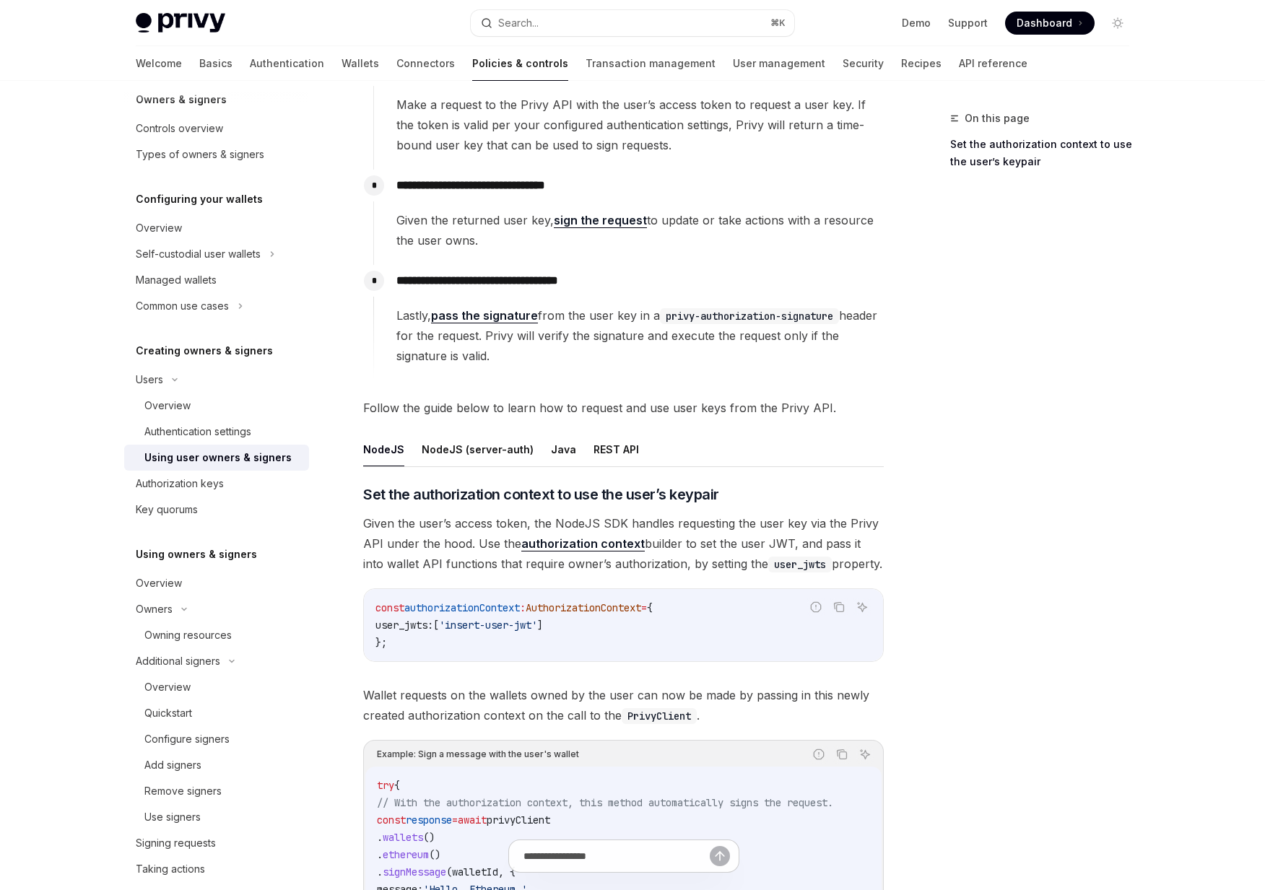
scroll to position [206, 0]
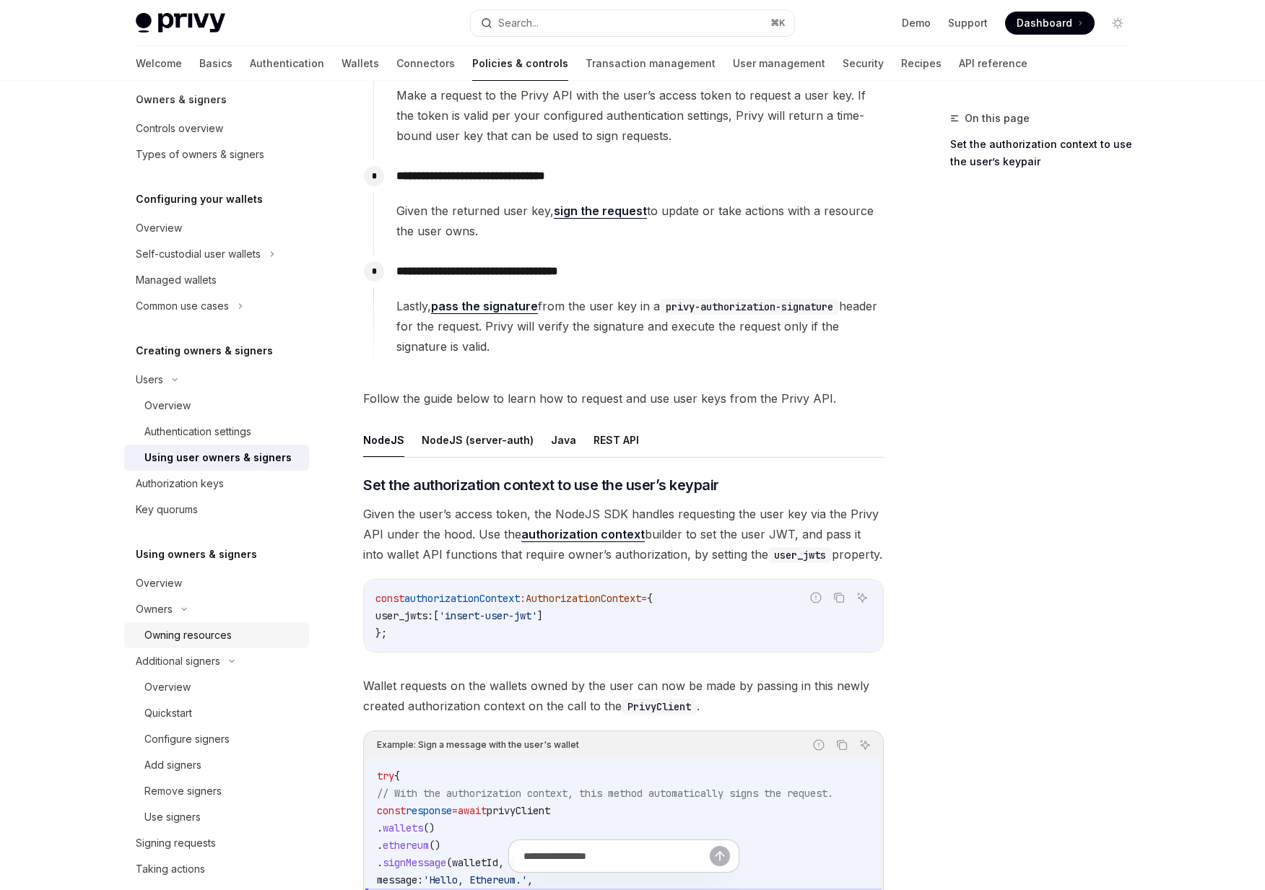
click at [163, 633] on div "Owning resources" at bounding box center [187, 635] width 87 height 17
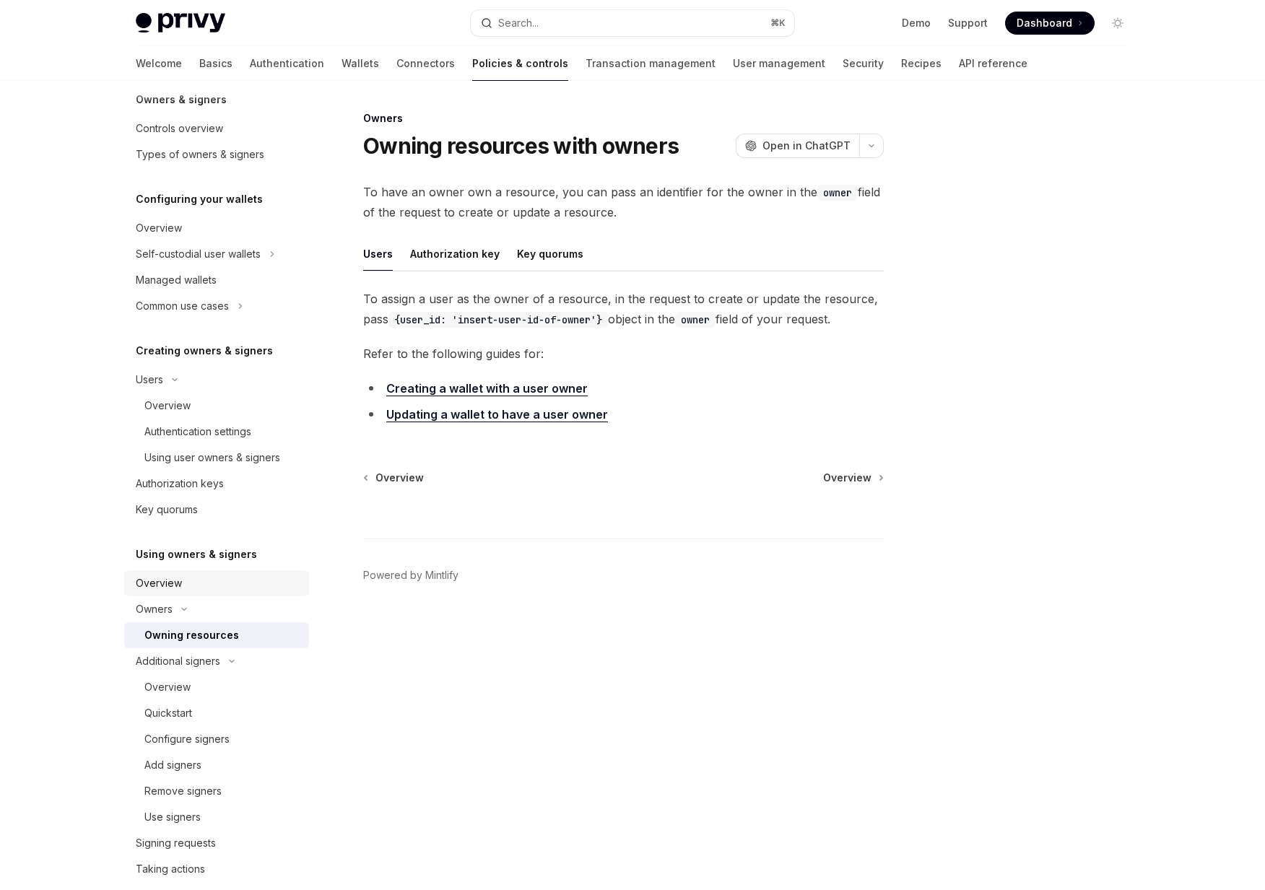
click at [185, 583] on div "Overview" at bounding box center [218, 583] width 165 height 17
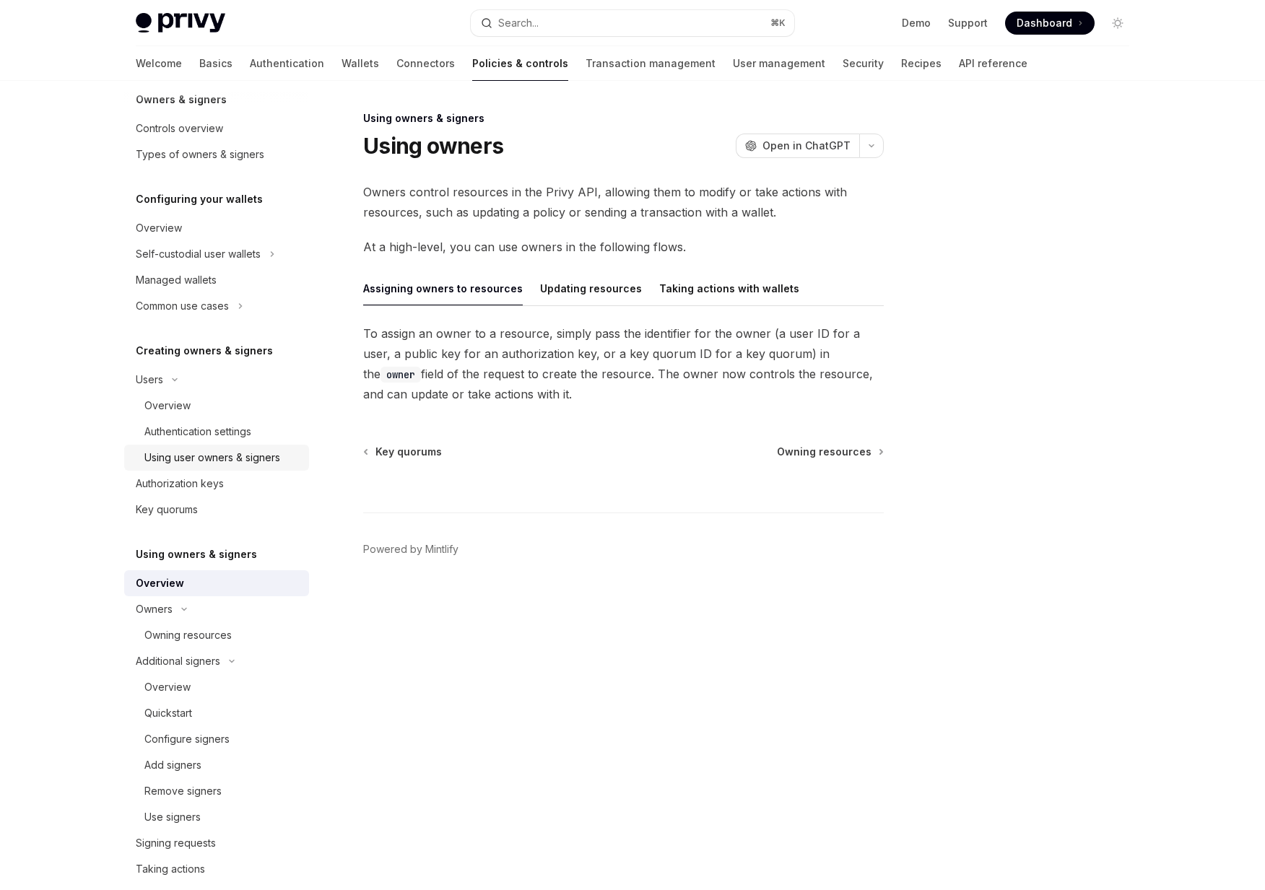
click at [217, 468] on link "Using user owners & signers" at bounding box center [216, 458] width 185 height 26
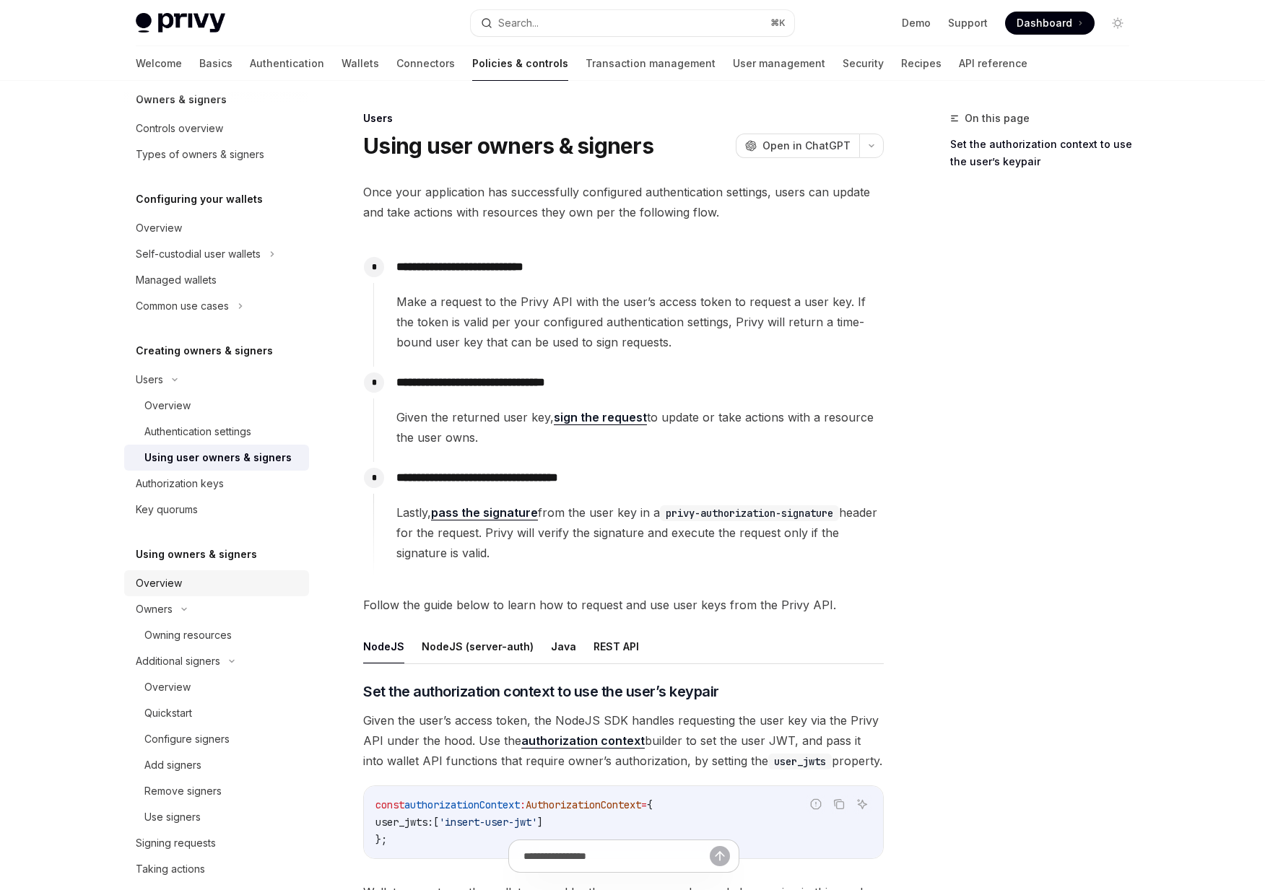
click at [201, 592] on link "Overview" at bounding box center [216, 583] width 185 height 26
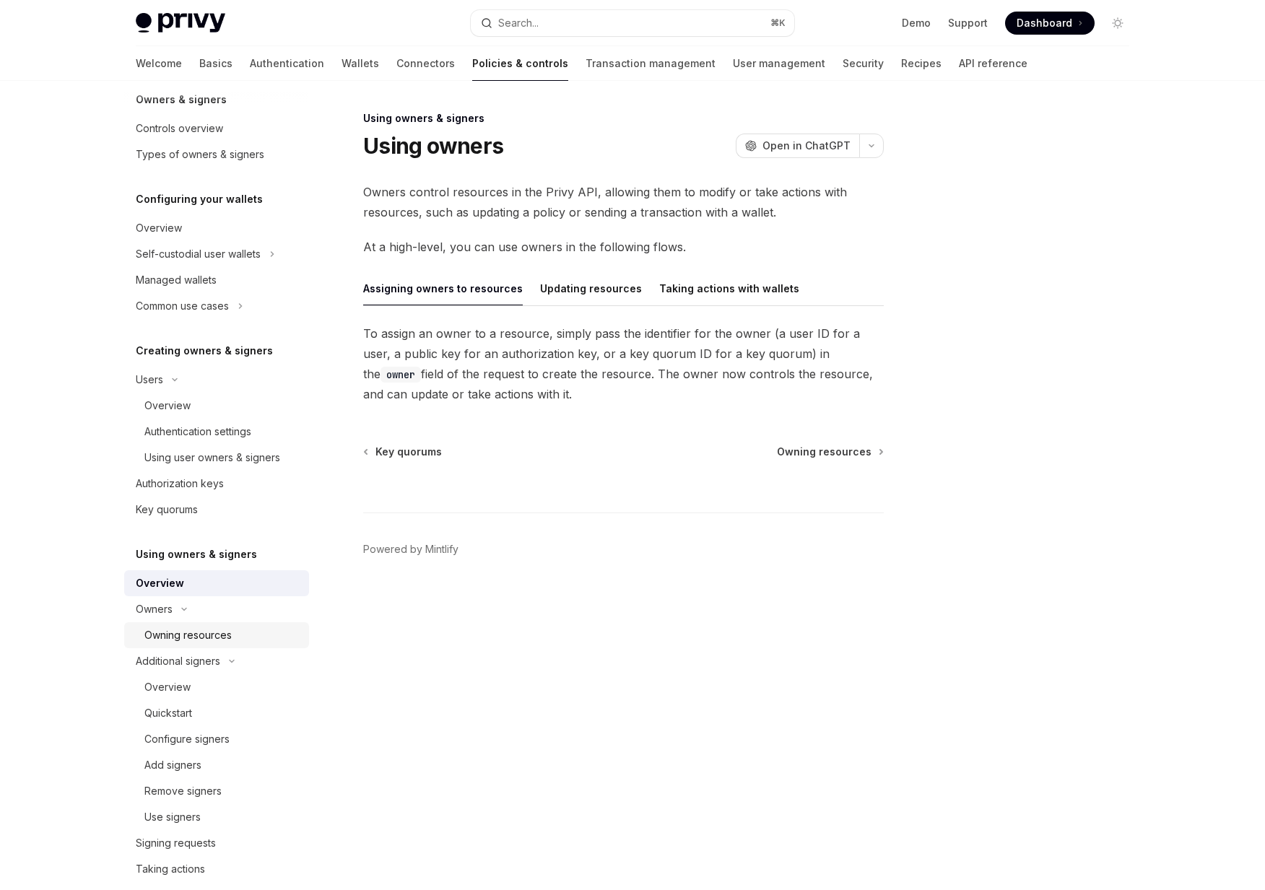
click at [192, 638] on div "Owning resources" at bounding box center [187, 635] width 87 height 17
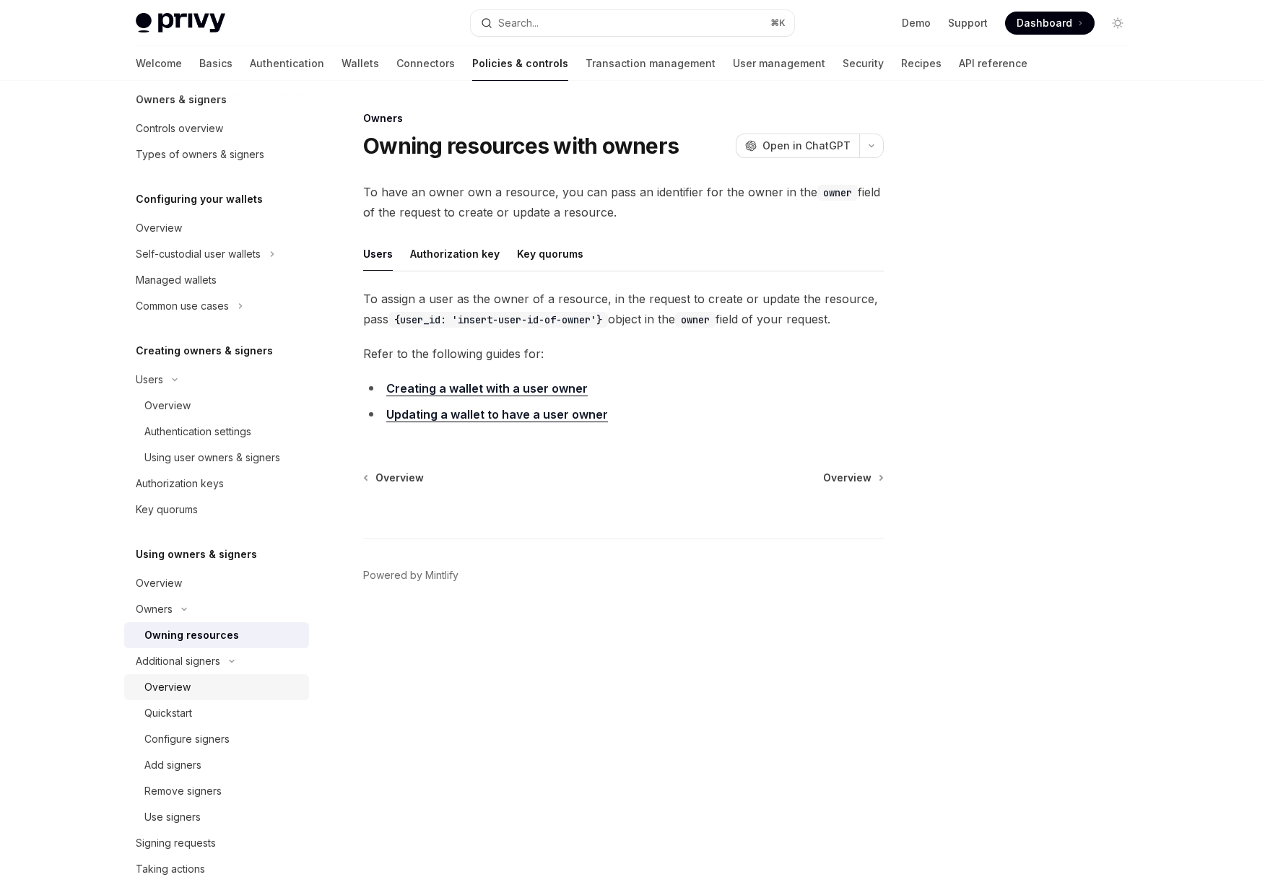
click at [185, 674] on link "Overview" at bounding box center [216, 687] width 185 height 26
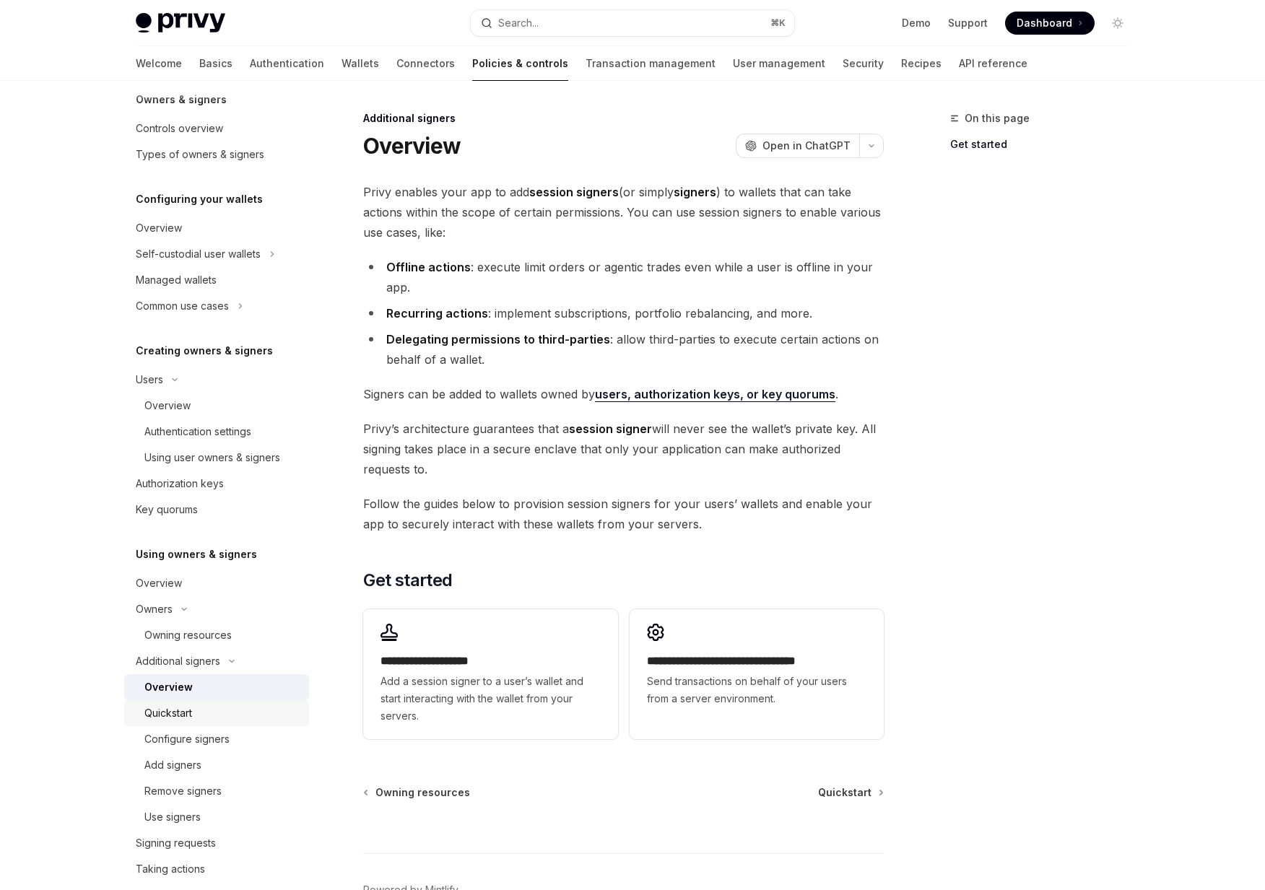
click at [183, 710] on div "Quickstart" at bounding box center [168, 712] width 48 height 17
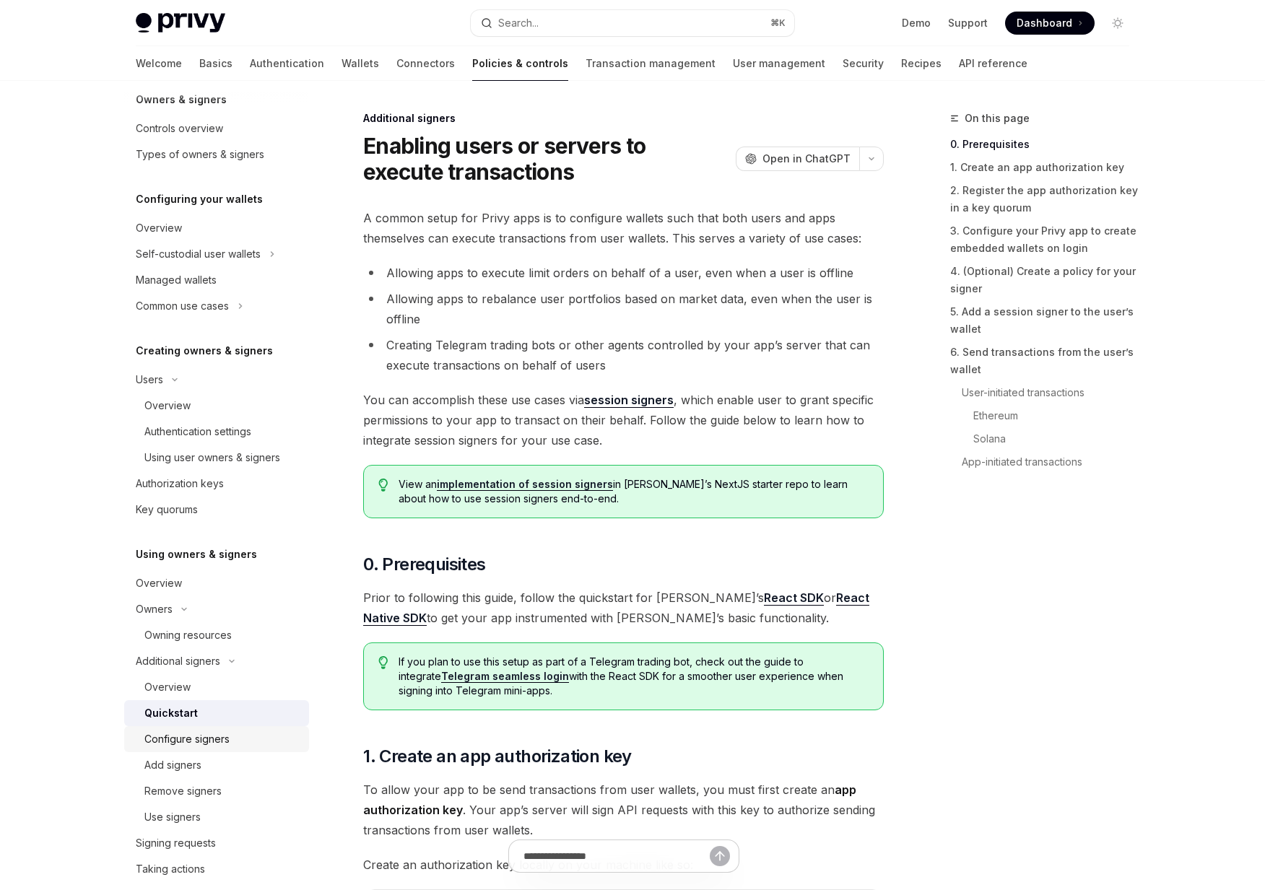
click at [180, 747] on div "Configure signers" at bounding box center [186, 738] width 85 height 17
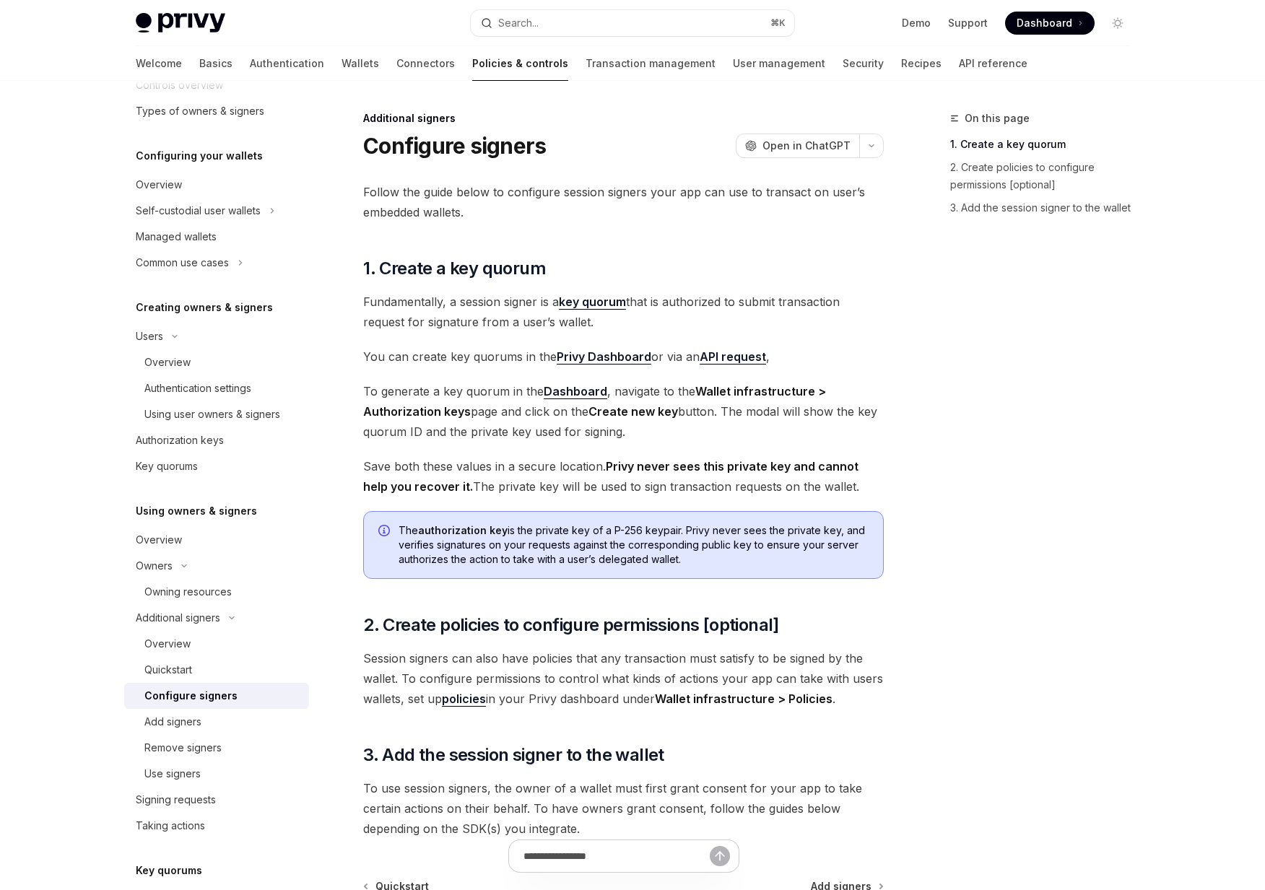
click at [180, 747] on div "Remove signers" at bounding box center [182, 747] width 77 height 17
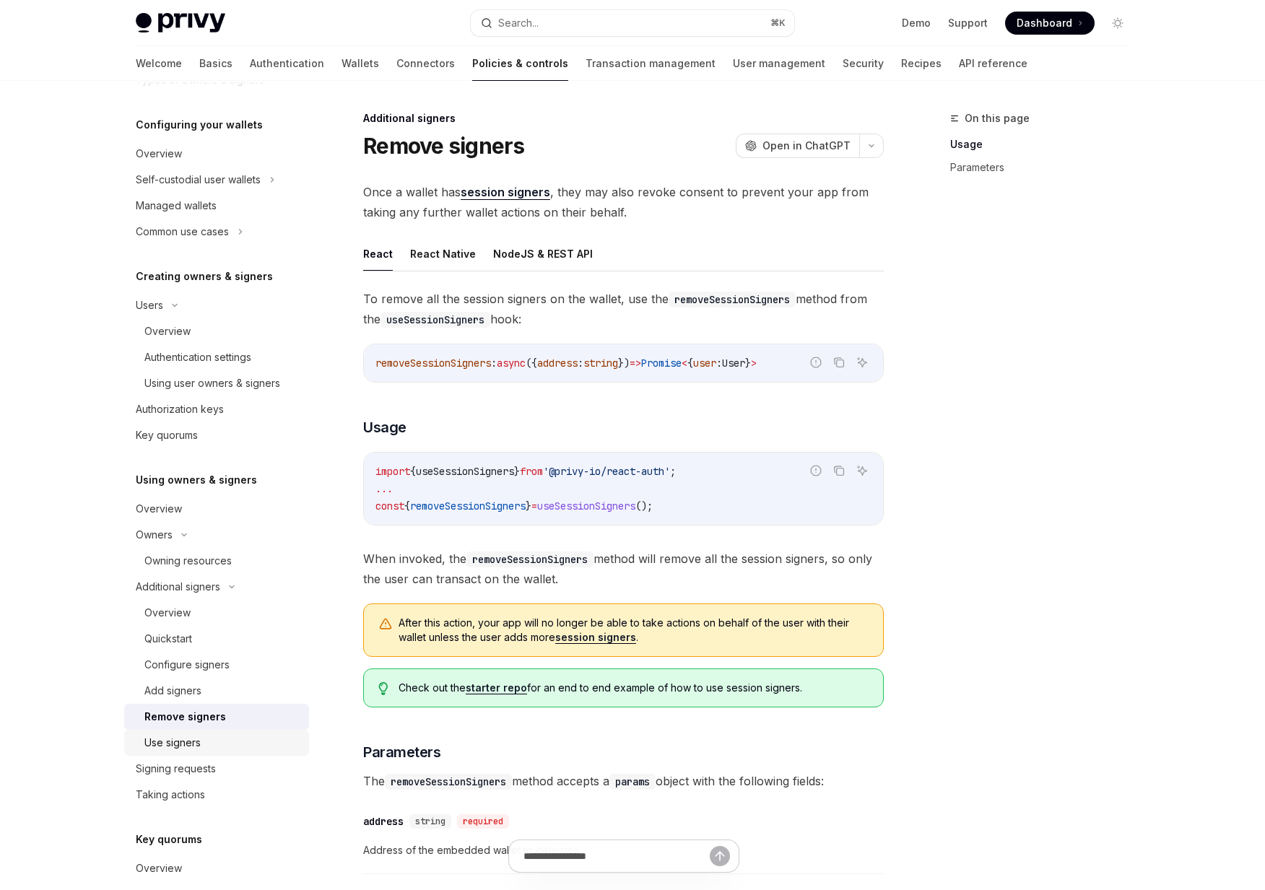
click at [181, 743] on div "Use signers" at bounding box center [172, 742] width 56 height 17
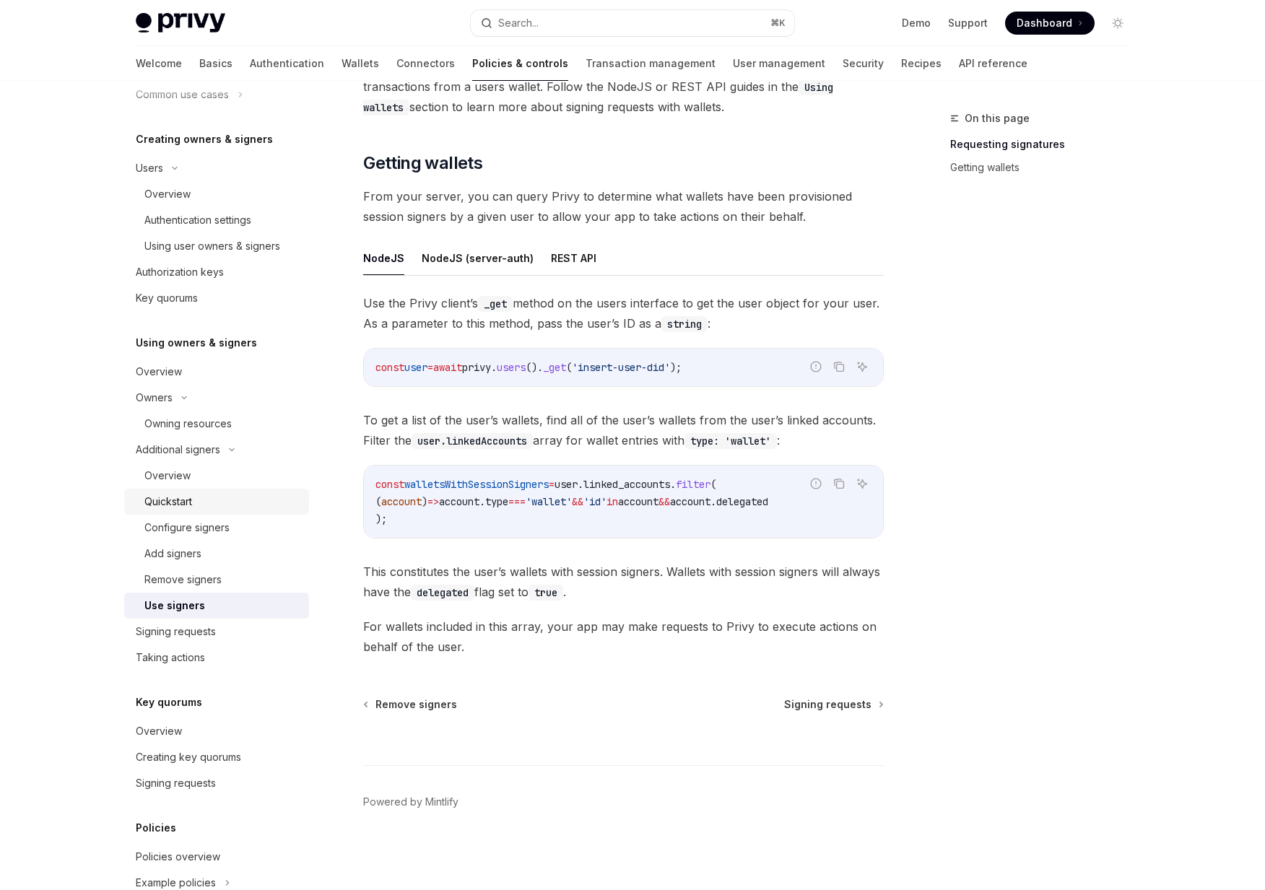
scroll to position [386, 0]
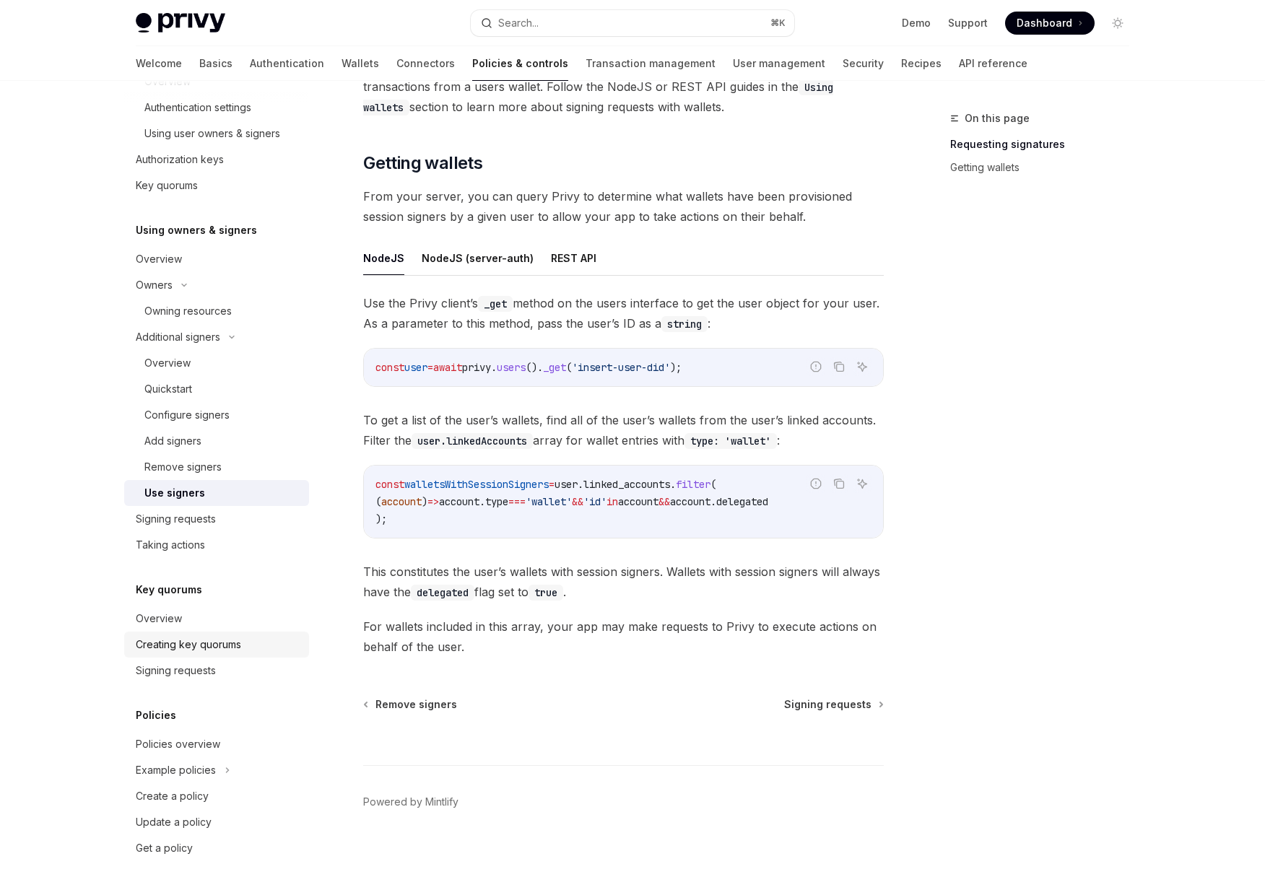
click at [180, 632] on link "Creating key quorums" at bounding box center [216, 645] width 185 height 26
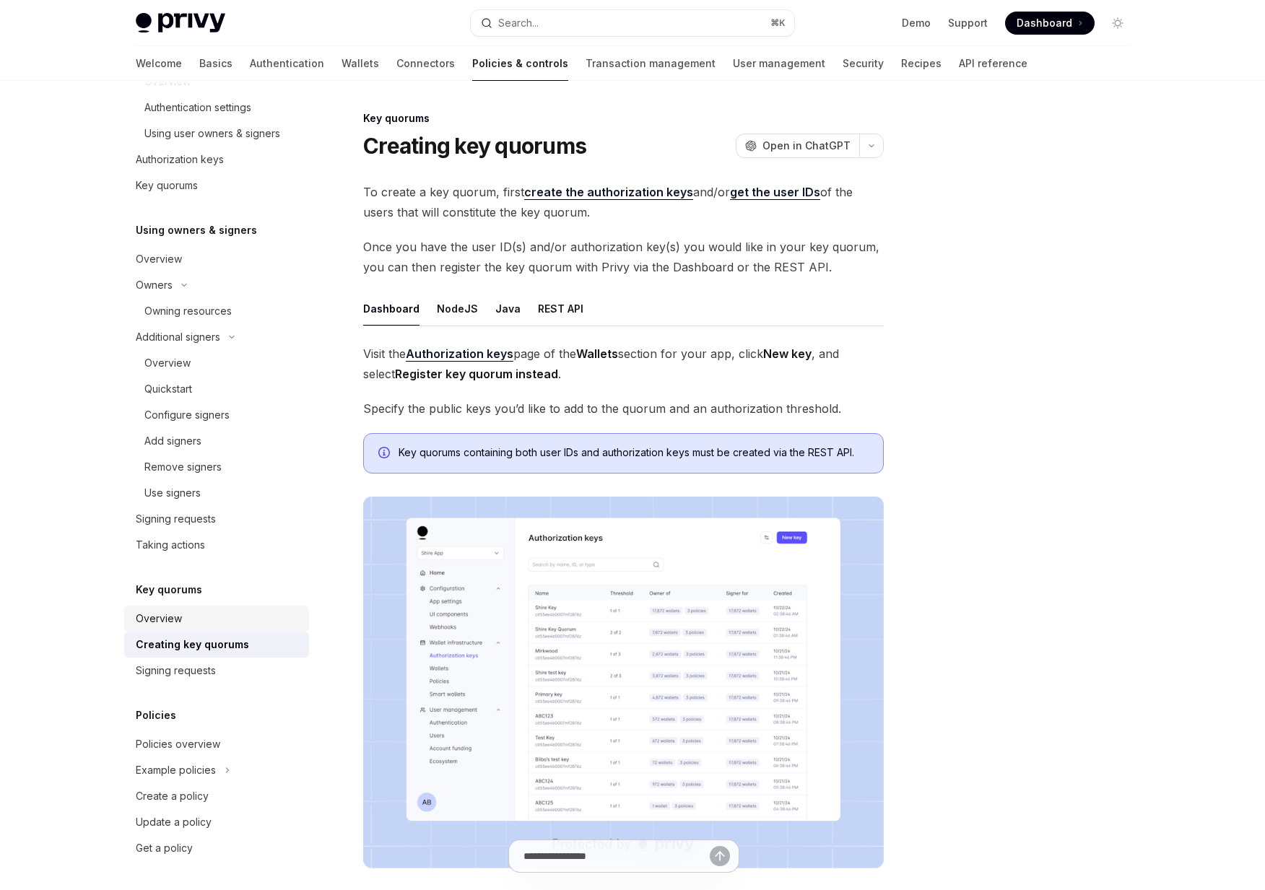
click at [185, 616] on div "Overview" at bounding box center [218, 618] width 165 height 17
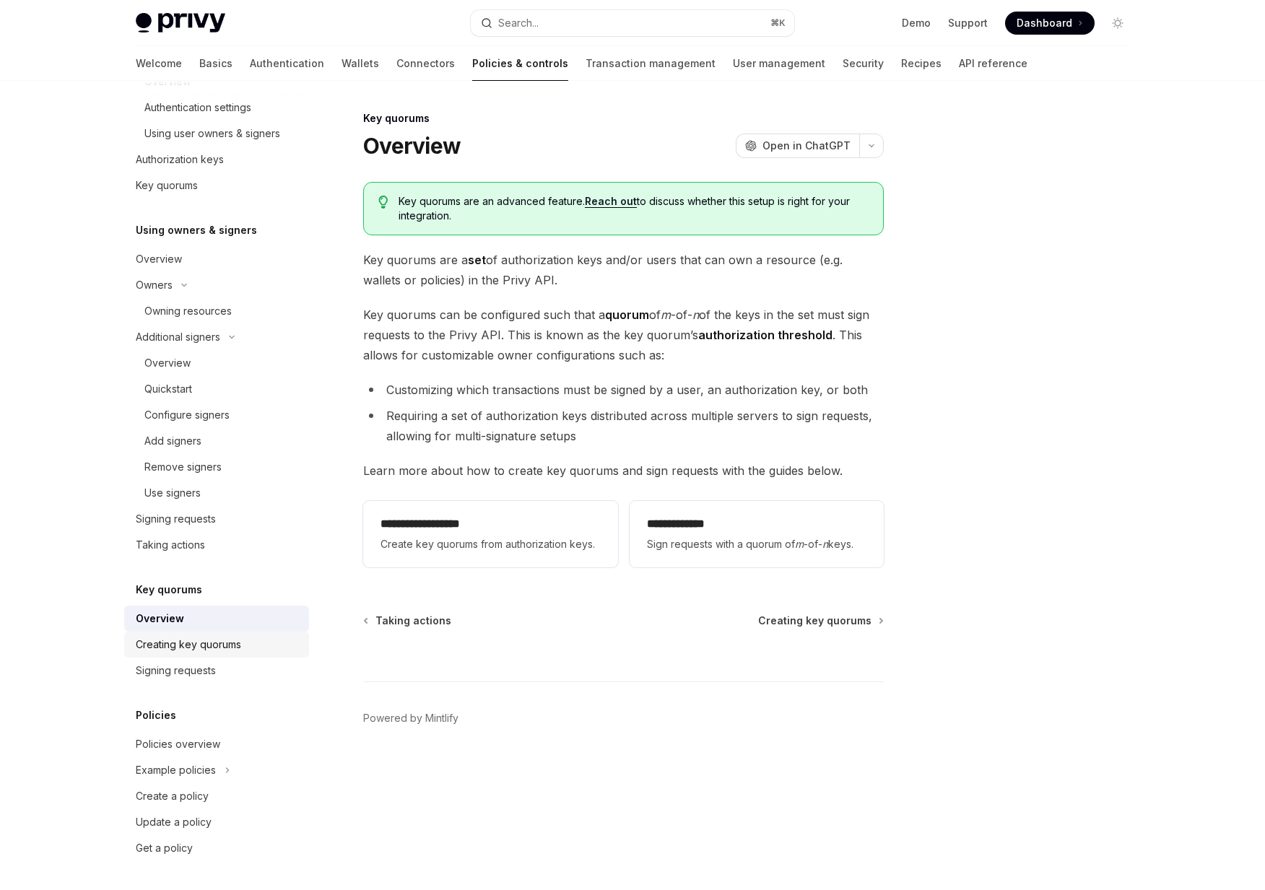
click at [185, 643] on div "Creating key quorums" at bounding box center [188, 644] width 105 height 17
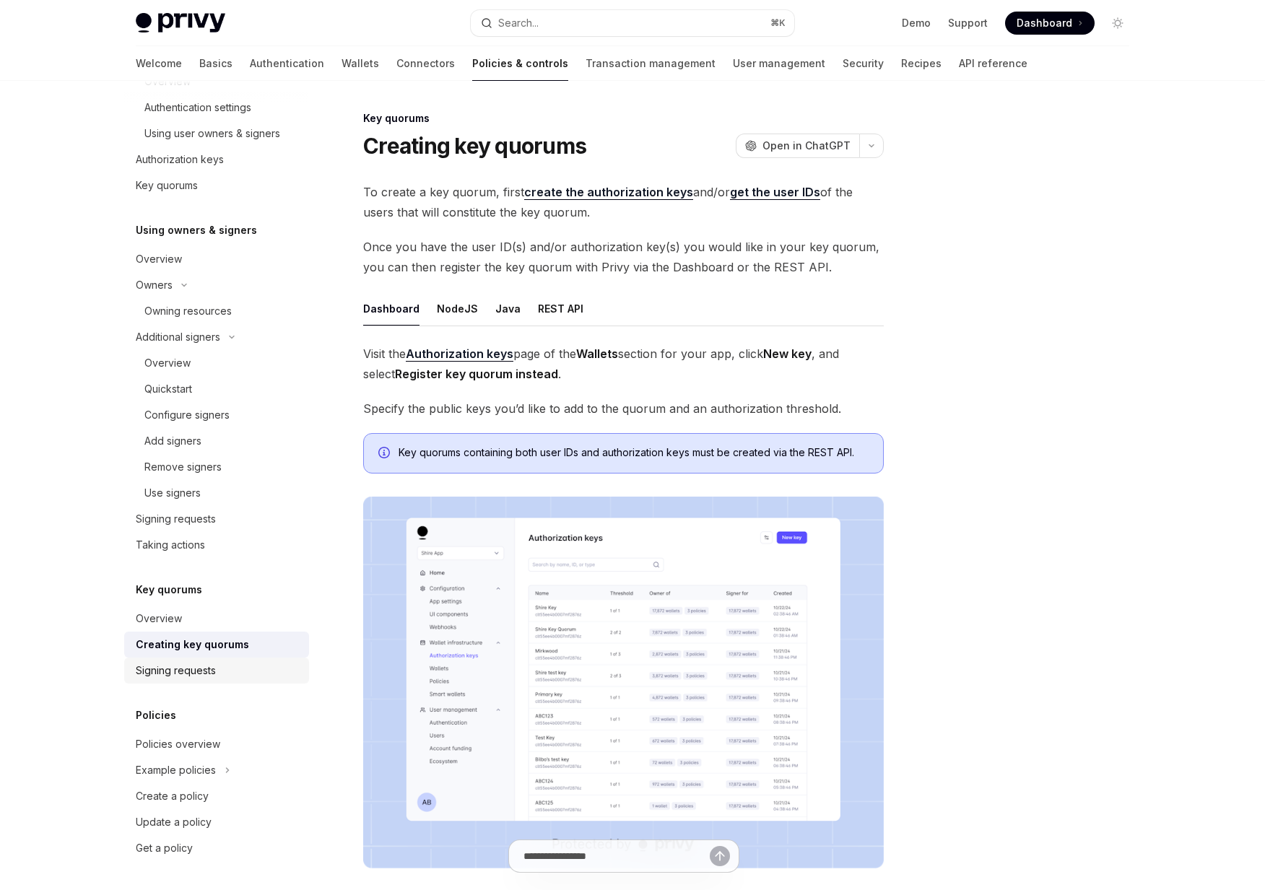
click at [185, 662] on div "Signing requests" at bounding box center [176, 670] width 80 height 17
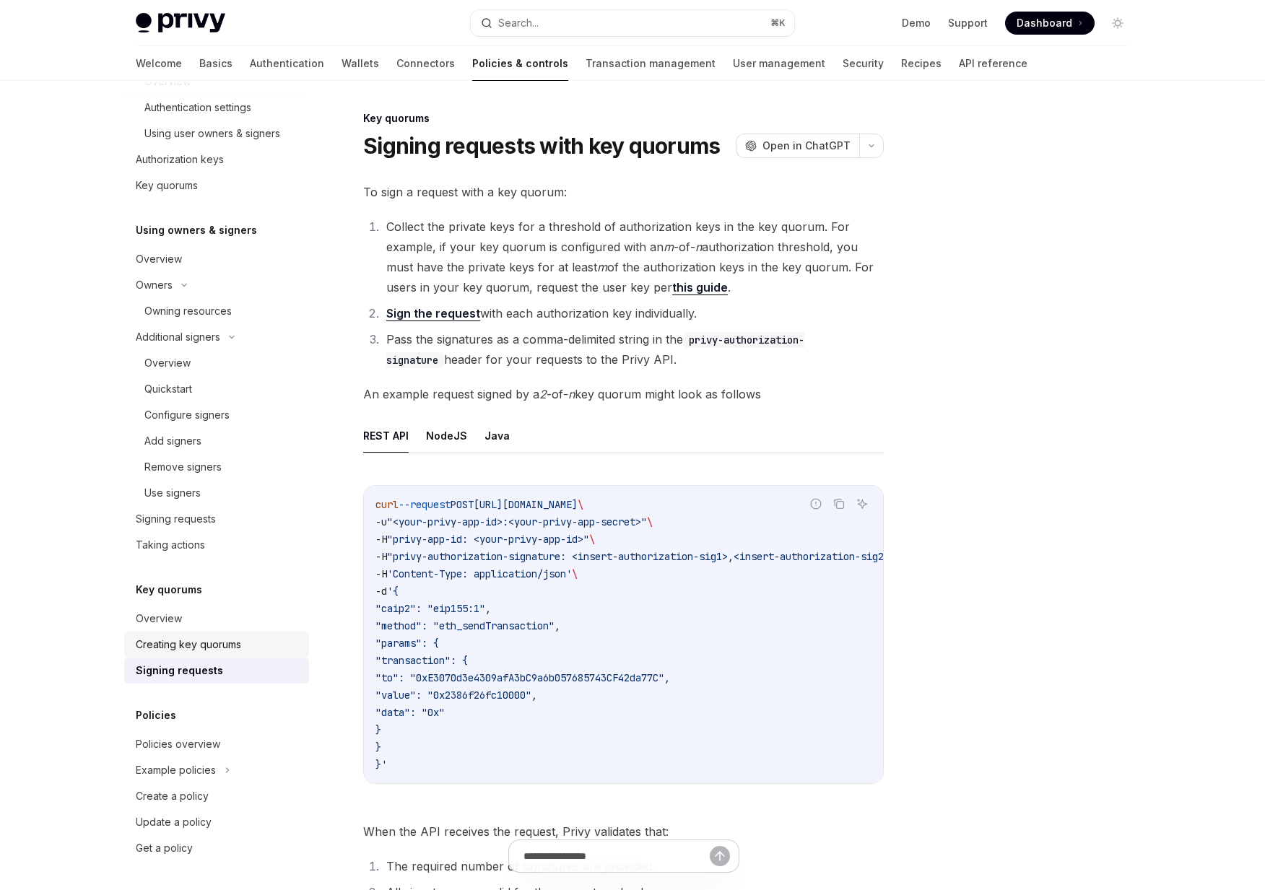
click at [209, 634] on link "Creating key quorums" at bounding box center [216, 645] width 185 height 26
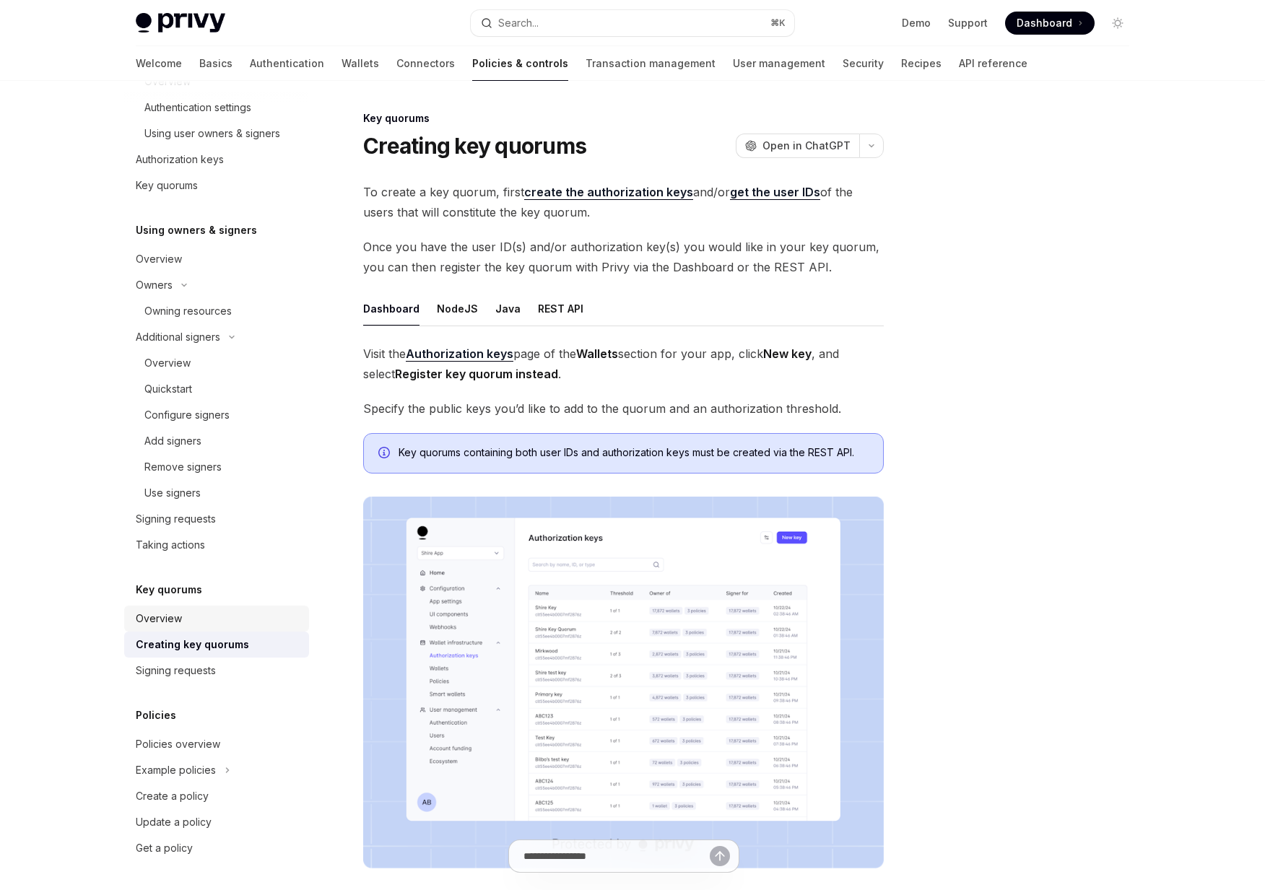
click at [217, 616] on div "Overview" at bounding box center [218, 618] width 165 height 17
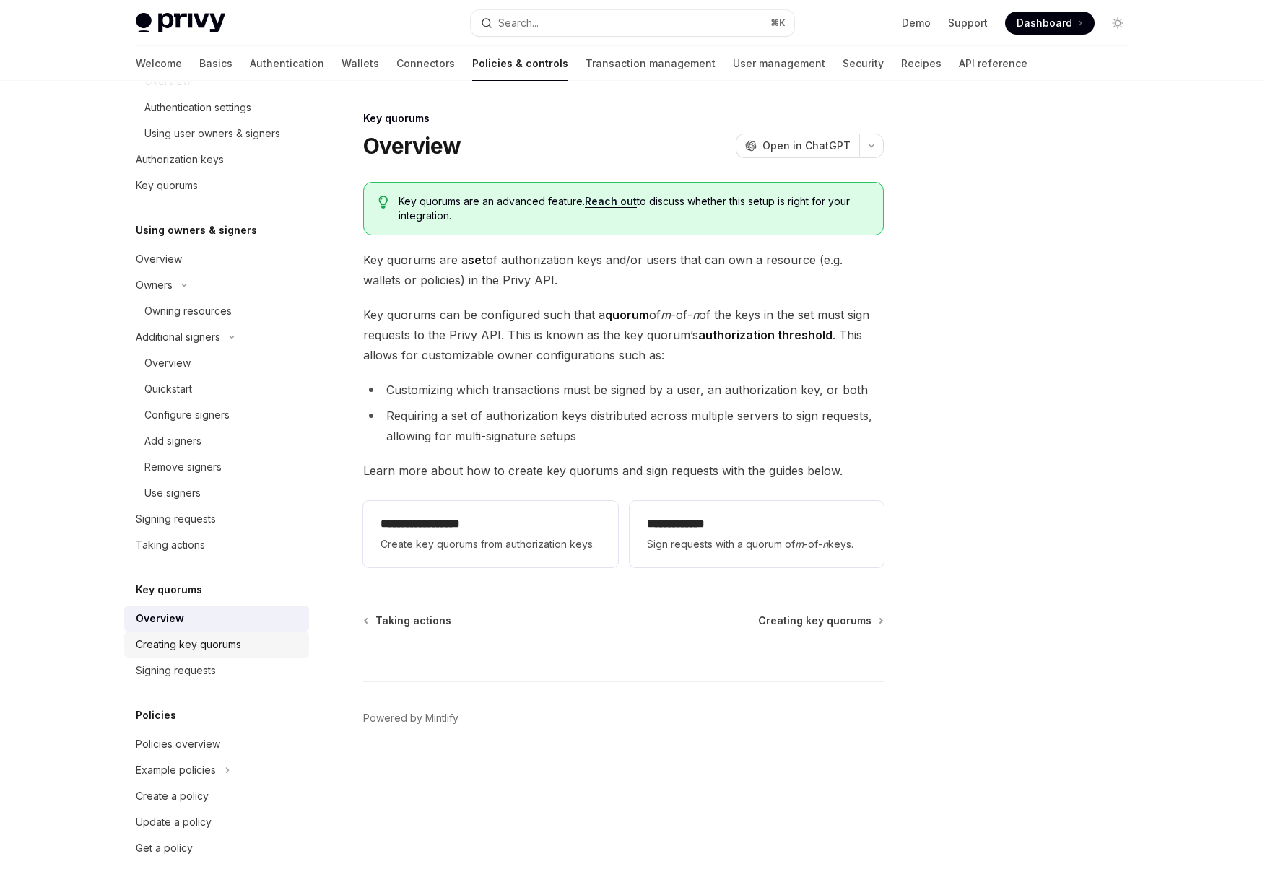
click at [190, 645] on div "Creating key quorums" at bounding box center [188, 644] width 105 height 17
click at [189, 665] on div "Signing requests" at bounding box center [176, 670] width 80 height 17
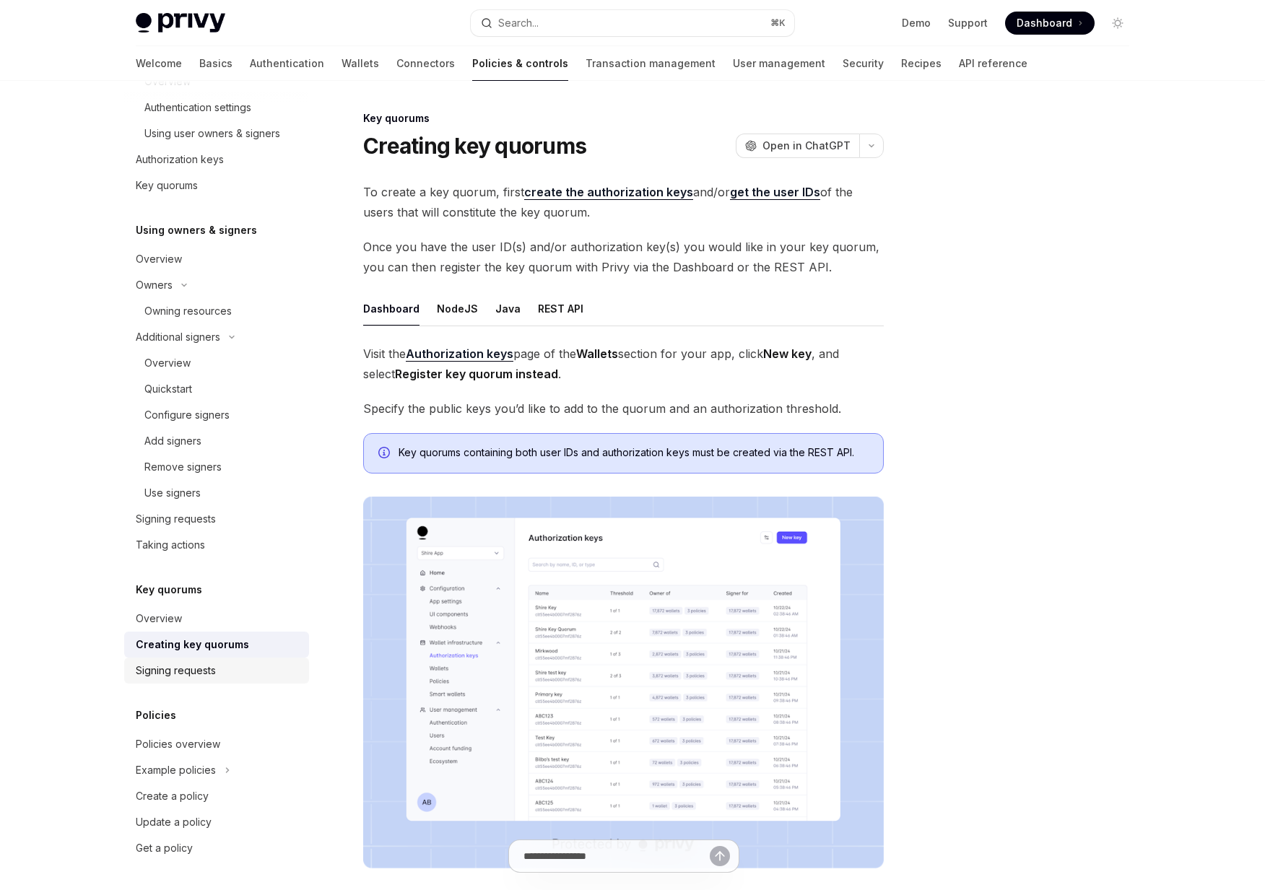
type textarea "*"
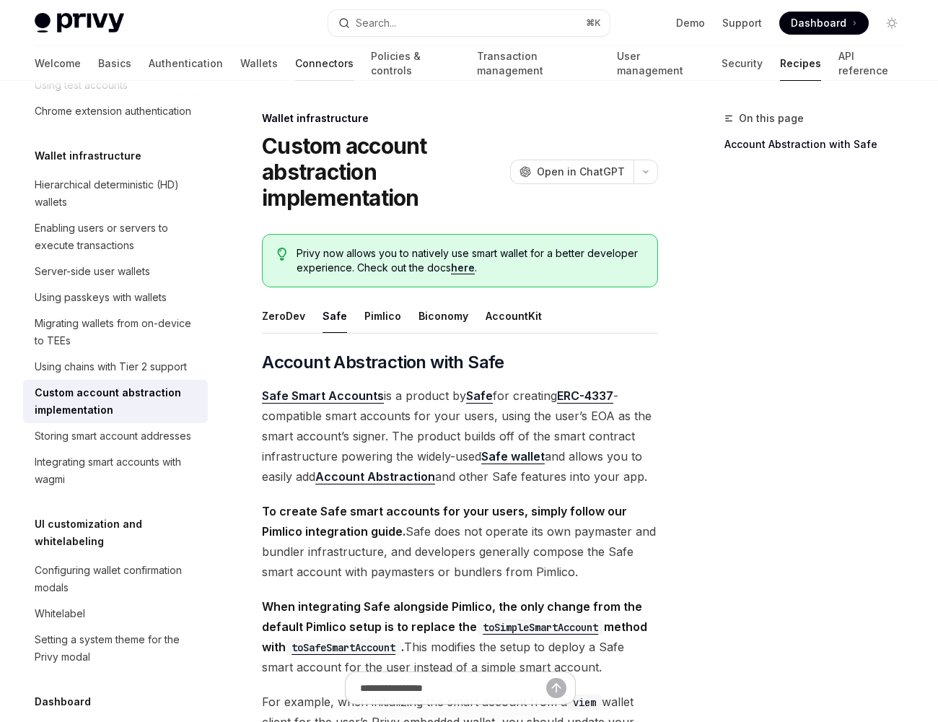
click at [295, 56] on link "Connectors" at bounding box center [324, 63] width 58 height 35
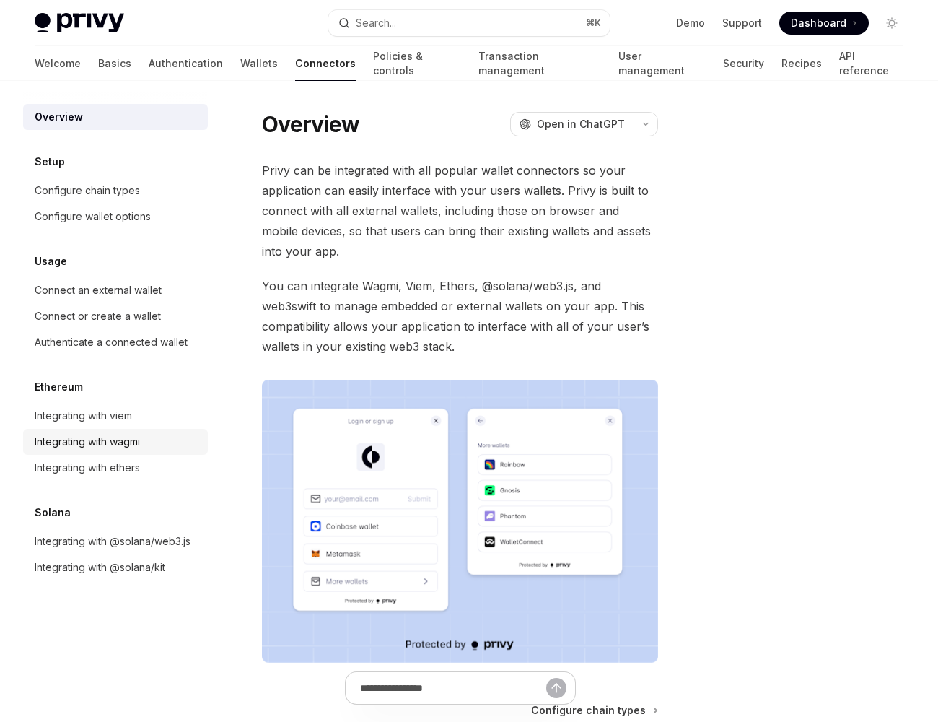
click at [63, 442] on div "Integrating with wagmi" at bounding box center [87, 441] width 105 height 17
type textarea "*"
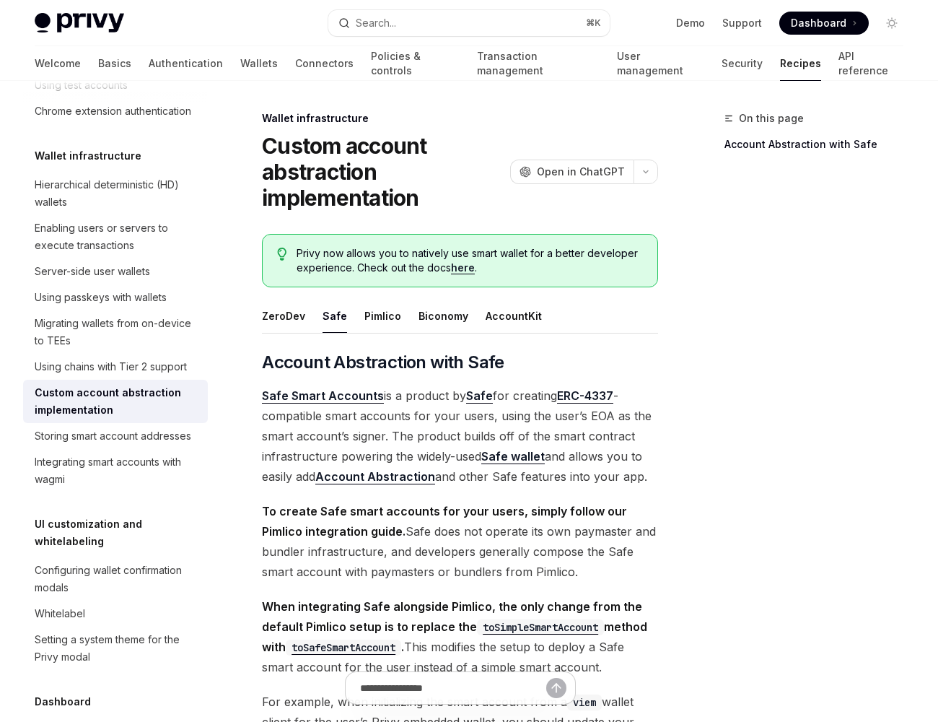
drag, startPoint x: 269, startPoint y: 126, endPoint x: 651, endPoint y: 477, distance: 519.5
click at [651, 477] on span "Safe Smart Accounts is a product by Safe for creating ERC-4337 -compatible smar…" at bounding box center [460, 435] width 396 height 101
drag, startPoint x: 651, startPoint y: 477, endPoint x: 412, endPoint y: 389, distance: 254.6
click at [412, 389] on span "Safe Smart Accounts is a product by Safe for creating ERC-4337 -compatible smar…" at bounding box center [460, 435] width 396 height 101
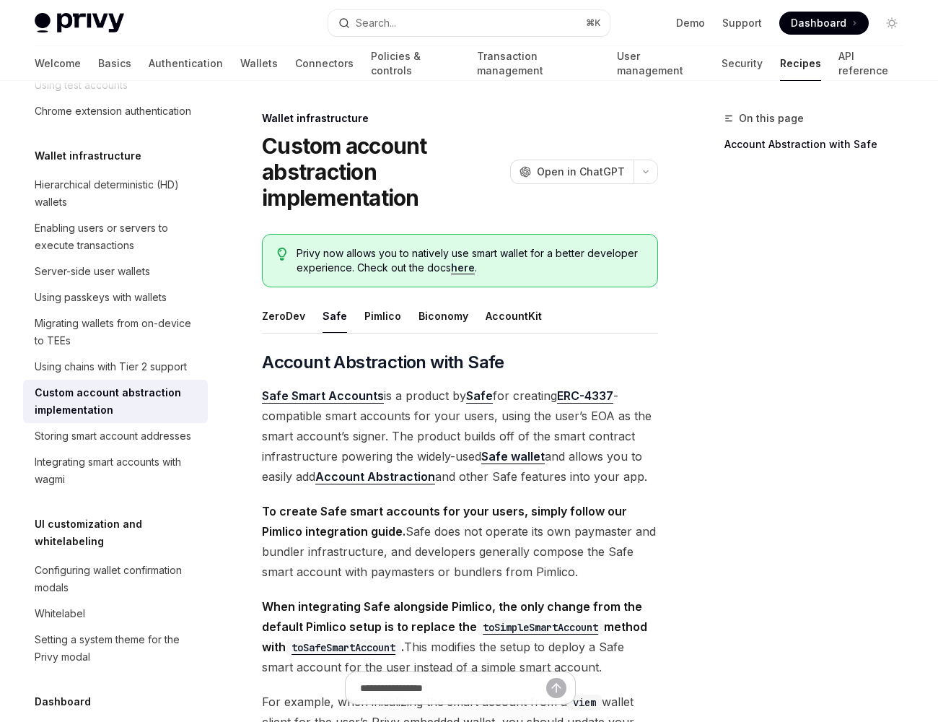
click at [780, 69] on link "Recipes" at bounding box center [800, 63] width 41 height 35
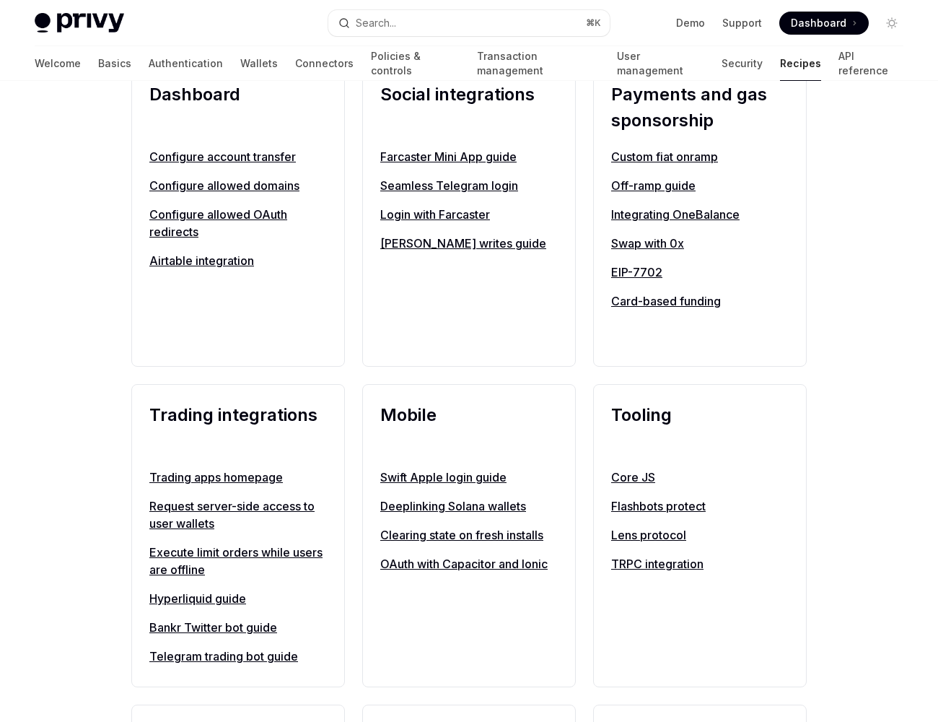
scroll to position [988, 0]
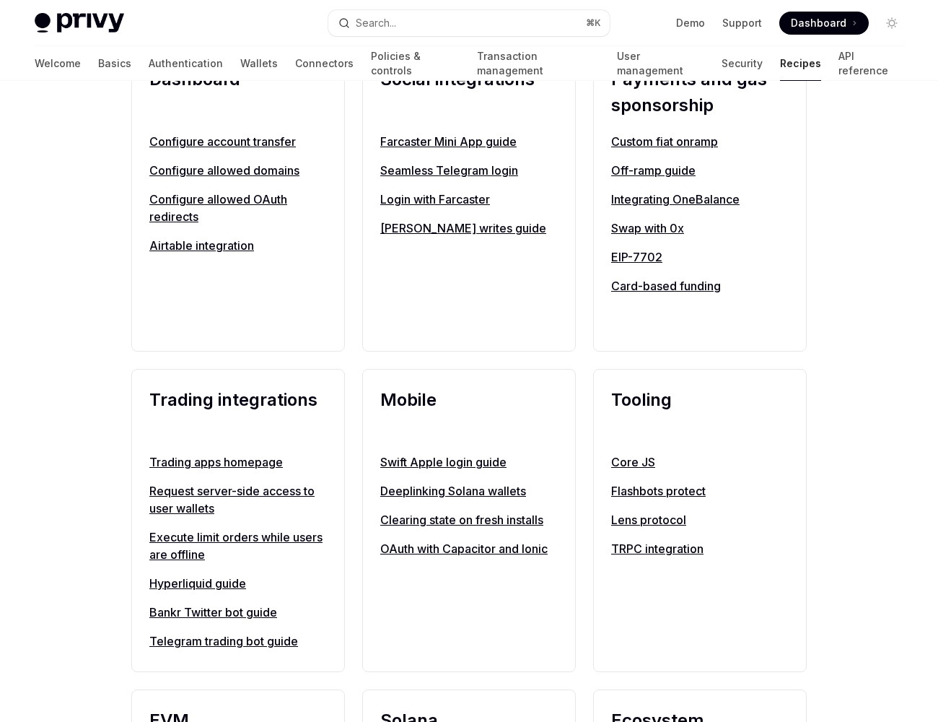
click at [201, 650] on link "Telegram trading bot guide" at bounding box center [238, 640] width 178 height 17
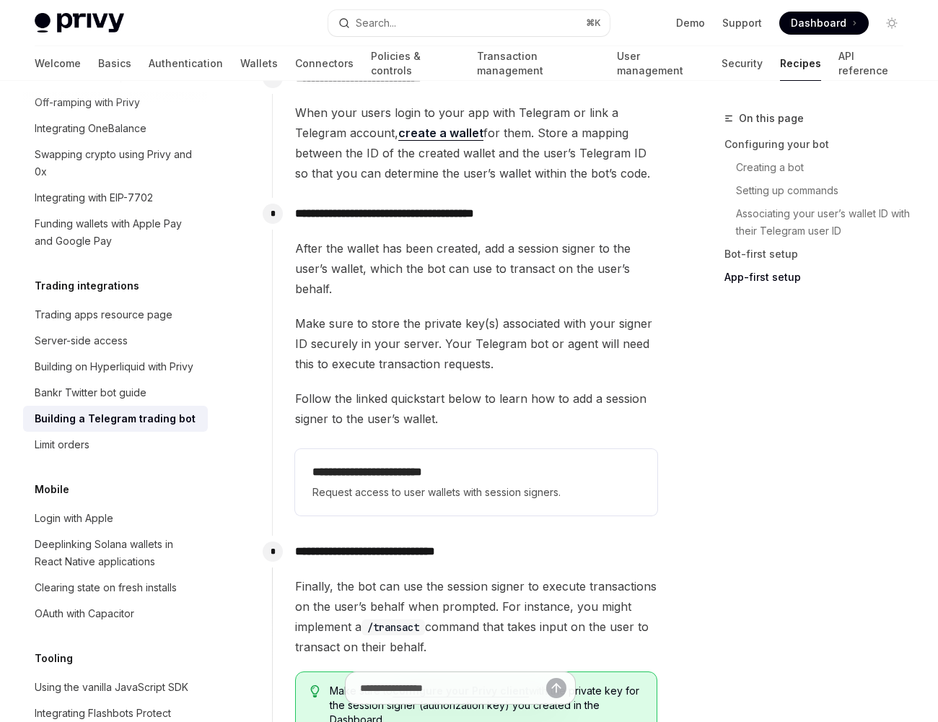
scroll to position [4000, 0]
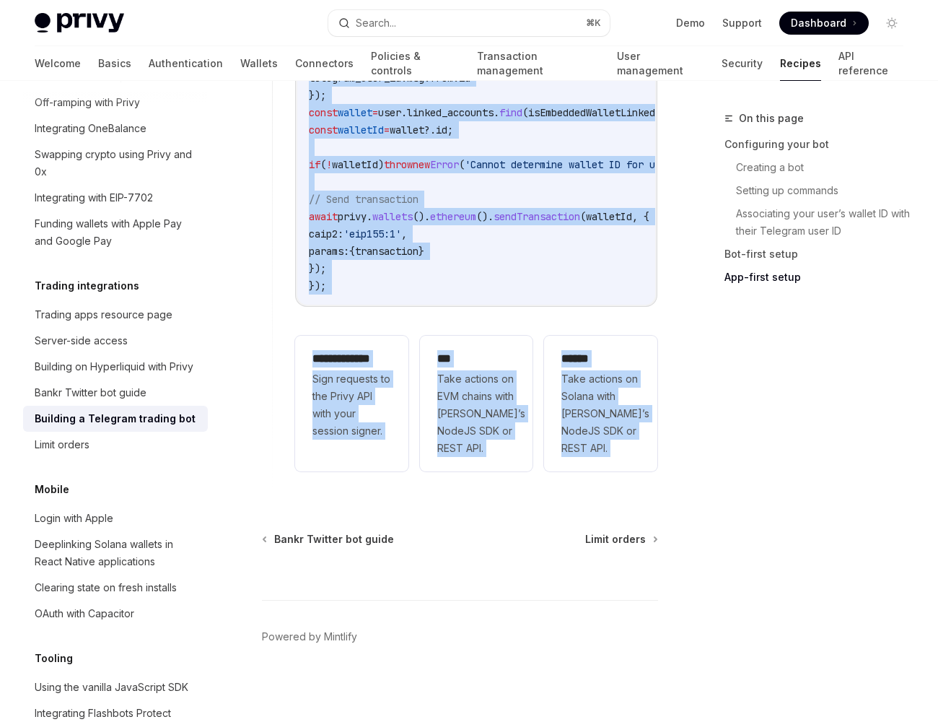
drag, startPoint x: 726, startPoint y: 405, endPoint x: 448, endPoint y: 499, distance: 293.5
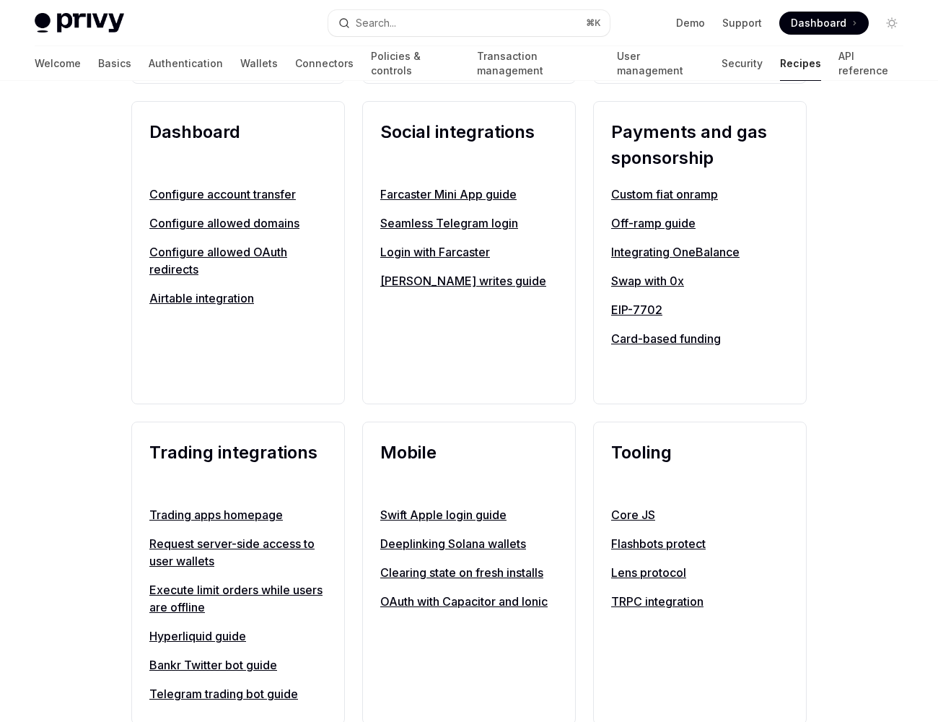
scroll to position [988, 0]
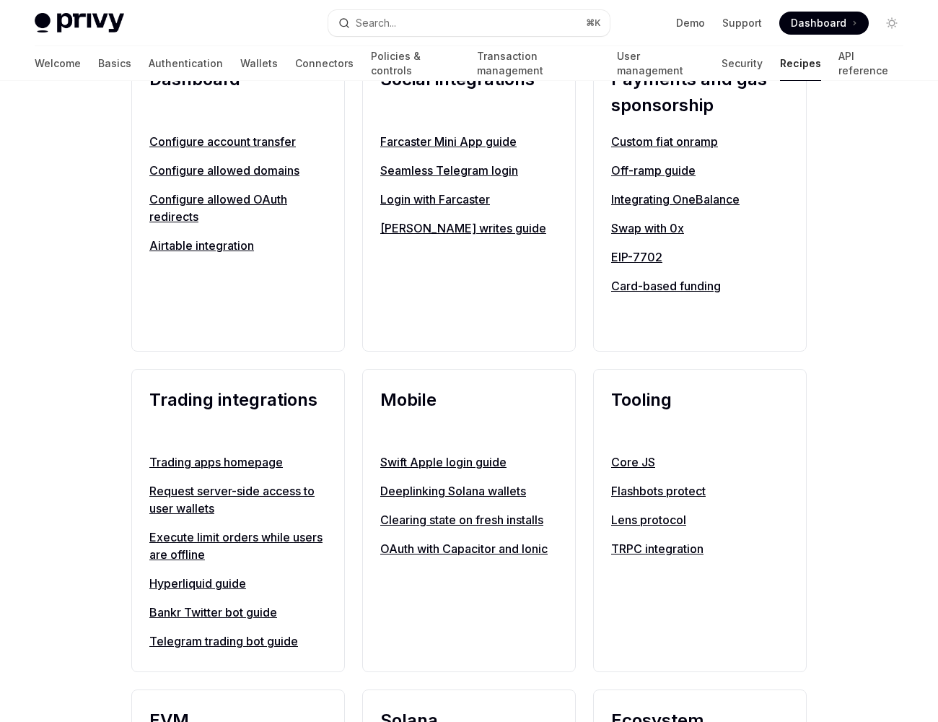
click at [238, 641] on div "Trading apps homepage Request server-side access to user wallets Execute limit …" at bounding box center [238, 551] width 178 height 196
click at [232, 638] on div "Trading apps homepage Request server-side access to user wallets Execute limit …" at bounding box center [238, 551] width 178 height 196
click at [232, 621] on link "Bankr Twitter bot guide" at bounding box center [238, 611] width 178 height 17
type textarea "*"
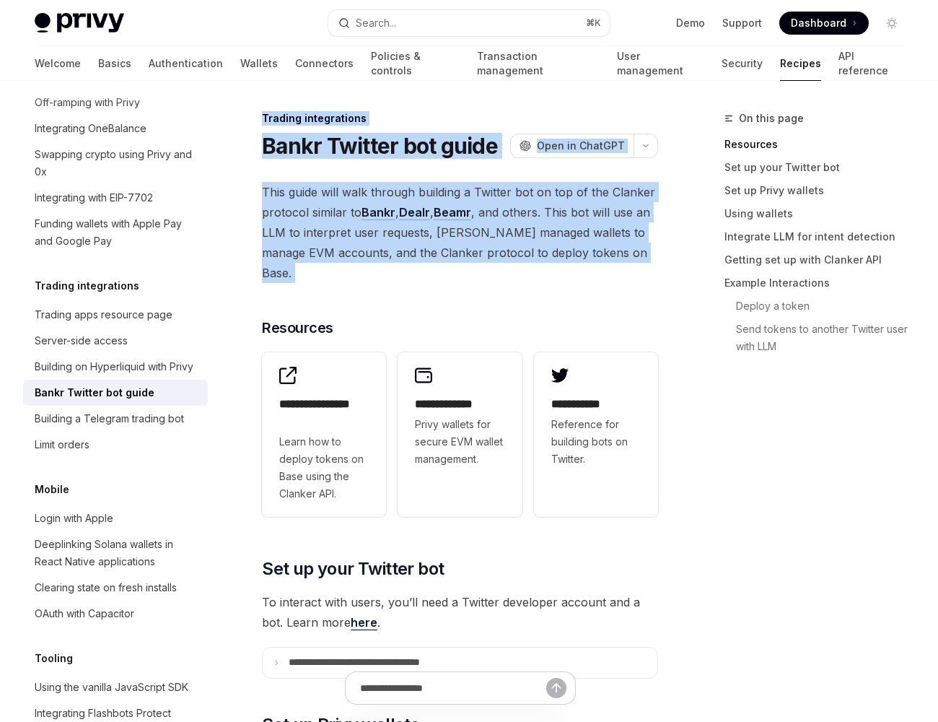
drag, startPoint x: 729, startPoint y: 510, endPoint x: 363, endPoint y: 289, distance: 427.4
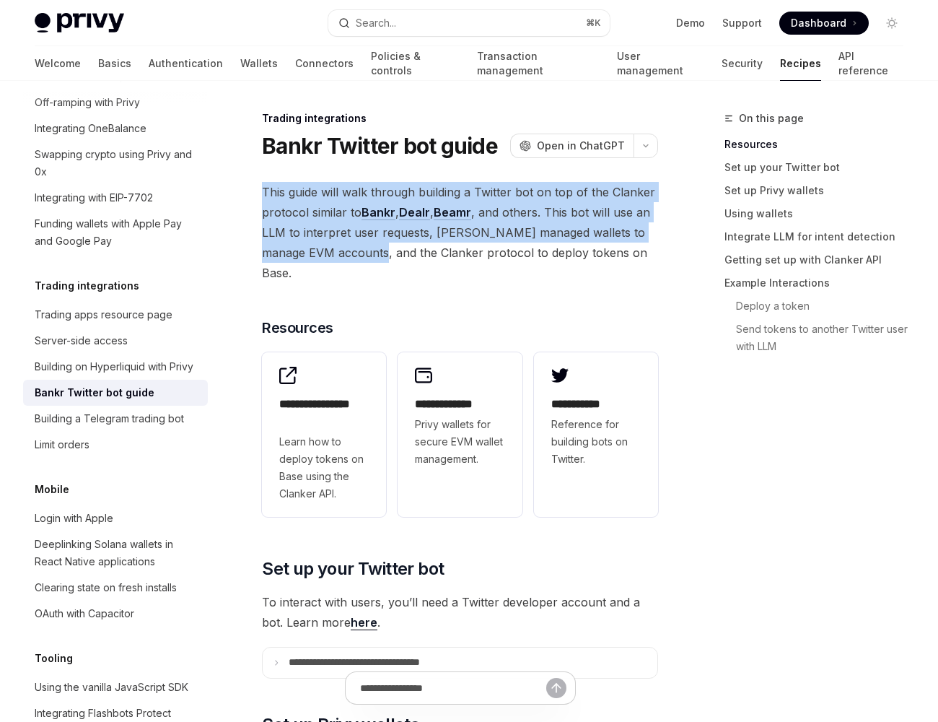
drag, startPoint x: 354, startPoint y: 258, endPoint x: 299, endPoint y: 178, distance: 97.1
